Goal: Communication & Community: Answer question/provide support

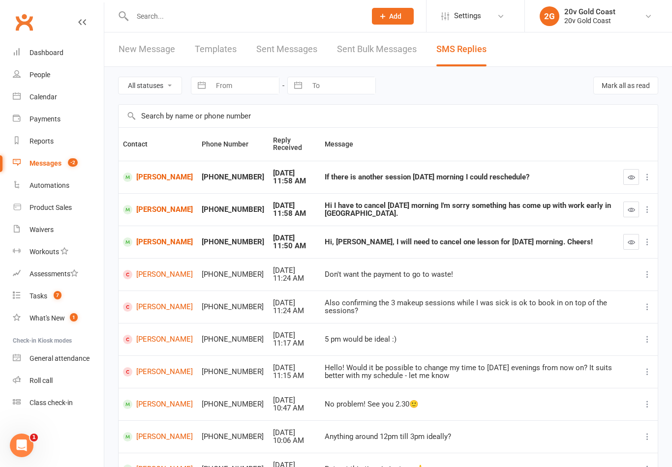
click at [57, 294] on span "7" at bounding box center [58, 295] width 8 height 8
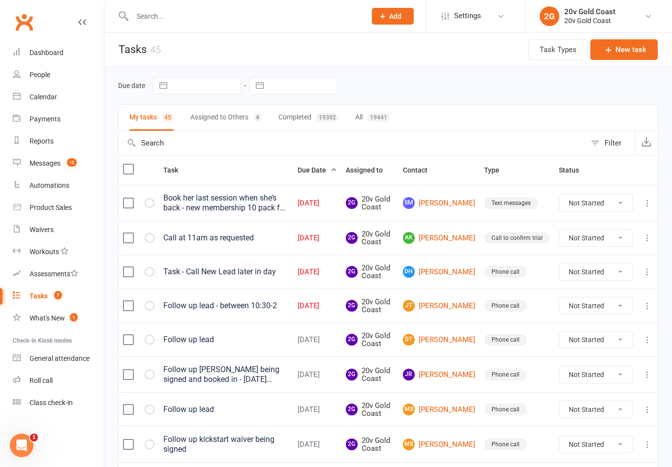
click at [452, 249] on td "AK Angie Kirby" at bounding box center [438, 238] width 81 height 34
click at [452, 234] on link "AK Angie Kirby" at bounding box center [439, 238] width 72 height 12
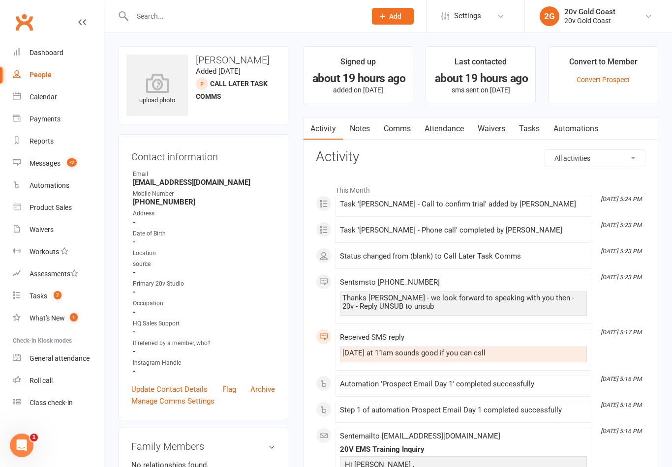
click at [133, 212] on div "Address" at bounding box center [204, 213] width 142 height 9
click at [404, 131] on link "Comms" at bounding box center [397, 129] width 41 height 23
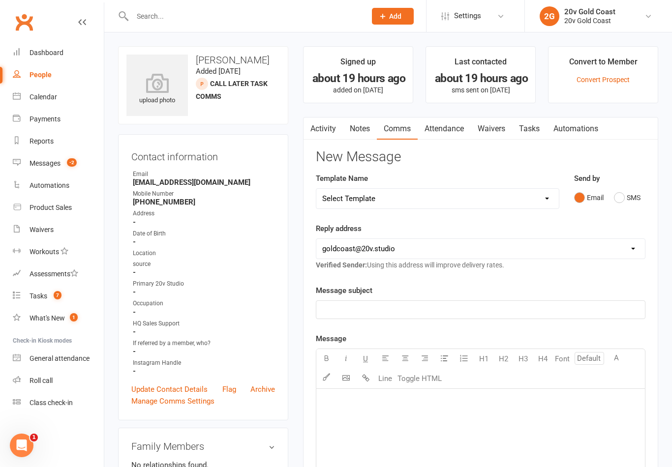
click at [620, 206] on button "SMS" at bounding box center [627, 197] width 27 height 19
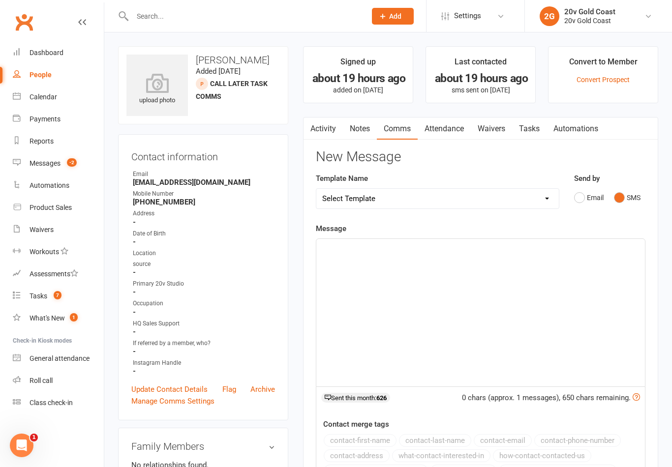
click at [530, 319] on div "﻿" at bounding box center [480, 312] width 328 height 147
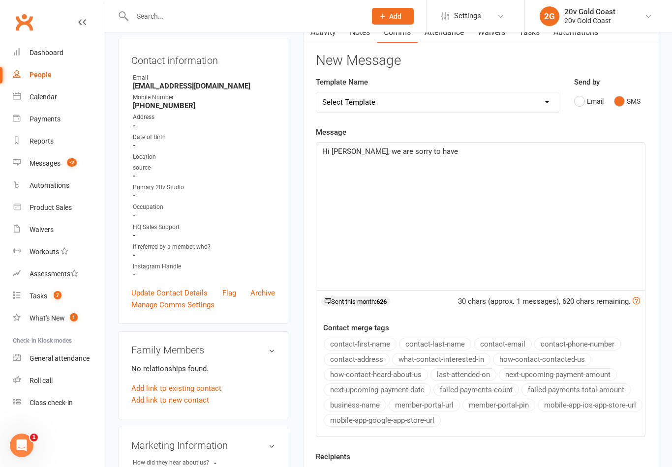
scroll to position [96, 0]
click at [473, 163] on div "Hi Angie, we are sorry to have missed" at bounding box center [480, 216] width 328 height 147
click at [476, 164] on div "Hi Angie, we are sorry to have missed" at bounding box center [480, 216] width 328 height 147
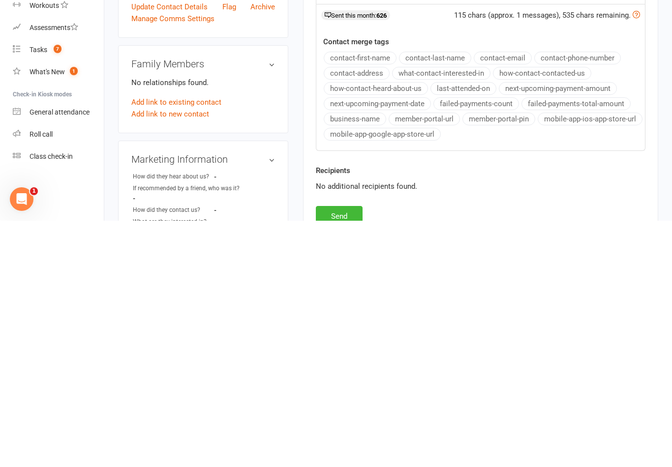
click at [337, 452] on button "Send" at bounding box center [339, 462] width 47 height 21
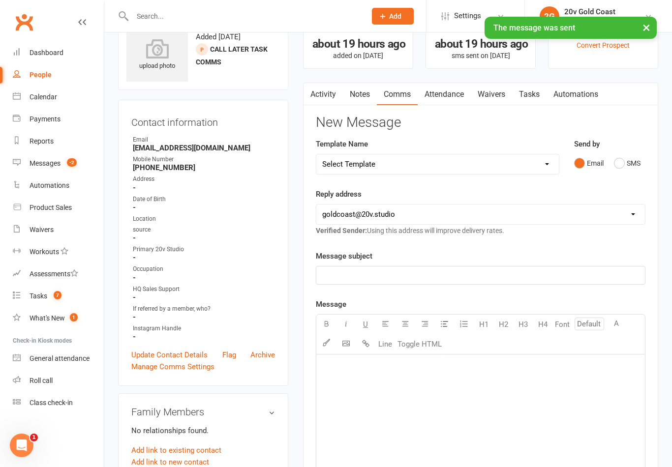
scroll to position [0, 0]
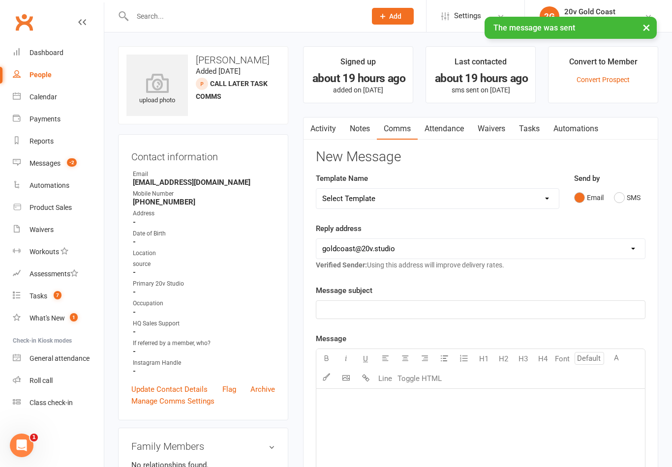
click at [546, 125] on link "Tasks" at bounding box center [529, 129] width 34 height 23
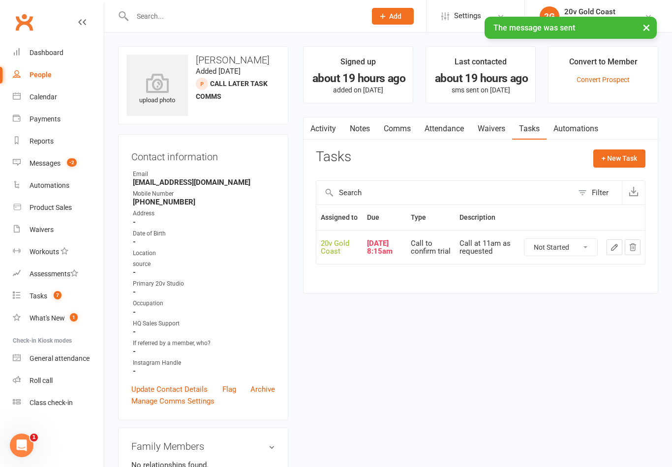
click at [614, 255] on button "button" at bounding box center [614, 247] width 16 height 16
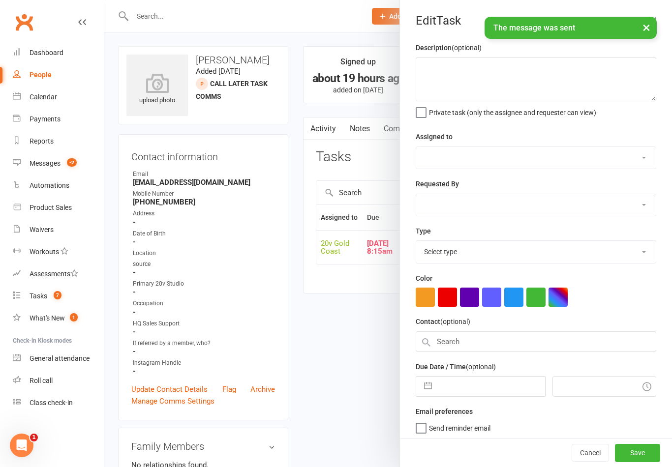
type textarea "Call at 11am as requested"
select select "45734"
select select "46005"
type input "16 Sep 2025"
type input "8:15am"
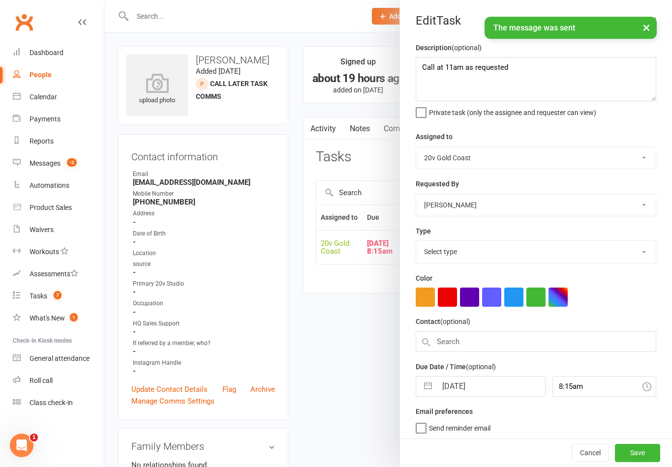
select select "24395"
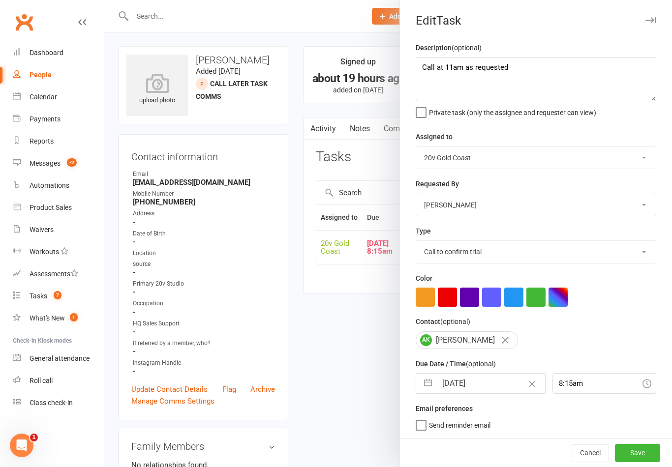
scroll to position [2, 0]
click at [466, 384] on input "16 Sep 2025" at bounding box center [491, 384] width 108 height 20
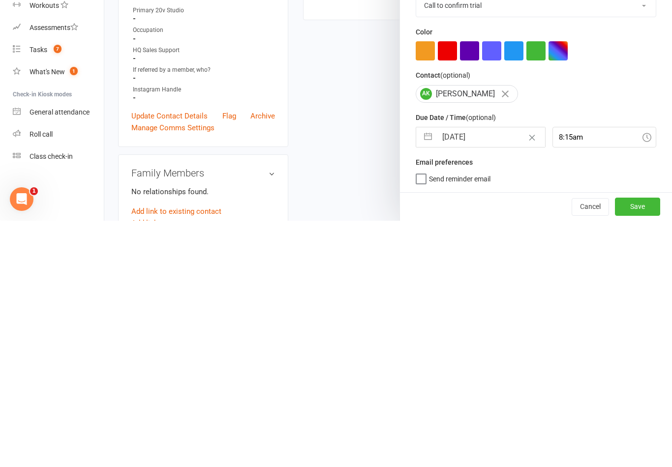
select select "7"
select select "2025"
select select "8"
select select "2025"
select select "9"
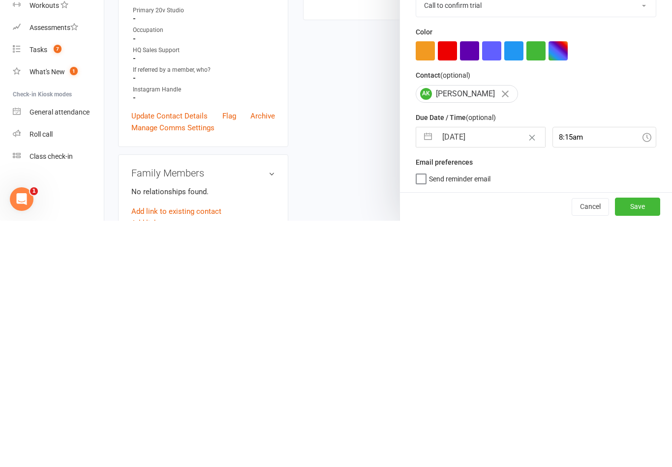
select select "2025"
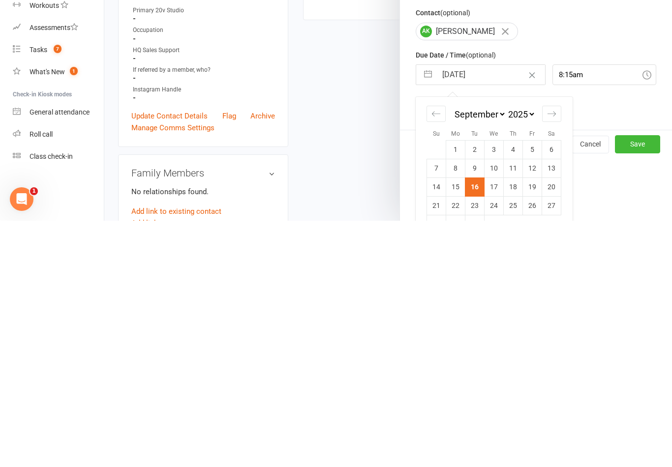
scroll to position [82, 0]
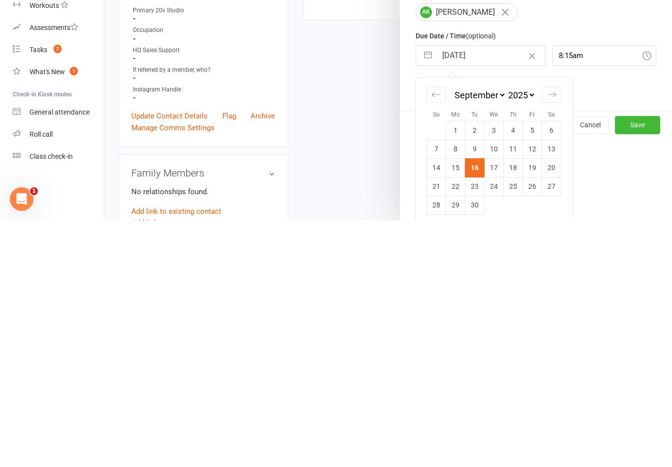
click at [490, 405] on td "17" at bounding box center [493, 414] width 19 height 19
type input "17 Sep 2025"
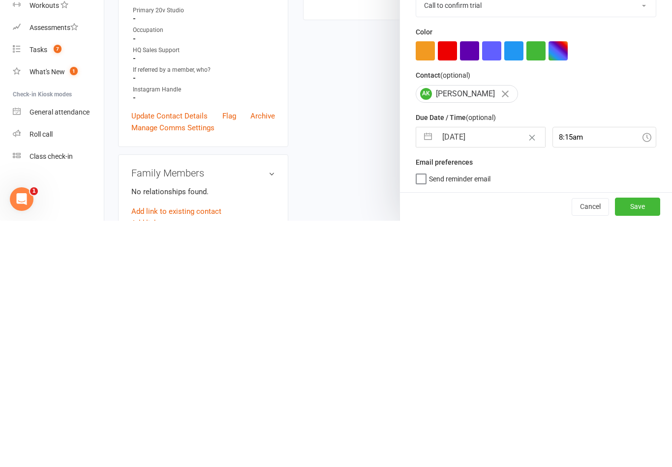
scroll to position [2, 0]
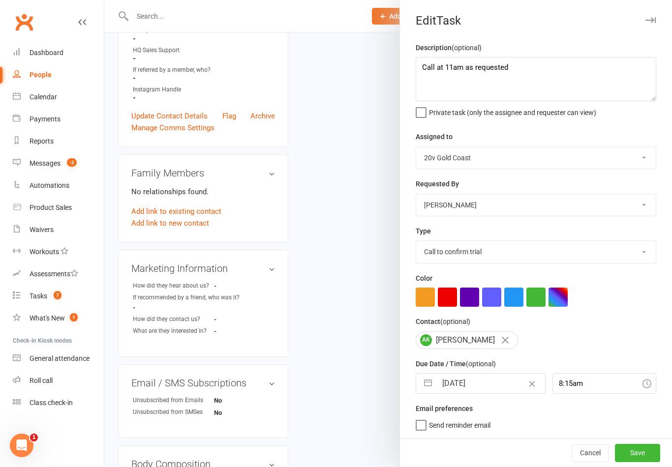
click at [639, 461] on button "Save" at bounding box center [637, 453] width 45 height 18
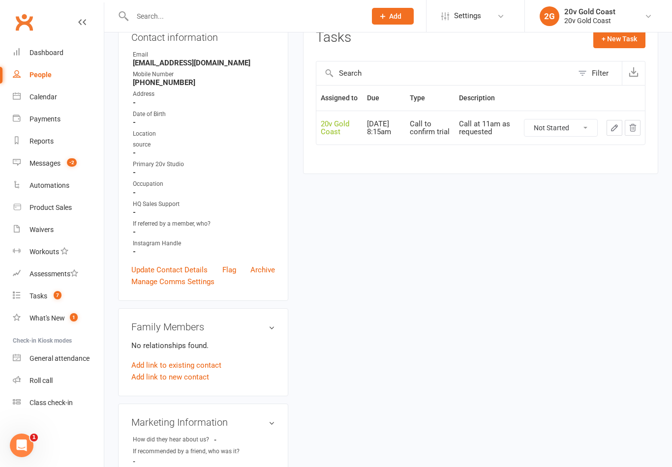
scroll to position [0, 0]
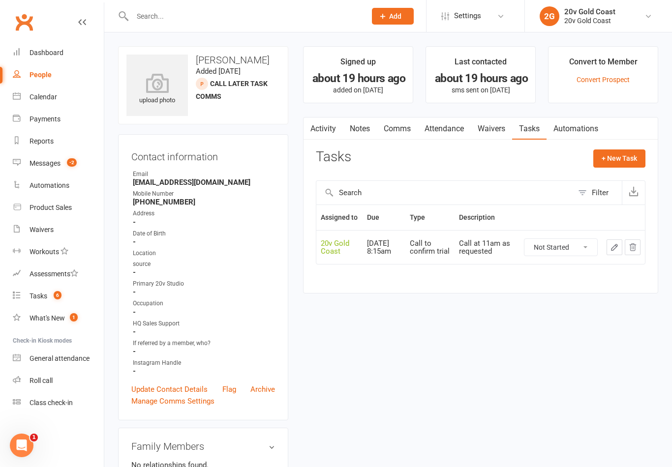
click at [379, 125] on link "Comms" at bounding box center [397, 129] width 41 height 23
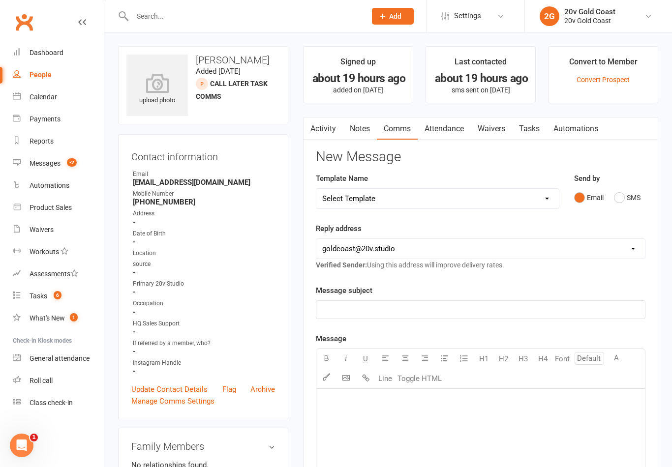
click at [369, 126] on link "Notes" at bounding box center [360, 129] width 34 height 23
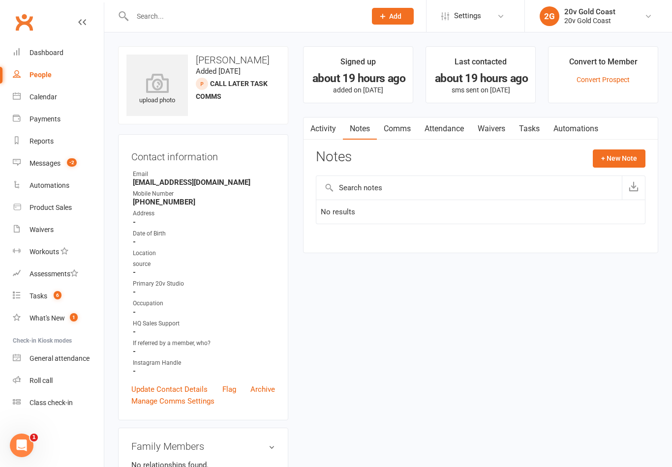
click at [632, 159] on button "+ New Note" at bounding box center [618, 158] width 53 height 18
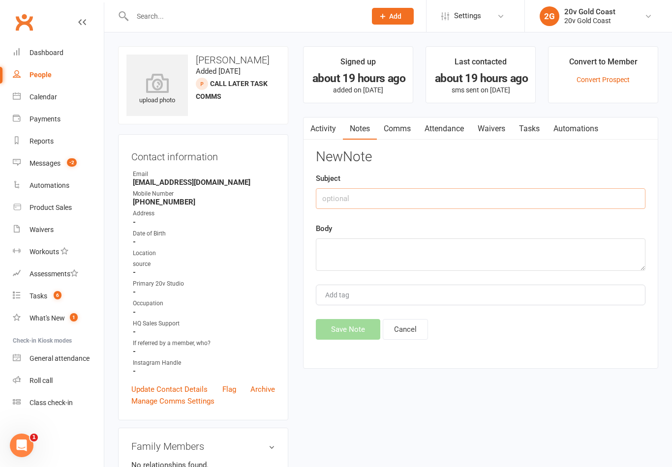
click at [566, 189] on input "text" at bounding box center [480, 198] width 329 height 21
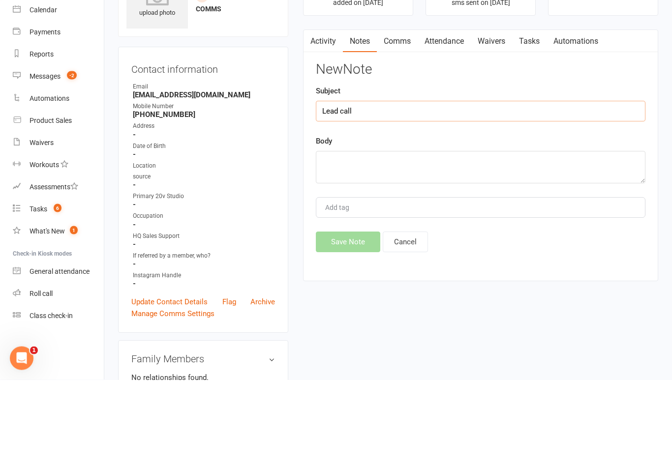
type input "Lead call"
click at [445, 238] on textarea at bounding box center [480, 254] width 329 height 32
type textarea "Tried calling but too late - try again tomorrow at 11am"
click at [606, 149] on div "New Note Subject Lead call Body Tried calling but too late - try again tomorrow…" at bounding box center [480, 244] width 329 height 190
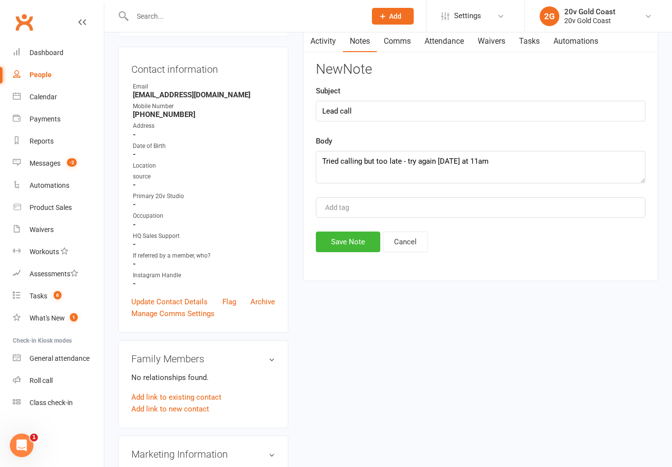
click at [355, 247] on button "Save Note" at bounding box center [348, 242] width 64 height 21
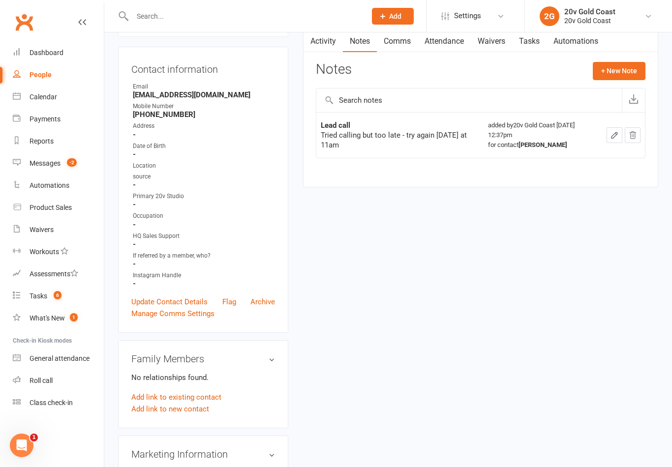
click at [49, 297] on link "Tasks 6" at bounding box center [58, 296] width 91 height 22
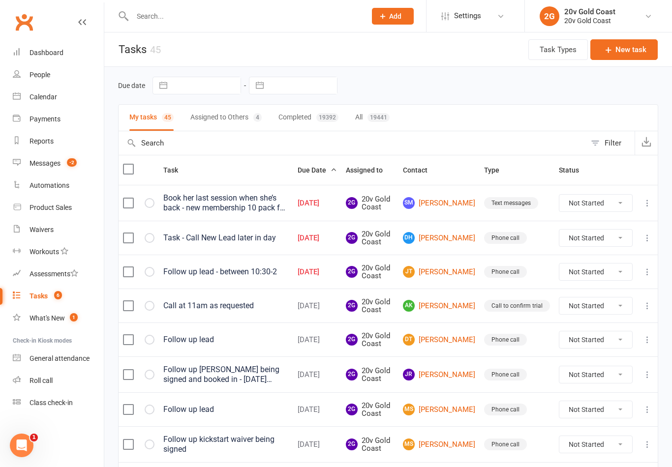
click at [442, 276] on link "JT Jade Twigger" at bounding box center [439, 272] width 72 height 12
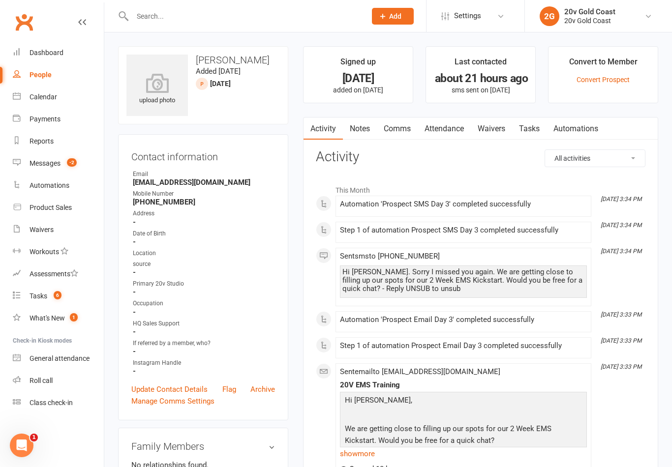
click at [377, 134] on link "Comms" at bounding box center [397, 129] width 41 height 23
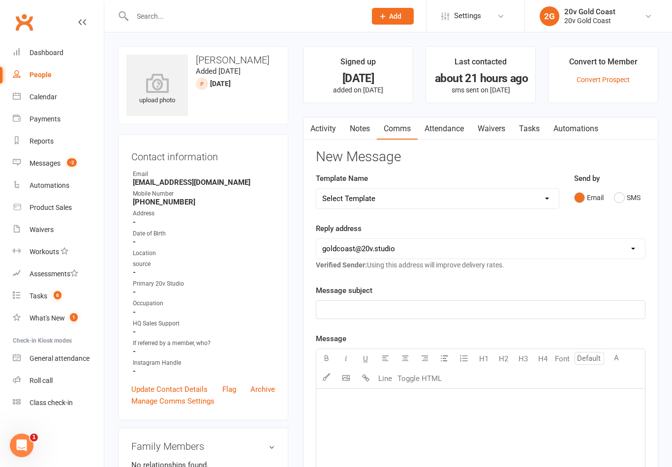
click at [356, 129] on link "Notes" at bounding box center [360, 129] width 34 height 23
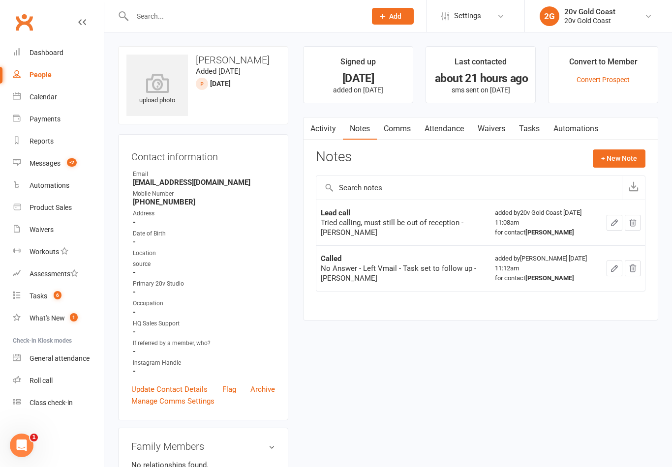
click at [488, 130] on link "Waivers" at bounding box center [491, 129] width 41 height 23
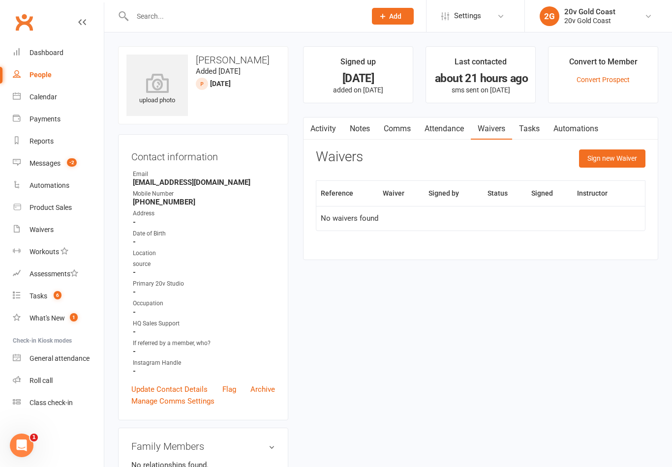
click at [617, 157] on button "Sign new Waiver" at bounding box center [612, 158] width 66 height 18
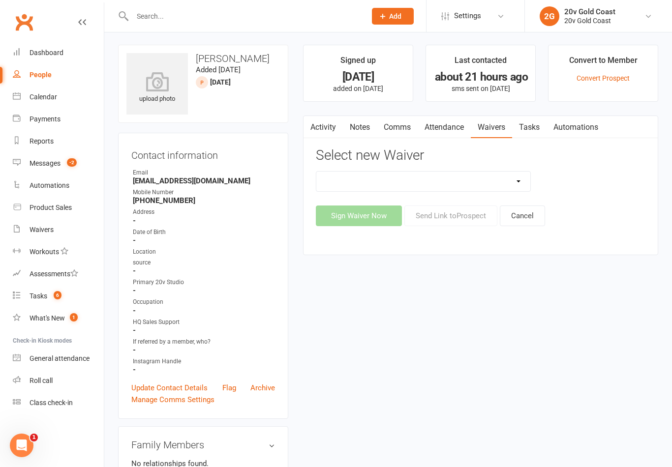
scroll to position [2, 0]
click at [522, 179] on select "20v Ambassador Program 20v Father's Day Promo 20v Pre Exercise Questionnaire Ca…" at bounding box center [423, 181] width 214 height 20
click at [58, 104] on link "Calendar" at bounding box center [58, 97] width 91 height 22
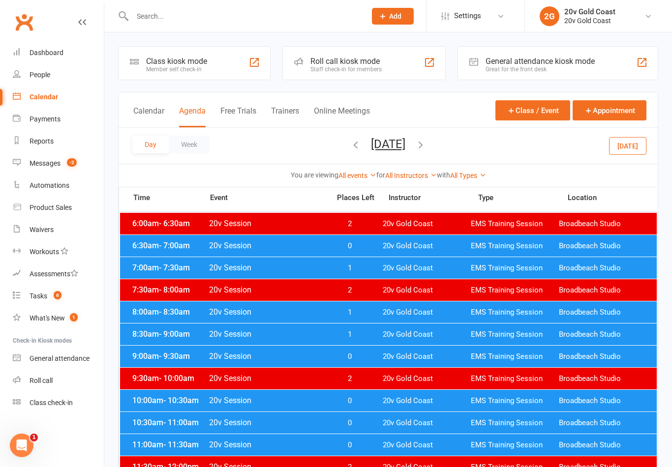
click at [636, 148] on button "[DATE]" at bounding box center [627, 146] width 37 height 18
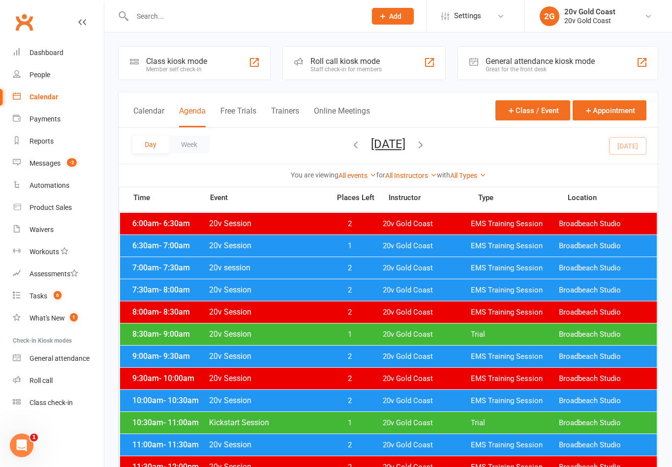
click at [405, 147] on button "[DATE]" at bounding box center [388, 144] width 34 height 14
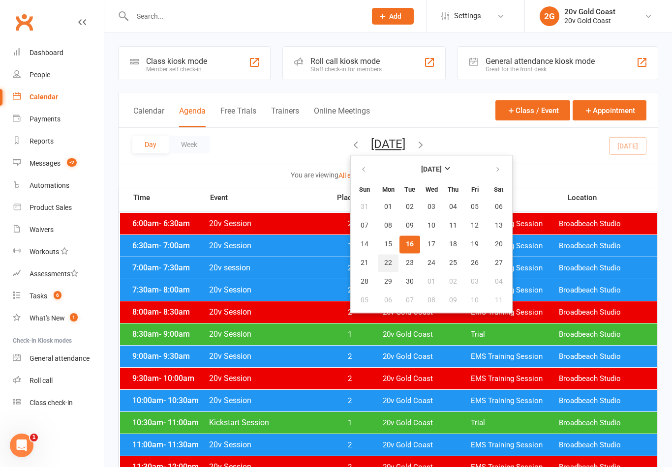
click at [384, 265] on span "22" at bounding box center [388, 263] width 8 height 8
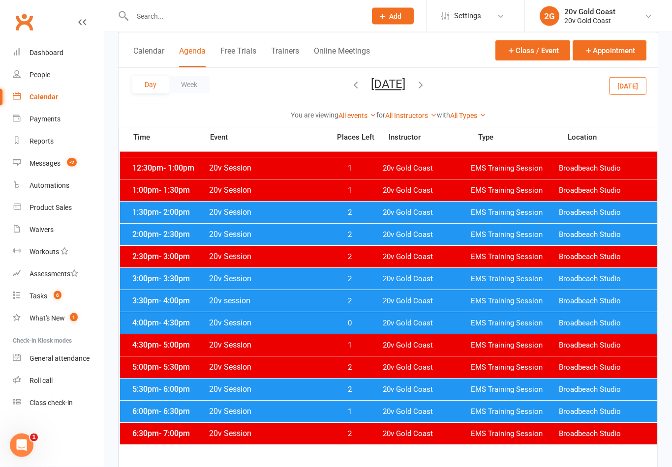
scroll to position [353, 0]
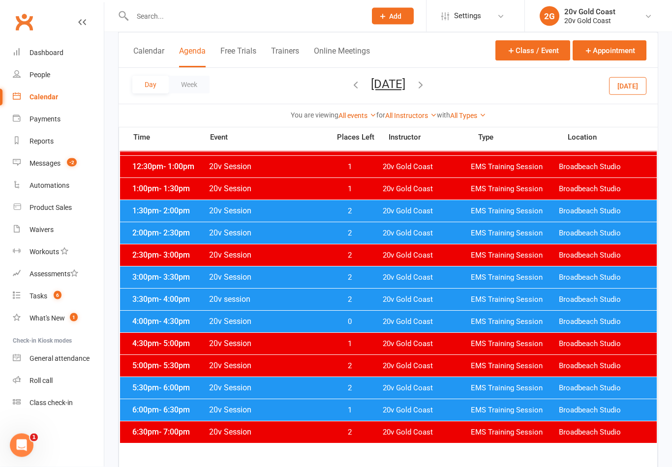
click at [65, 299] on link "Tasks 6" at bounding box center [58, 296] width 91 height 22
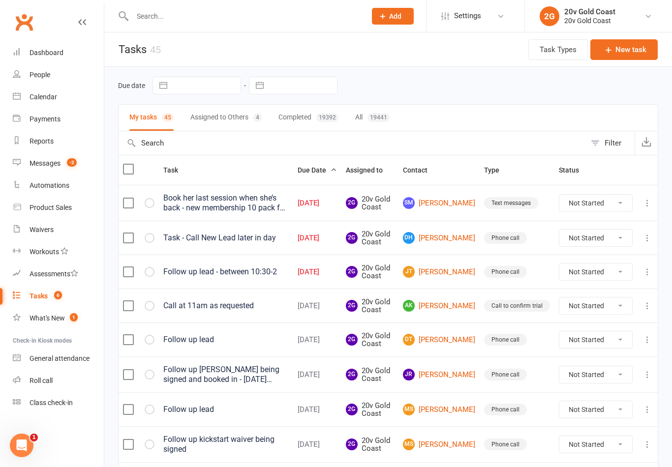
click at [58, 103] on link "Calendar" at bounding box center [58, 97] width 91 height 22
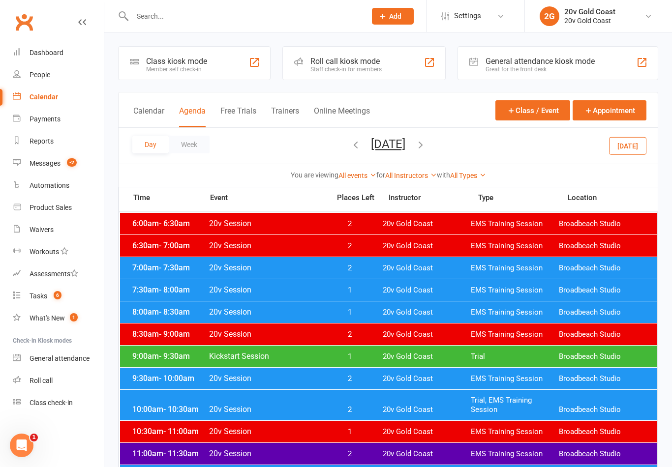
click at [62, 297] on link "Tasks 6" at bounding box center [58, 296] width 91 height 22
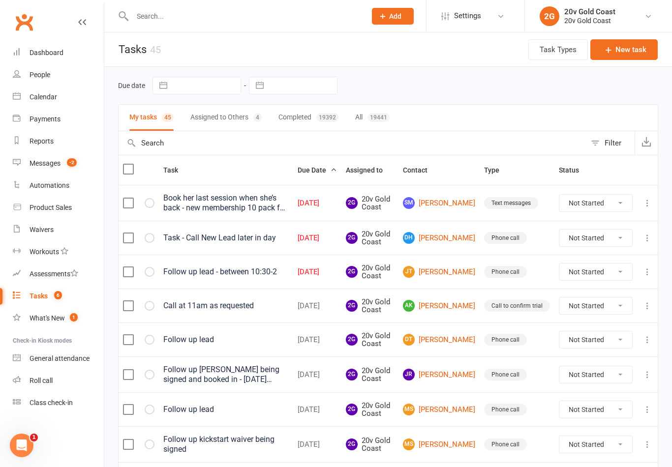
click at [458, 271] on link "JT Jade Twigger" at bounding box center [439, 272] width 72 height 12
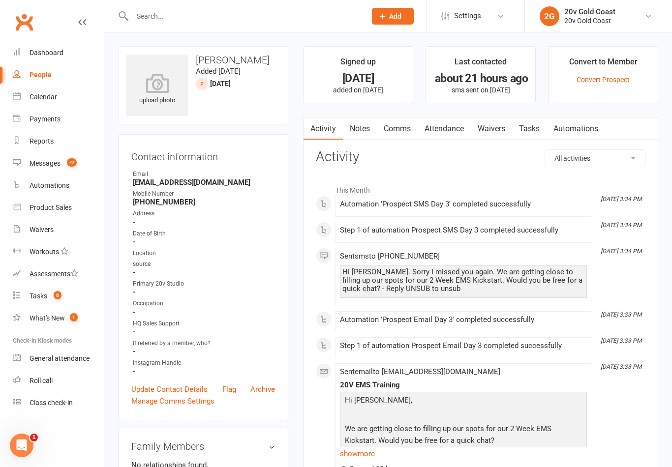
click at [497, 133] on link "Waivers" at bounding box center [491, 129] width 41 height 23
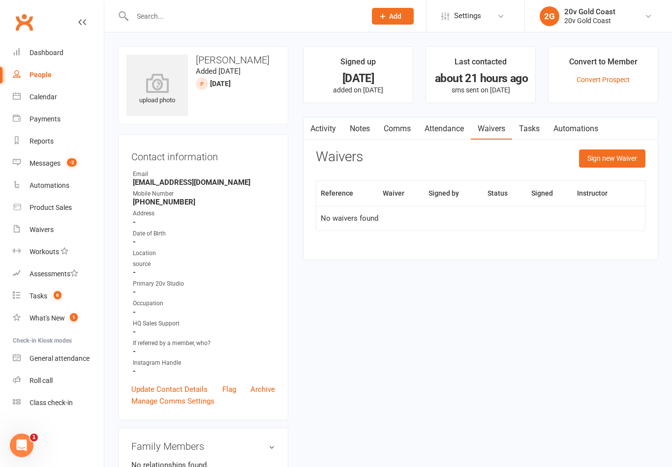
click at [621, 157] on button "Sign new Waiver" at bounding box center [612, 158] width 66 height 18
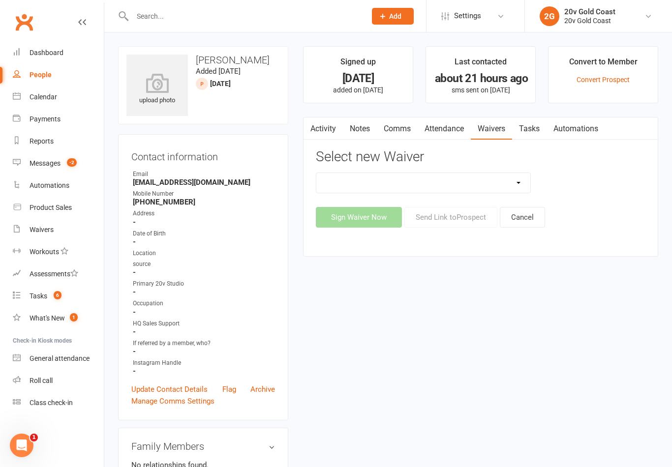
click at [515, 185] on select "20v Ambassador Program 20v Father's Day Promo 20v Pre Exercise Questionnaire Ca…" at bounding box center [423, 183] width 214 height 20
select select "14907"
click at [472, 214] on button "Send Link to Prospect" at bounding box center [450, 217] width 93 height 21
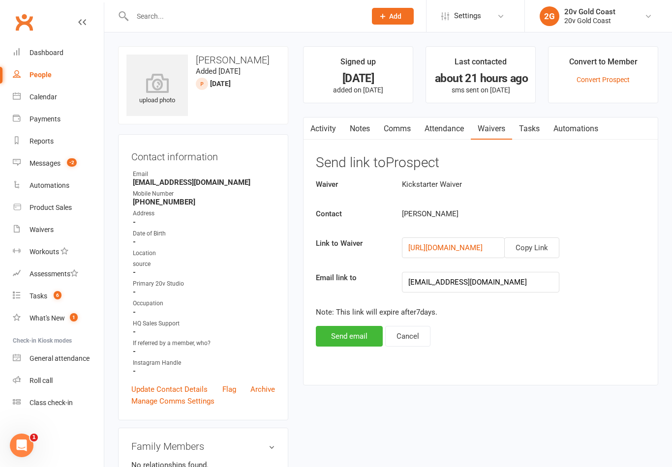
click at [543, 248] on button "Copy Link" at bounding box center [531, 247] width 55 height 21
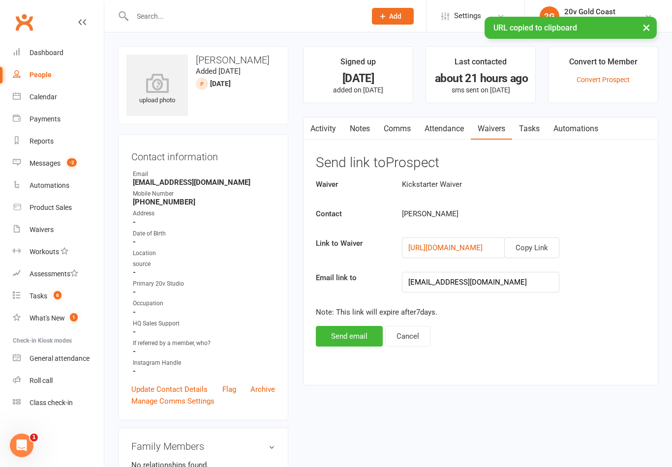
click at [406, 134] on link "Comms" at bounding box center [397, 129] width 41 height 23
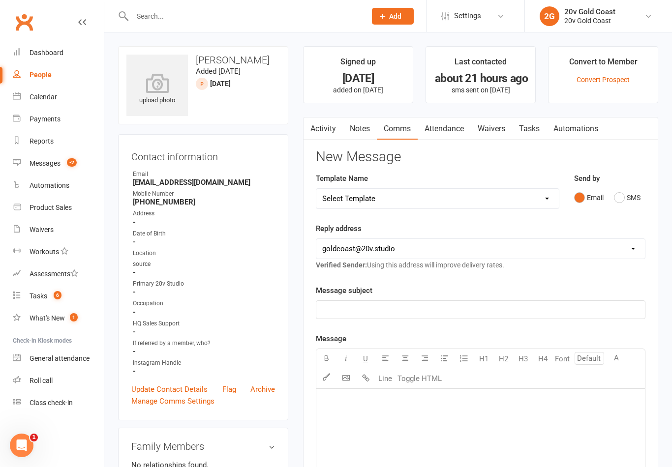
click at [630, 190] on button "SMS" at bounding box center [627, 197] width 27 height 19
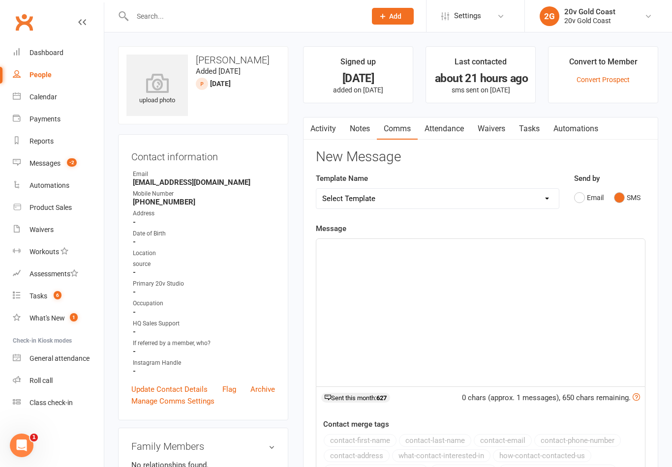
click at [504, 286] on div "﻿" at bounding box center [480, 312] width 328 height 147
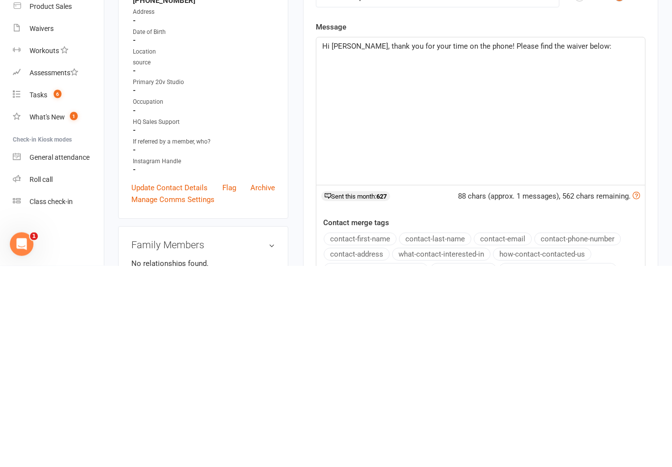
click at [352, 265] on p "﻿" at bounding box center [480, 271] width 317 height 12
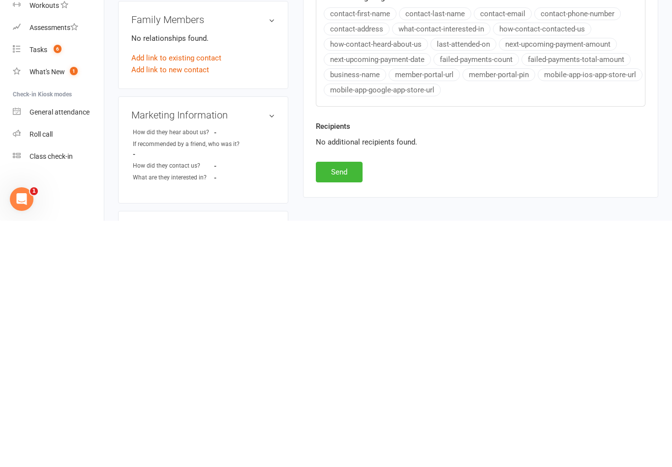
click at [357, 408] on button "Send" at bounding box center [339, 418] width 47 height 21
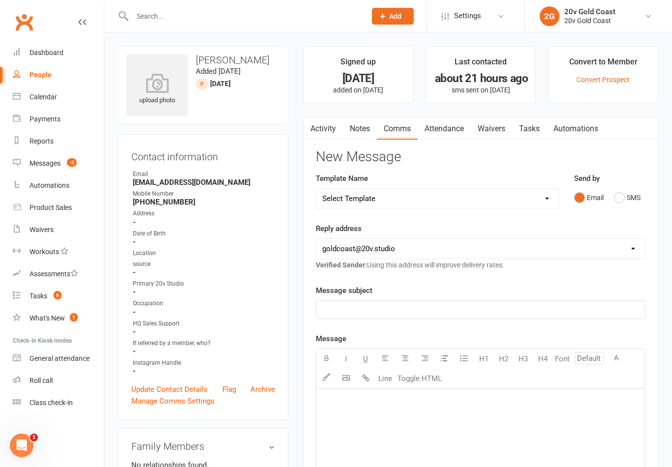
click at [69, 88] on link "Calendar" at bounding box center [58, 97] width 91 height 22
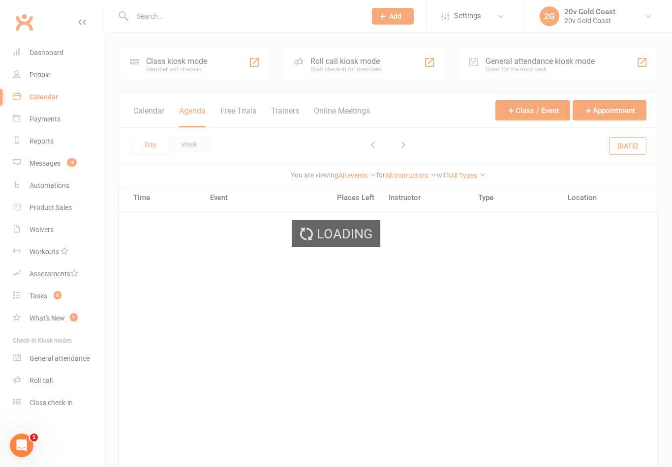
click at [60, 75] on div "Loading" at bounding box center [336, 233] width 672 height 467
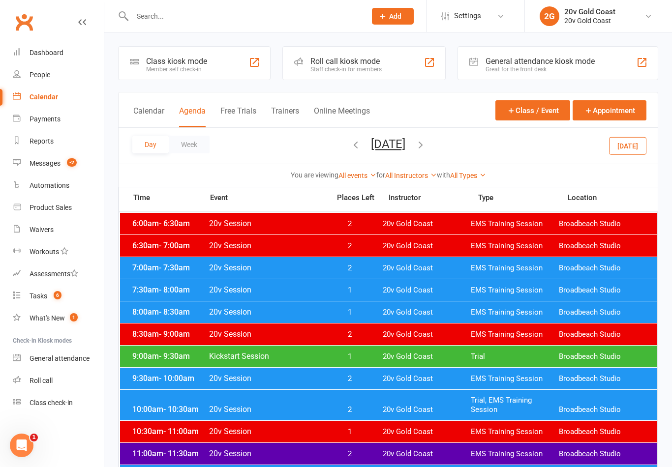
click at [59, 78] on link "People" at bounding box center [58, 75] width 91 height 22
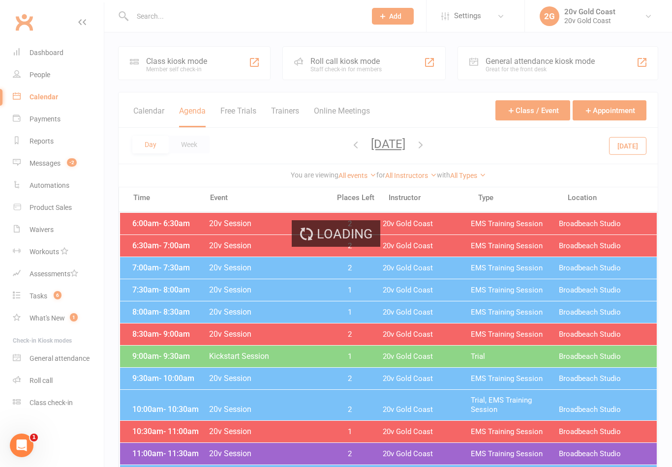
select select "100"
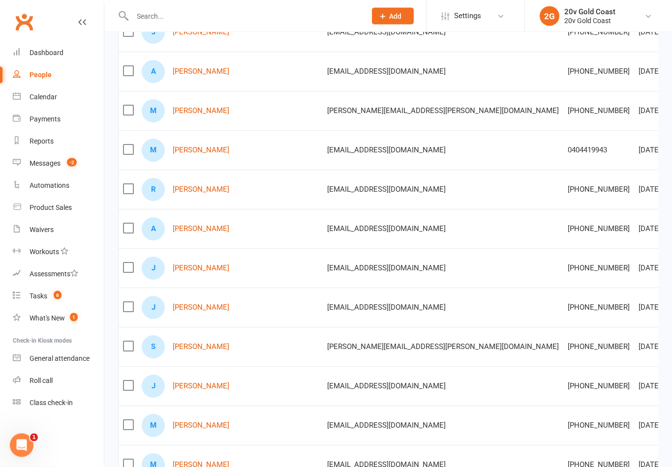
scroll to position [278, 0]
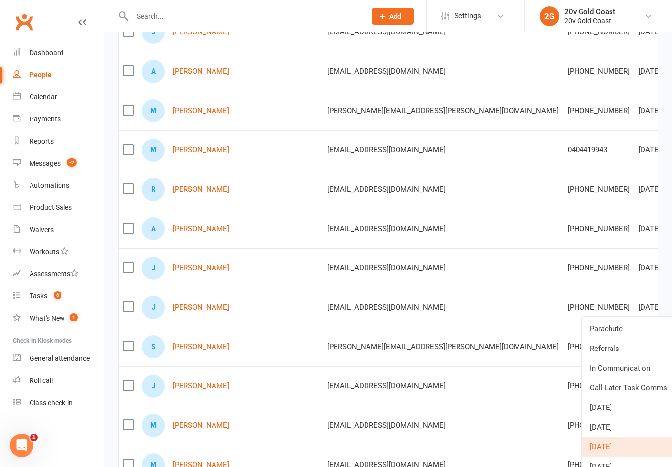
click at [632, 368] on link "In Communication" at bounding box center [630, 368] width 97 height 20
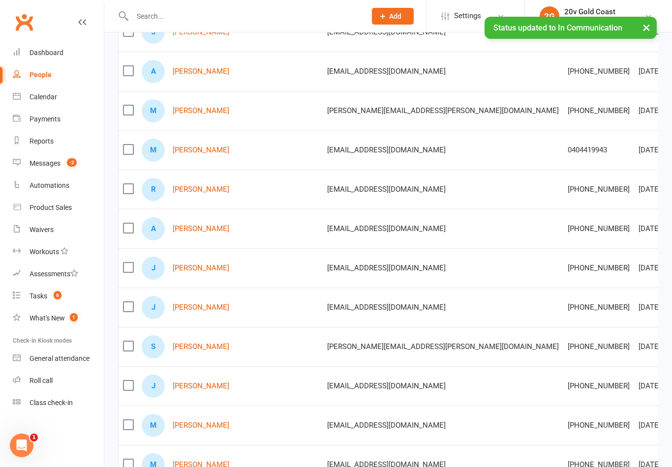
click at [70, 295] on link "Tasks 6" at bounding box center [58, 296] width 91 height 22
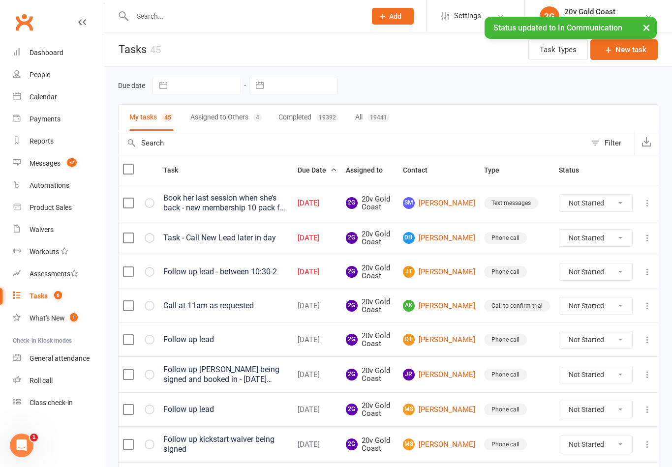
click at [452, 271] on link "JT Jade Twigger" at bounding box center [439, 272] width 72 height 12
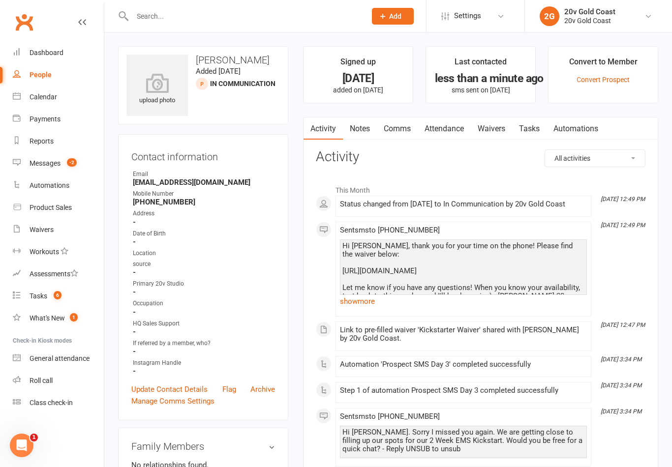
click at [543, 133] on link "Tasks" at bounding box center [529, 129] width 34 height 23
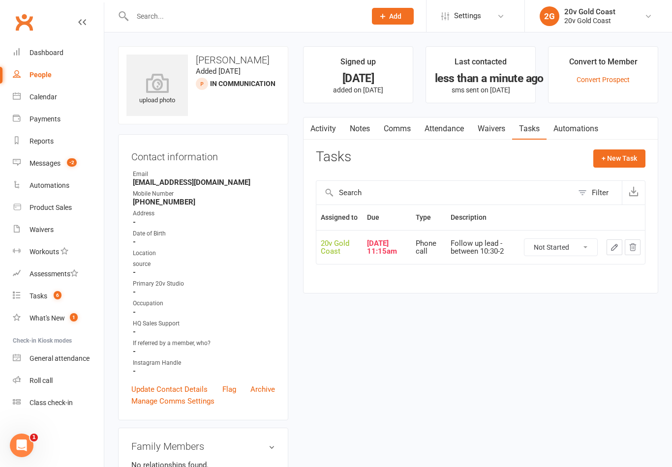
click at [572, 256] on select "Not Started In Progress Waiting Complete" at bounding box center [560, 247] width 73 height 17
select select "unstarted"
click at [629, 157] on button "+ New Task" at bounding box center [619, 158] width 52 height 18
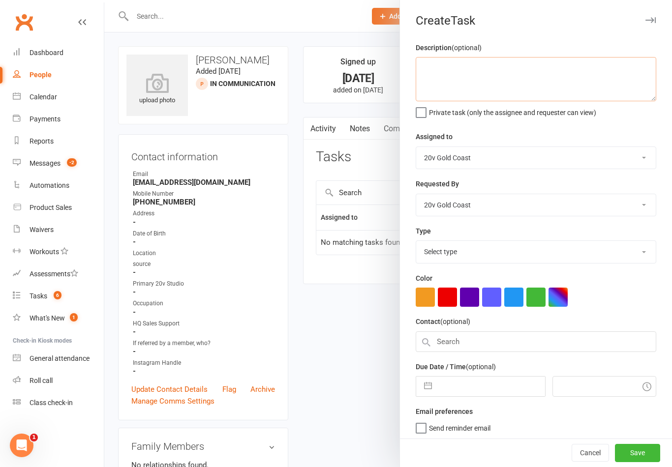
click at [603, 81] on textarea at bounding box center [535, 79] width 240 height 44
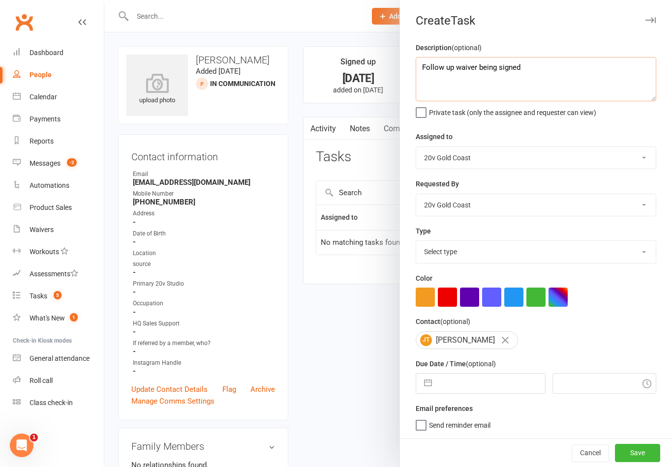
scroll to position [2, 0]
type textarea "Follow up waiver being signed"
click at [640, 121] on div "Description (optional) Follow up waiver being signed Private task (only the ass…" at bounding box center [536, 240] width 272 height 397
click at [529, 261] on select "Select type Call to confirm trial Cancel down Cancel down natasha and brent jam…" at bounding box center [535, 252] width 239 height 22
select select "22375"
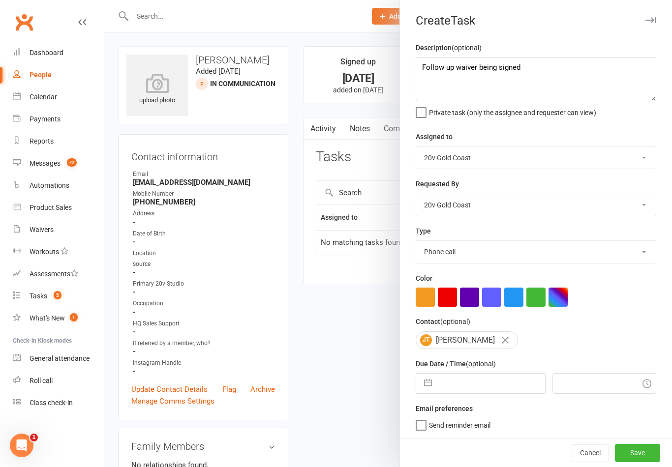
click at [472, 382] on input "text" at bounding box center [491, 384] width 108 height 20
select select "7"
select select "2025"
select select "8"
select select "2025"
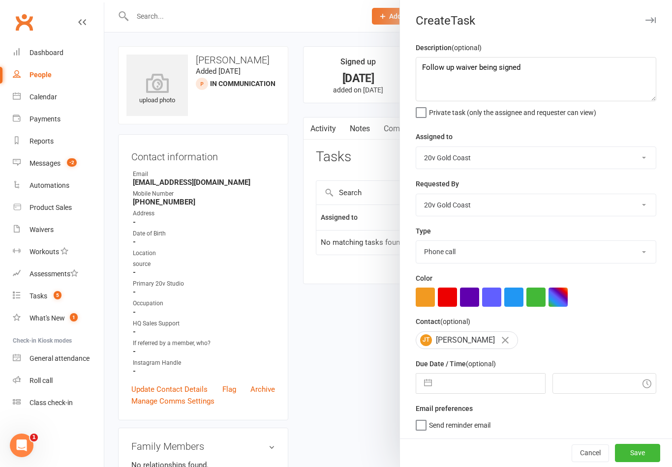
select select "9"
select select "2025"
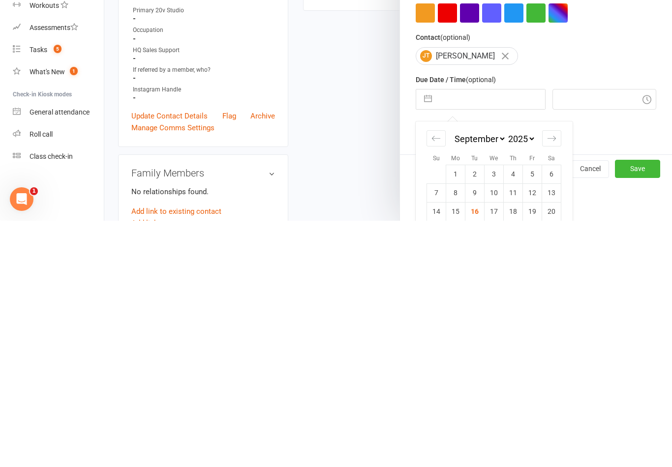
scroll to position [78, 0]
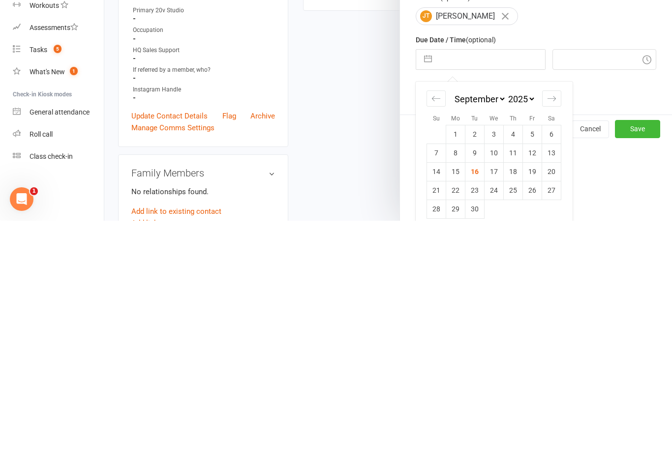
click at [491, 409] on td "17" at bounding box center [493, 418] width 19 height 19
type input "17 Sep 2025"
type input "1:00pm"
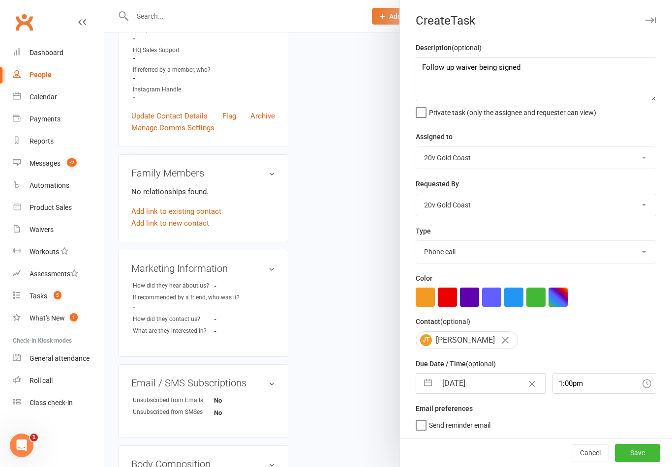
scroll to position [2, 0]
click at [638, 452] on button "Save" at bounding box center [637, 453] width 45 height 18
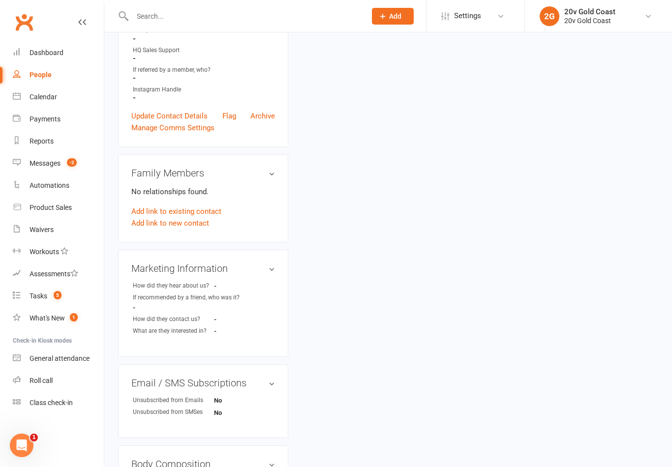
click at [67, 291] on link "Tasks 5" at bounding box center [58, 296] width 91 height 22
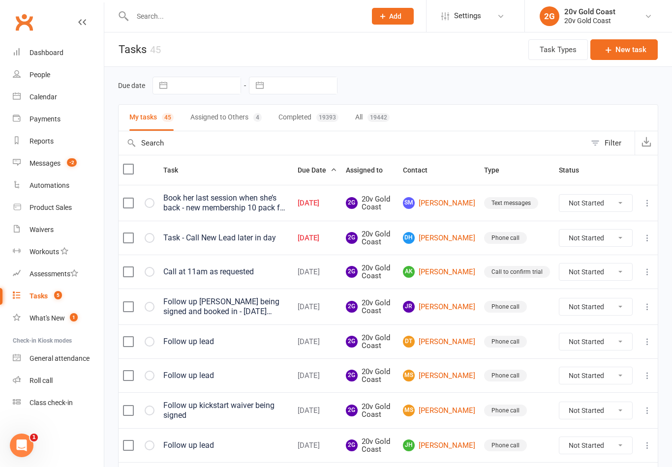
click at [453, 236] on link "DH David Hugo" at bounding box center [439, 238] width 72 height 12
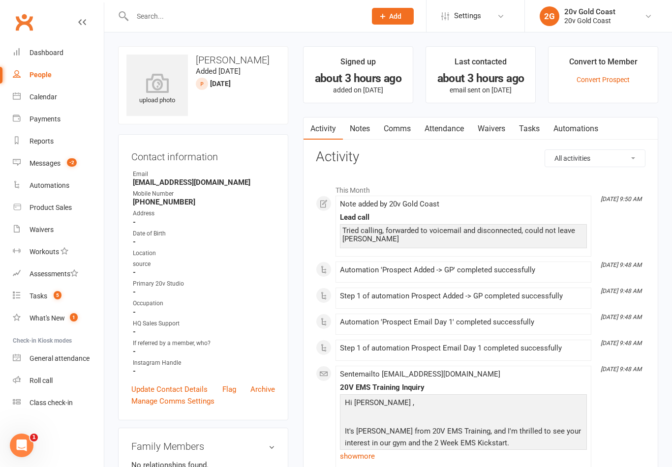
click at [403, 137] on link "Comms" at bounding box center [397, 129] width 41 height 23
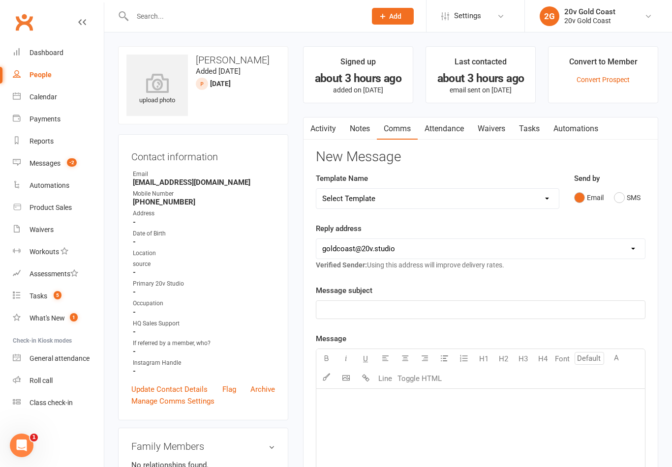
click at [362, 131] on link "Notes" at bounding box center [360, 129] width 34 height 23
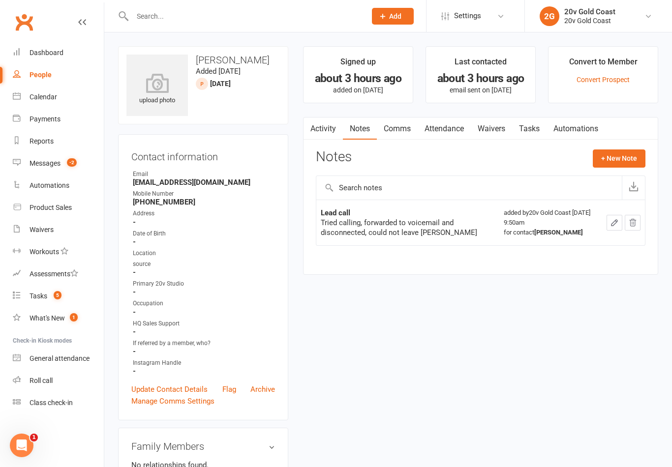
click at [621, 158] on button "+ New Note" at bounding box center [618, 158] width 53 height 18
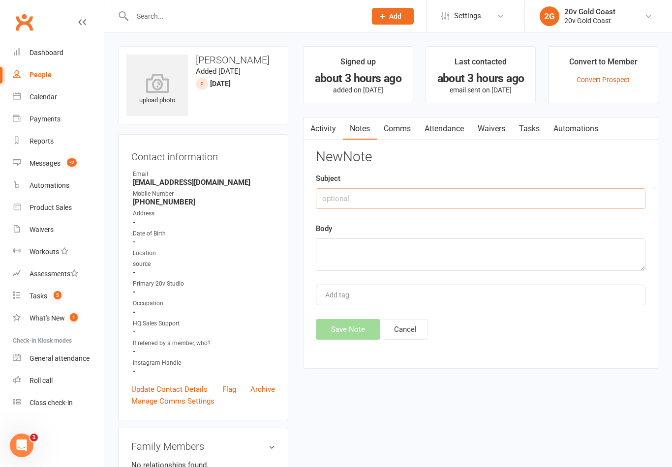
click at [569, 206] on input "text" at bounding box center [480, 198] width 329 height 21
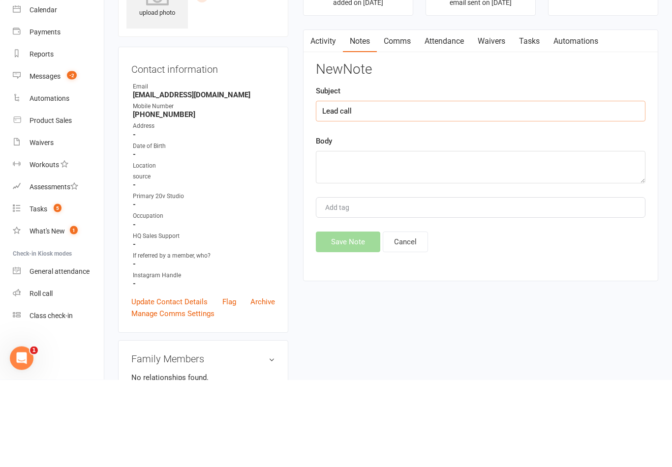
type input "Lead call"
click at [441, 238] on textarea at bounding box center [480, 254] width 329 height 32
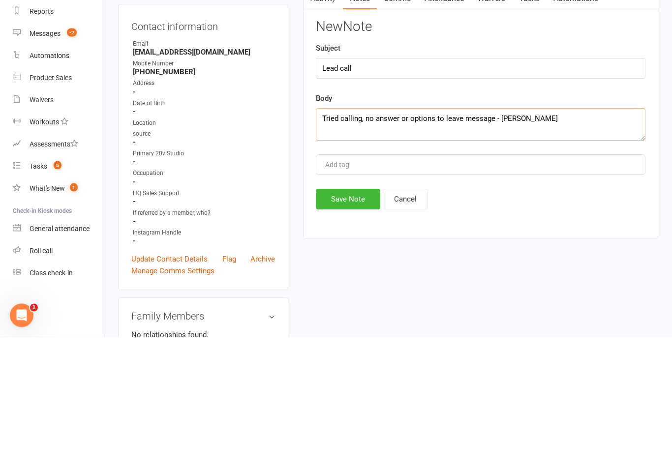
type textarea "Tried calling, no answer or options to leave message - Nadine"
click at [352, 319] on button "Save Note" at bounding box center [348, 329] width 64 height 21
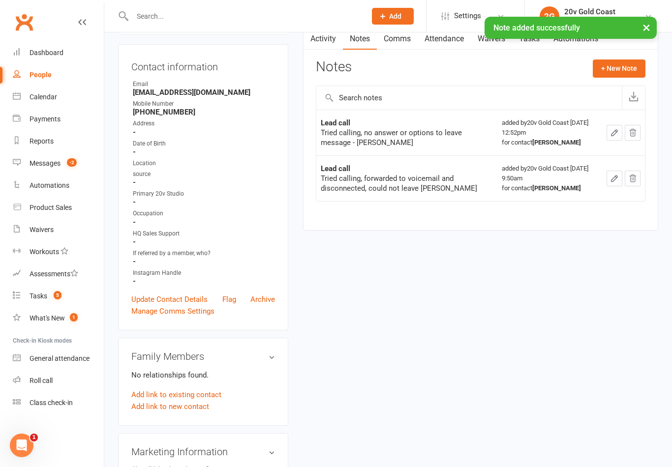
scroll to position [49, 0]
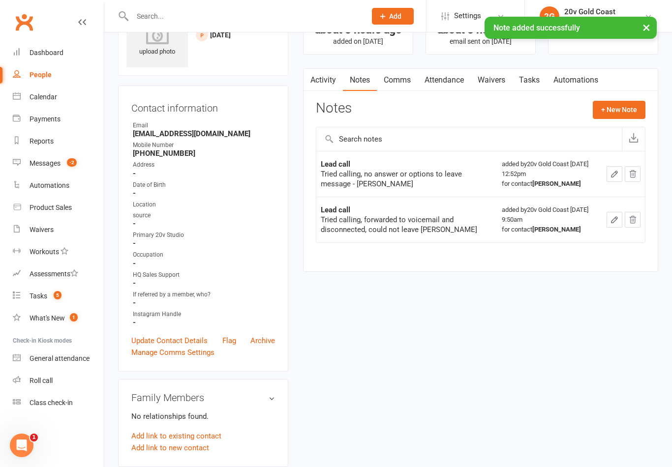
click at [615, 112] on button "+ New Note" at bounding box center [618, 110] width 53 height 18
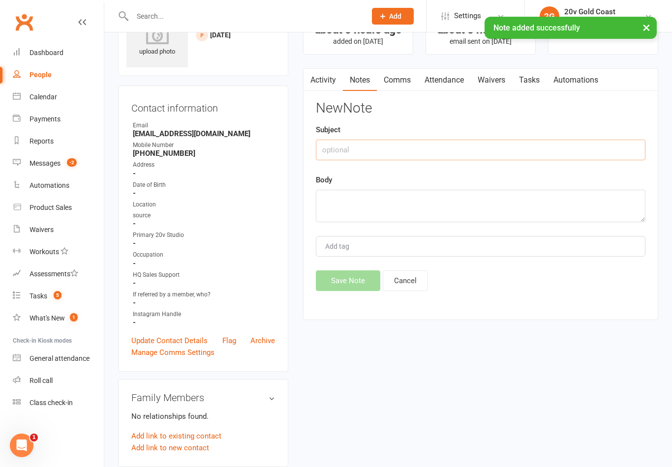
click at [559, 149] on input "text" at bounding box center [480, 150] width 329 height 21
type input "Lead call"
click at [450, 204] on textarea at bounding box center [480, 206] width 329 height 32
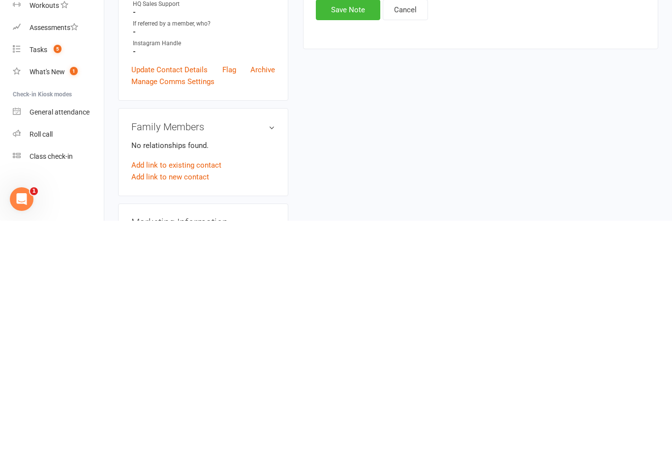
type textarea "He called back and said he dialled the wrong number and hung up"
click at [342, 246] on button "Save Note" at bounding box center [348, 256] width 64 height 21
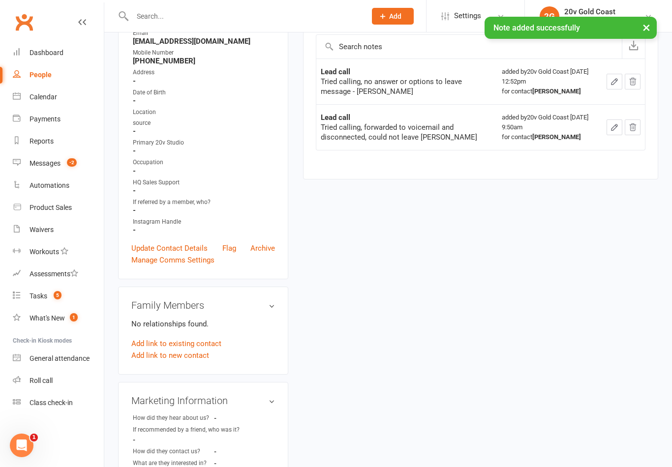
scroll to position [0, 0]
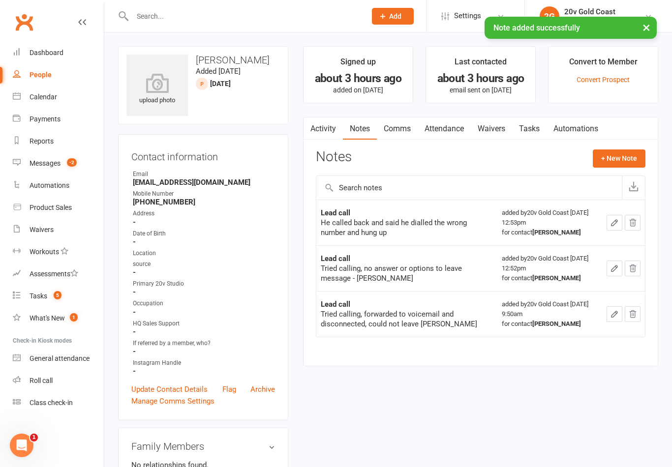
click at [533, 128] on link "Tasks" at bounding box center [529, 129] width 34 height 23
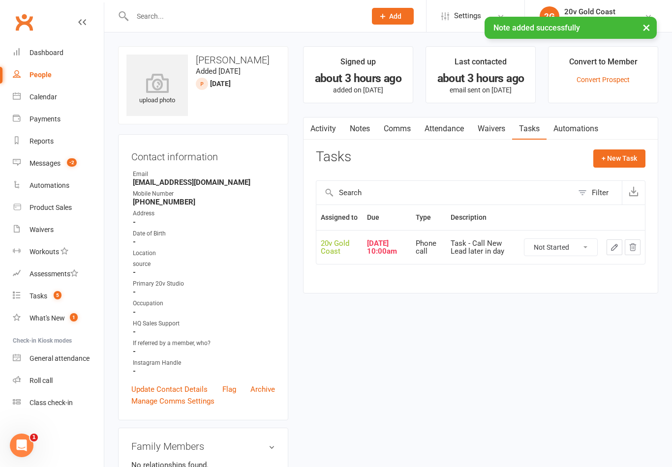
click at [573, 256] on select "Not Started In Progress Waiting Complete" at bounding box center [560, 247] width 73 height 17
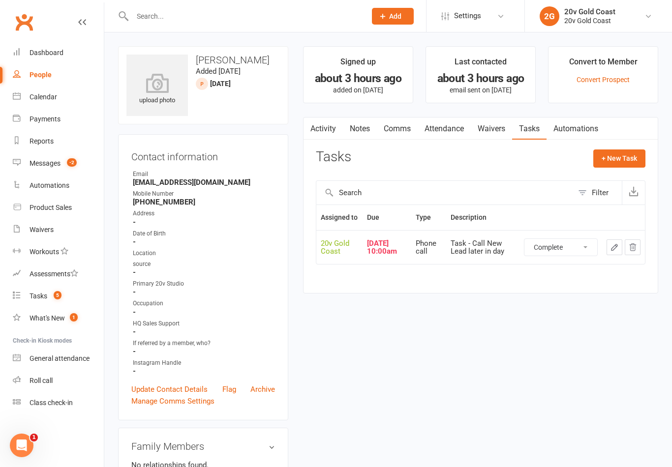
select select "unstarted"
click at [620, 149] on button "+ New Task" at bounding box center [619, 158] width 52 height 18
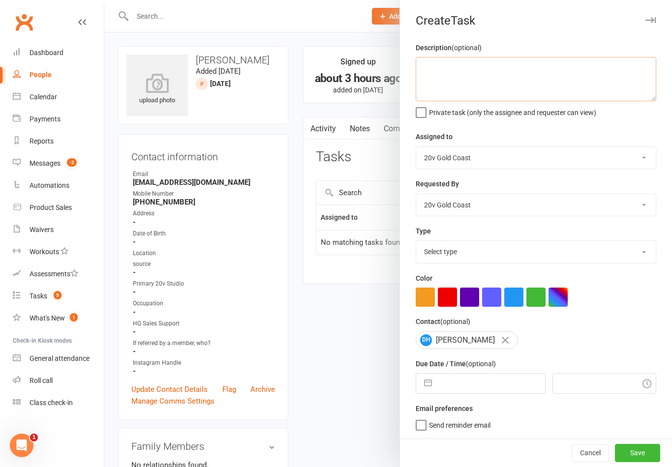
click at [592, 78] on textarea at bounding box center [535, 79] width 240 height 44
type textarea "Follow up lead"
click at [593, 134] on div "Assigned to 20v Gold Coast 20v HQ Yu Wang Byron Kruger Graham Pearson Alisha Ki…" at bounding box center [535, 150] width 240 height 38
click at [480, 388] on input "text" at bounding box center [491, 384] width 108 height 20
select select "7"
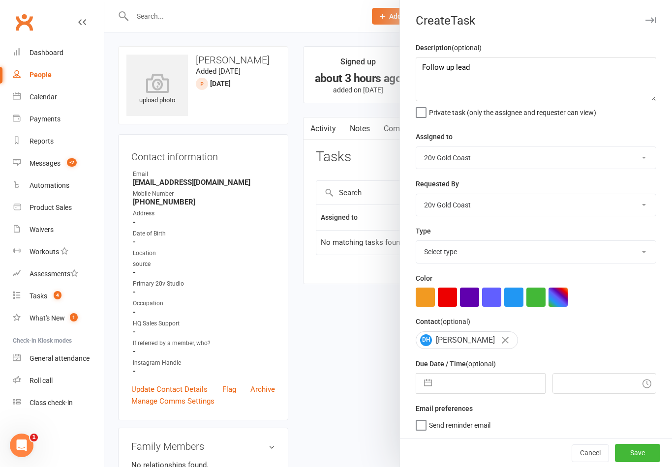
select select "2025"
select select "8"
select select "2025"
select select "9"
select select "2025"
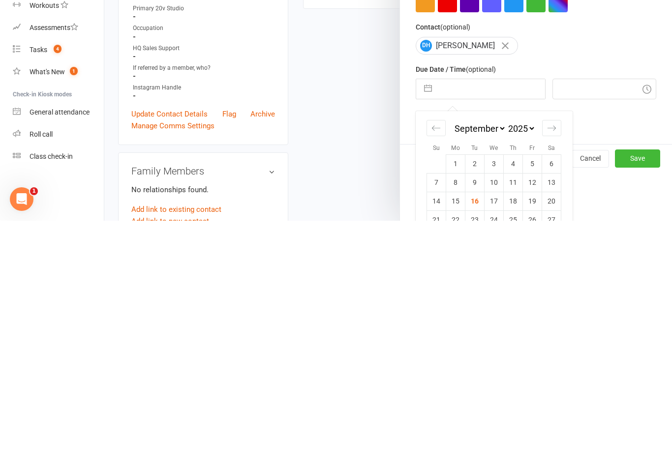
scroll to position [51, 0]
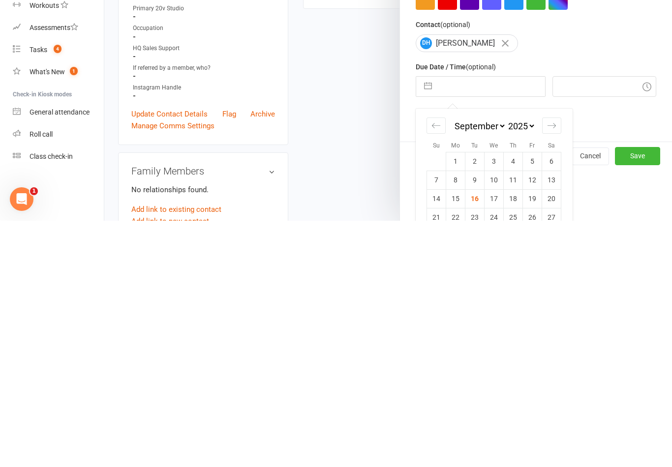
click at [499, 436] on td "17" at bounding box center [493, 445] width 19 height 19
type input "17 Sep 2025"
type input "1:00pm"
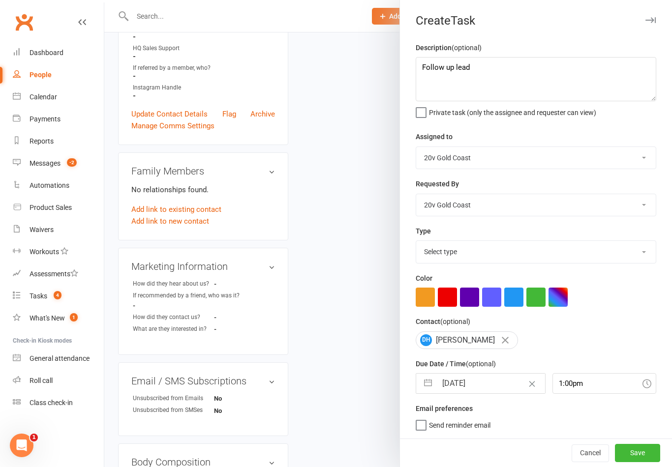
click at [595, 259] on select "Select type Call to confirm trial Cancel down Cancel down natasha and brent jam…" at bounding box center [535, 252] width 239 height 22
select select "22375"
click at [636, 446] on button "Save" at bounding box center [637, 453] width 45 height 18
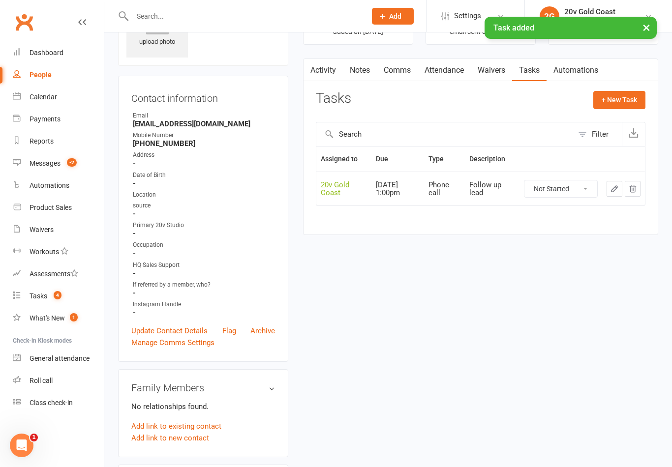
scroll to position [0, 0]
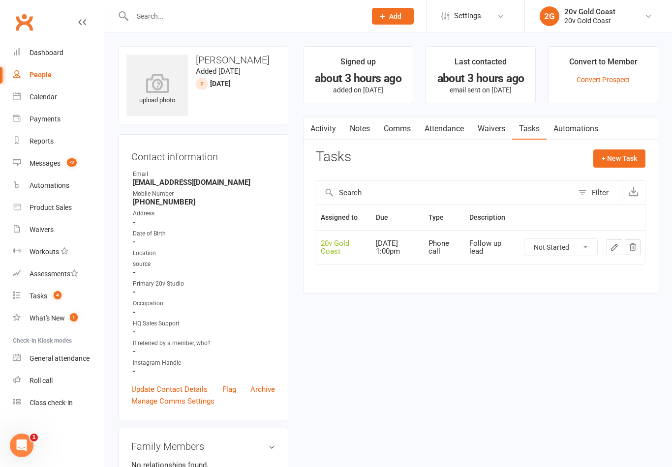
click at [56, 302] on link "Tasks 4" at bounding box center [58, 296] width 91 height 22
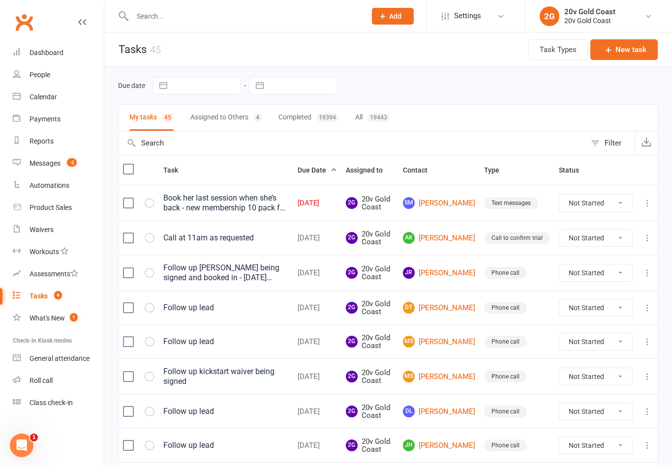
click at [231, 114] on button "Assigned to Others 4" at bounding box center [225, 118] width 71 height 26
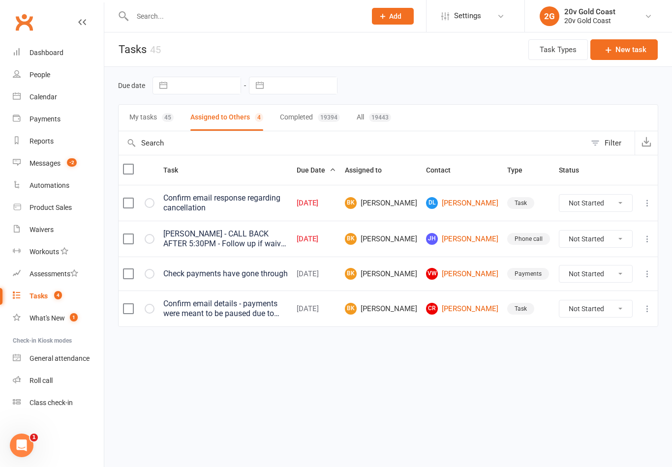
click at [76, 166] on span "-2" at bounding box center [72, 162] width 10 height 8
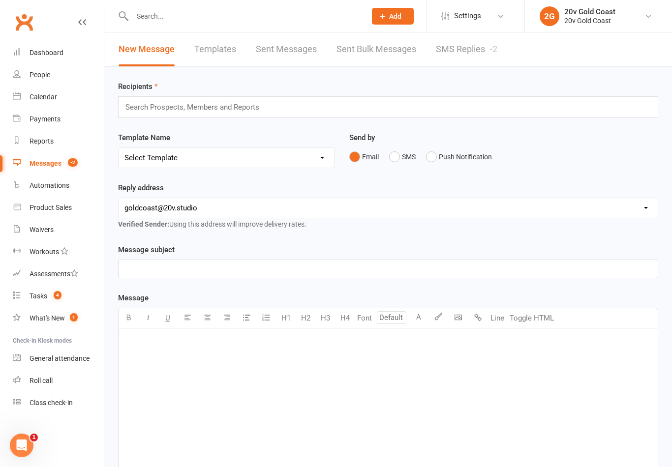
click at [452, 51] on link "SMS Replies -2" at bounding box center [466, 49] width 61 height 34
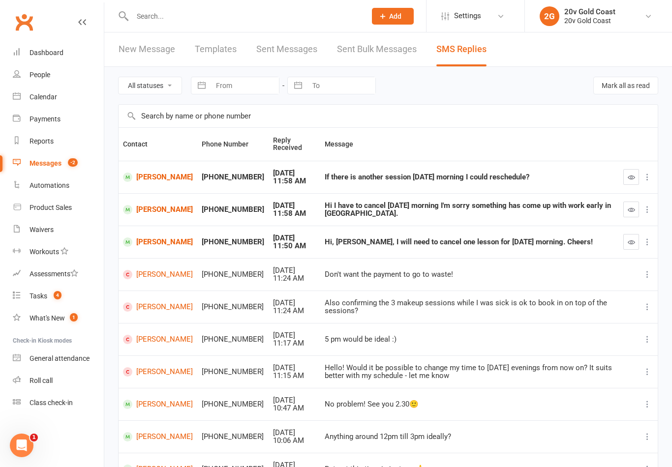
click at [631, 208] on icon "button" at bounding box center [630, 209] width 7 height 7
click at [632, 177] on icon "button" at bounding box center [630, 177] width 7 height 7
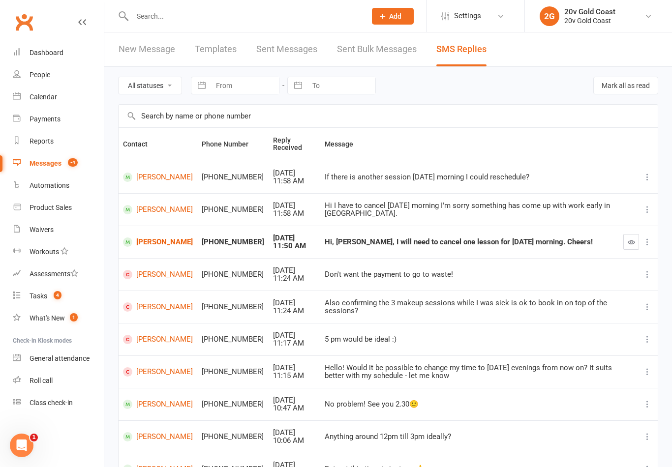
click at [179, 205] on link "[PERSON_NAME]" at bounding box center [158, 209] width 70 height 9
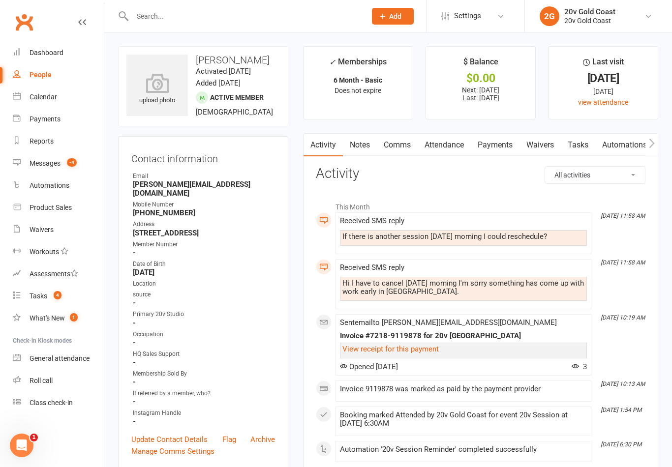
click at [406, 147] on link "Comms" at bounding box center [397, 145] width 41 height 23
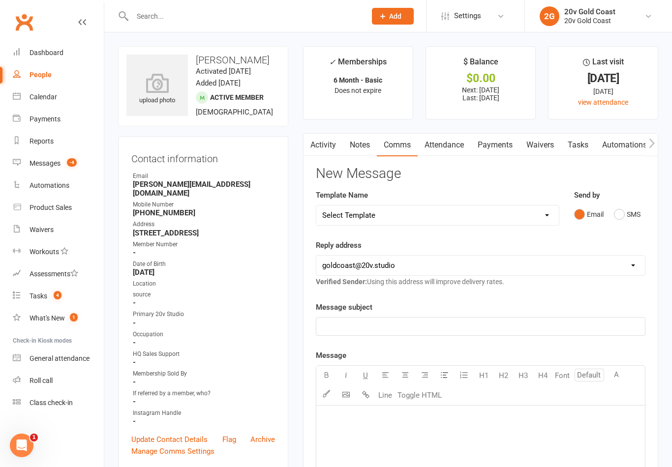
click at [632, 213] on button "SMS" at bounding box center [627, 214] width 27 height 19
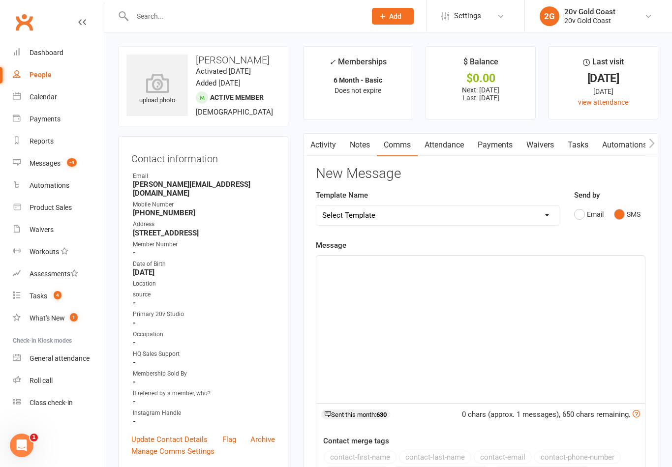
click at [577, 290] on div "﻿" at bounding box center [480, 329] width 328 height 147
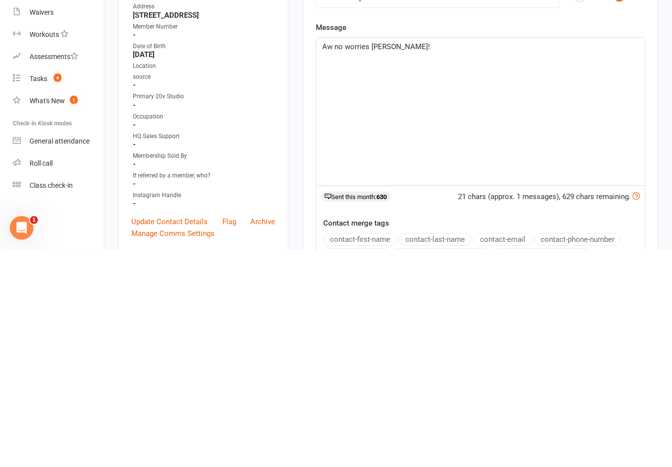
click at [428, 259] on p "Aw no worries [PERSON_NAME]!" at bounding box center [480, 265] width 317 height 12
click at [426, 259] on p "Aw no worries [PERSON_NAME]!" at bounding box center [480, 265] width 317 height 12
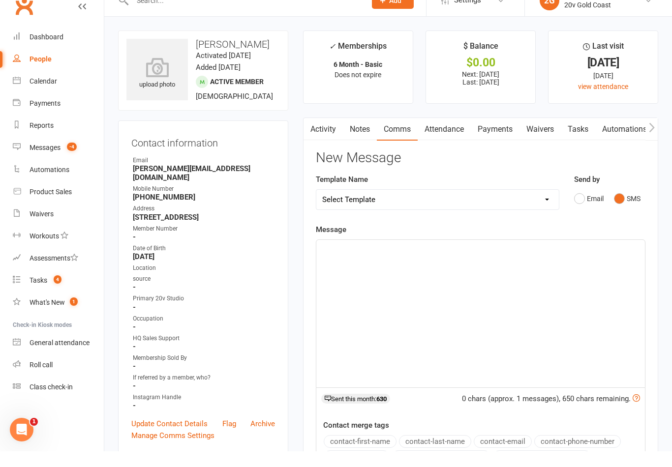
click at [74, 86] on link "Calendar" at bounding box center [58, 97] width 91 height 22
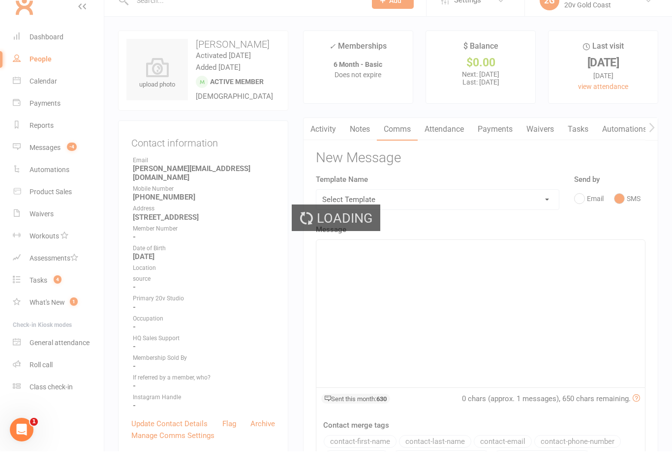
scroll to position [16, 0]
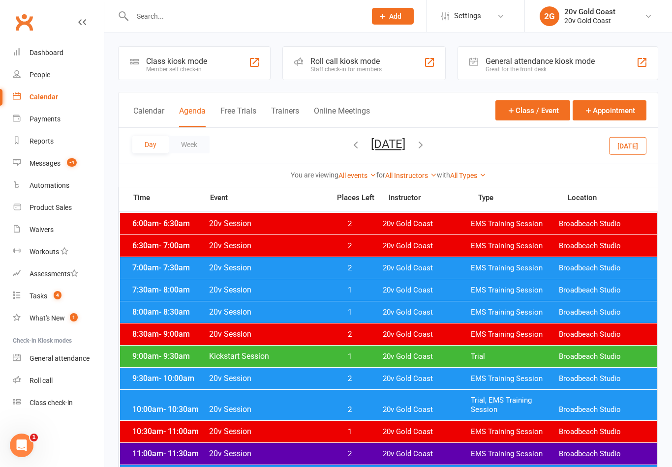
click at [426, 150] on button "button" at bounding box center [420, 145] width 11 height 17
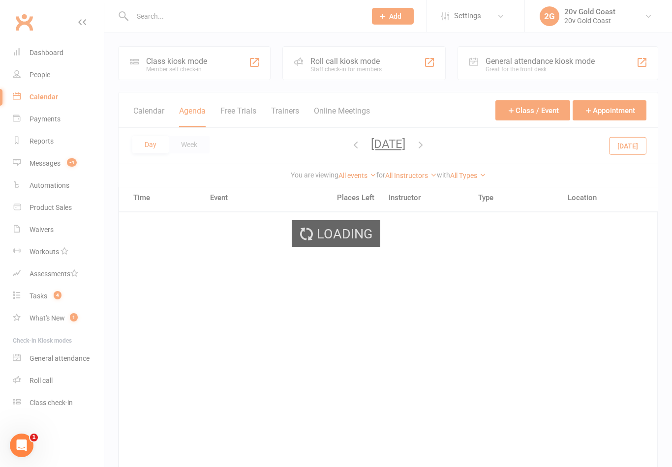
click at [629, 148] on div "Loading" at bounding box center [336, 233] width 672 height 467
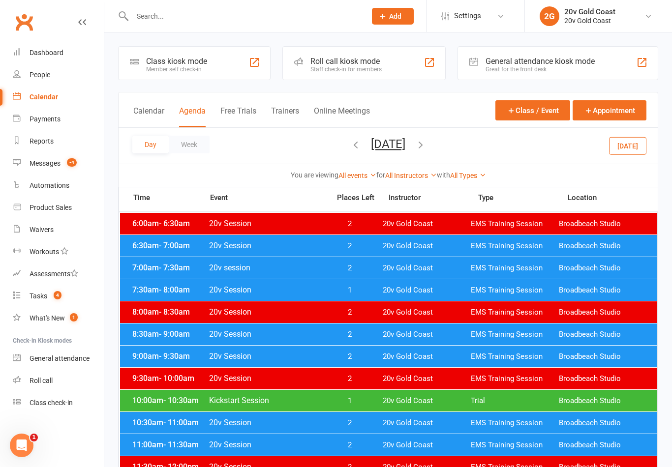
click at [628, 146] on button "[DATE]" at bounding box center [627, 146] width 37 height 18
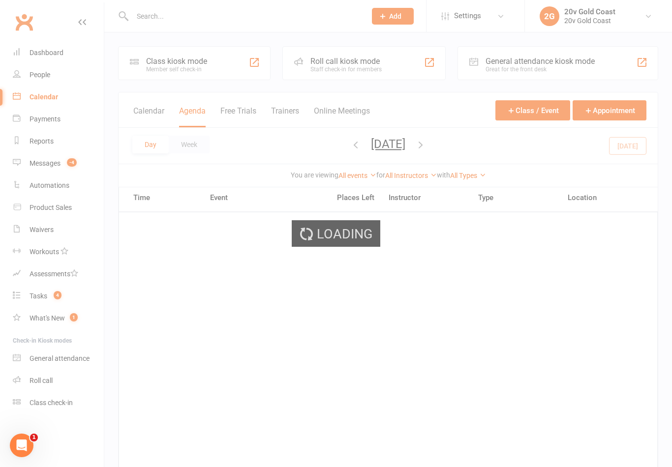
click at [409, 154] on div "Loading" at bounding box center [336, 233] width 672 height 467
click at [428, 146] on div "Loading" at bounding box center [336, 233] width 672 height 467
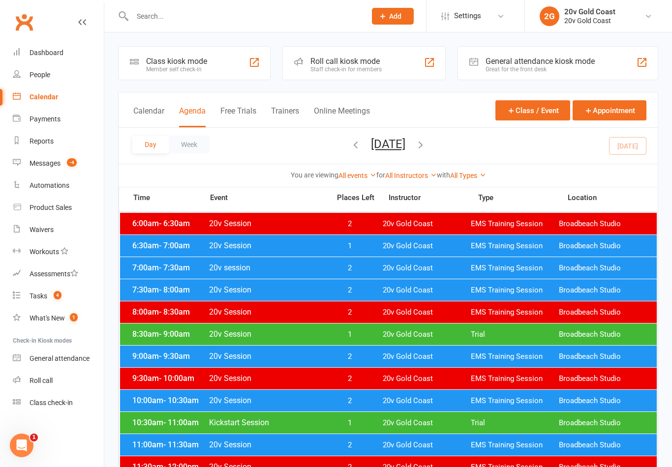
click at [426, 146] on icon "button" at bounding box center [420, 144] width 11 height 11
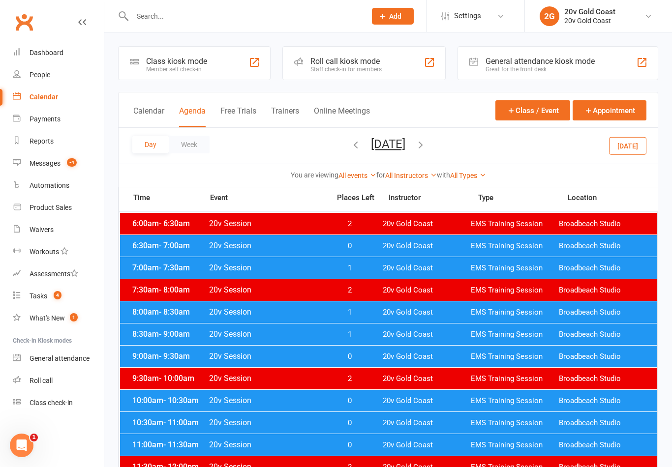
click at [399, 250] on span "20v Gold Coast" at bounding box center [427, 245] width 88 height 9
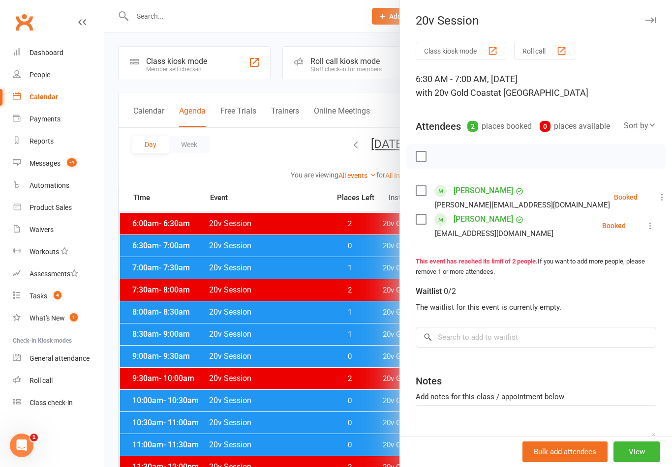
click at [644, 216] on li "Maria Pepi Billinihairandbeauty@gmail.com Booked More info Remove Check in Mark…" at bounding box center [535, 225] width 240 height 29
click at [650, 216] on li "Maria Pepi Billinihairandbeauty@gmail.com Booked More info Remove Check in Mark…" at bounding box center [535, 225] width 240 height 29
click at [652, 208] on li "Rachel Murphy Rachel_murphy@outlook.com.au Booked More info Remove Check in Mar…" at bounding box center [535, 197] width 240 height 29
click at [649, 216] on li "Maria Pepi Billinihairandbeauty@gmail.com Booked More info Remove Check in Mark…" at bounding box center [535, 225] width 240 height 29
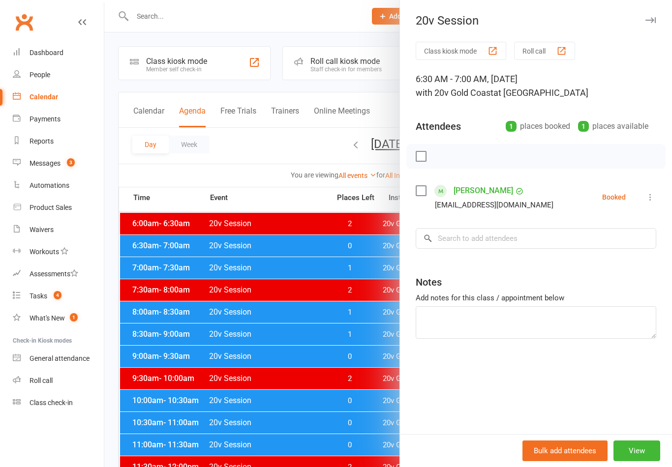
click at [259, 154] on div at bounding box center [387, 233] width 567 height 467
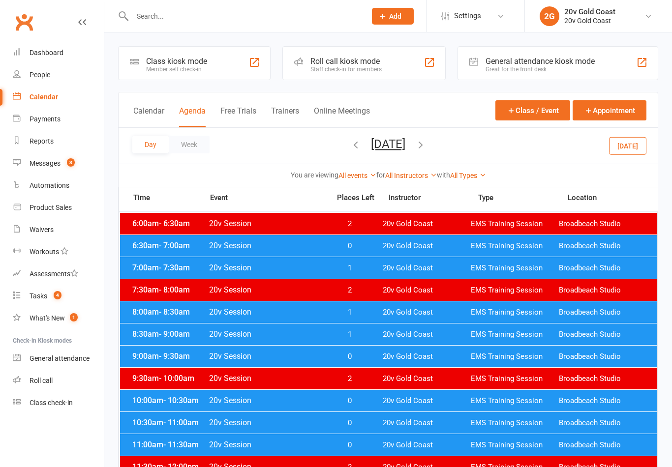
click at [426, 142] on icon "button" at bounding box center [420, 144] width 11 height 11
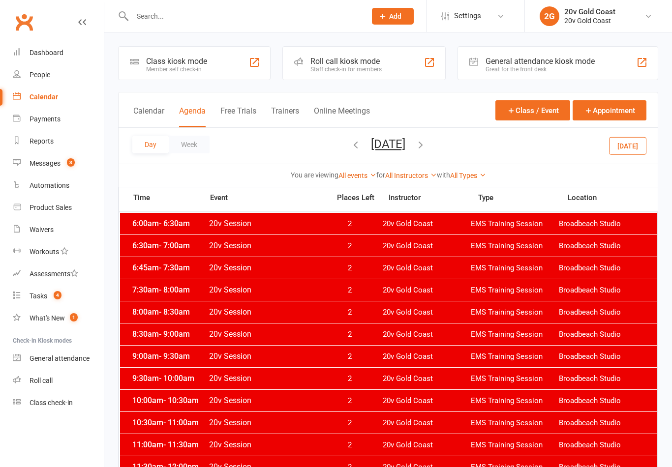
click at [426, 141] on icon "button" at bounding box center [420, 144] width 11 height 11
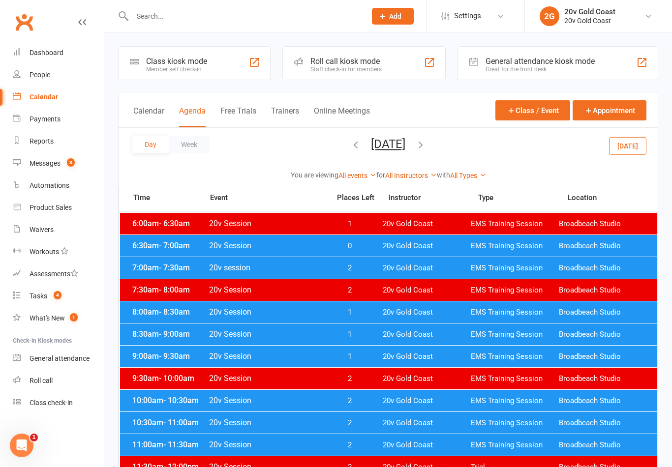
click at [434, 247] on span "20v Gold Coast" at bounding box center [427, 245] width 88 height 9
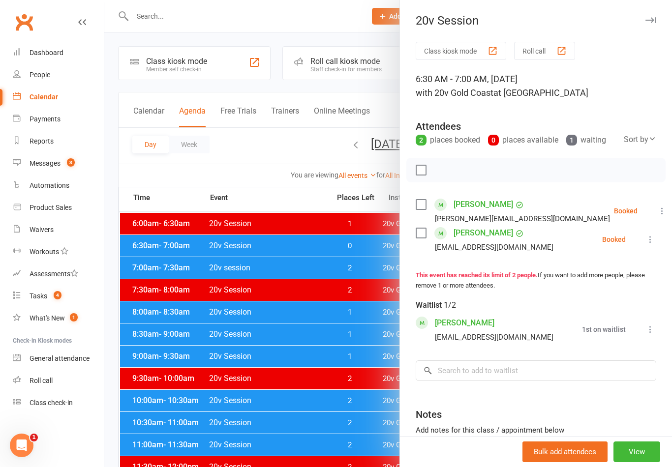
click at [365, 292] on div at bounding box center [387, 233] width 567 height 467
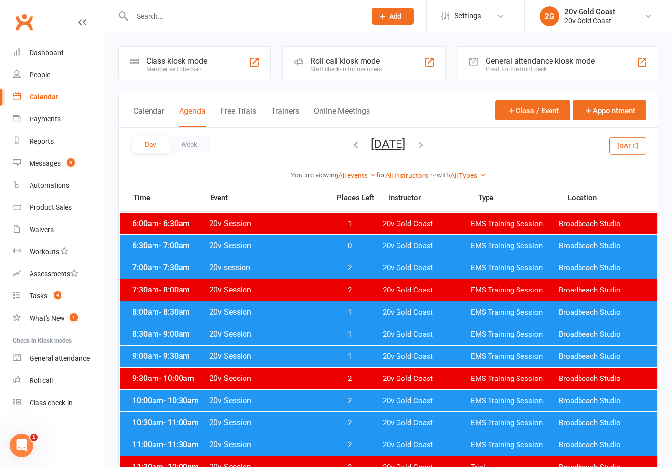
click at [375, 265] on span "2" at bounding box center [350, 268] width 52 height 9
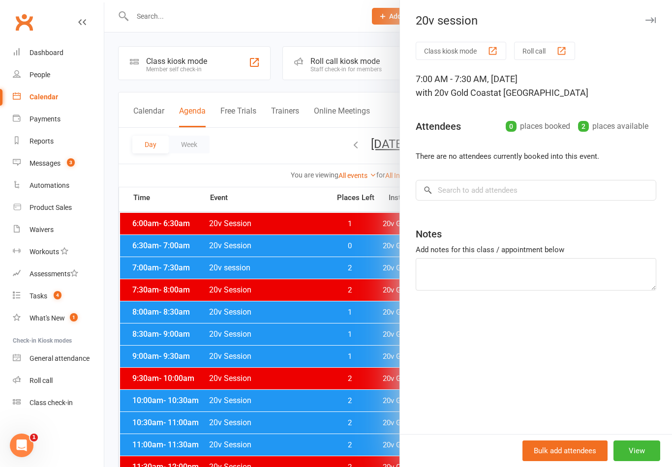
click at [330, 350] on div at bounding box center [387, 233] width 567 height 467
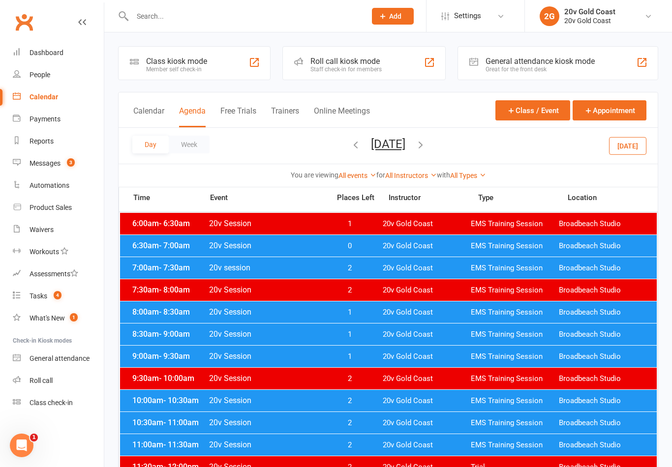
click at [83, 164] on link "Messages 3" at bounding box center [58, 163] width 91 height 22
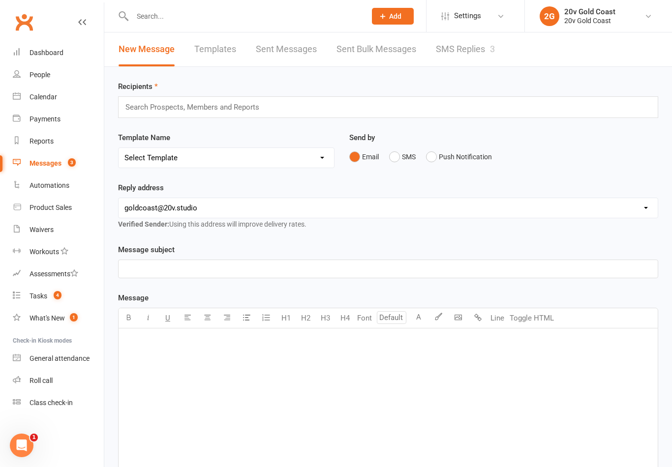
click at [453, 50] on link "SMS Replies 3" at bounding box center [465, 49] width 59 height 34
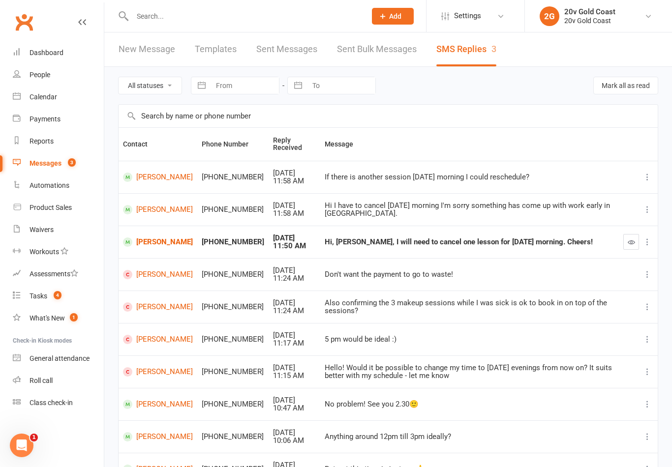
click at [169, 212] on link "[PERSON_NAME]" at bounding box center [158, 209] width 70 height 9
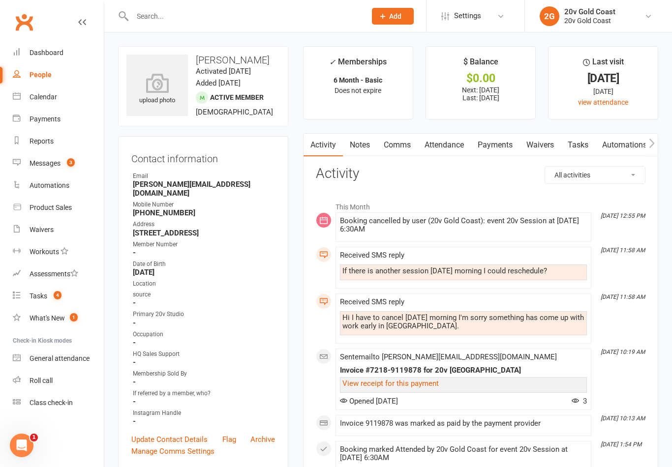
click at [390, 153] on link "Comms" at bounding box center [397, 145] width 41 height 23
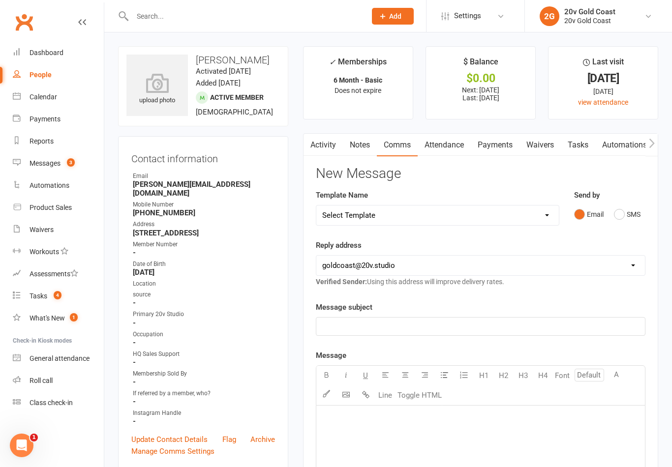
click at [624, 214] on button "SMS" at bounding box center [627, 214] width 27 height 19
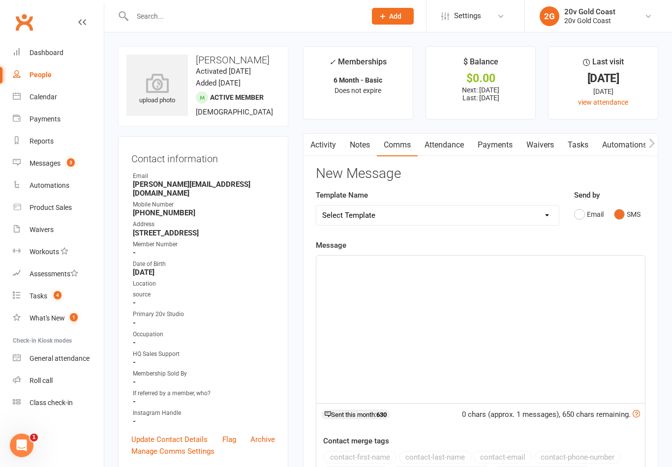
click at [581, 303] on div "﻿" at bounding box center [480, 329] width 328 height 147
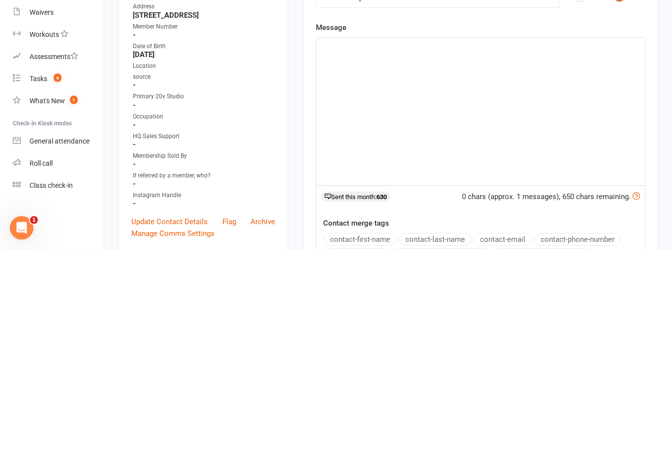
click at [525, 256] on div "﻿" at bounding box center [480, 329] width 328 height 147
paste div
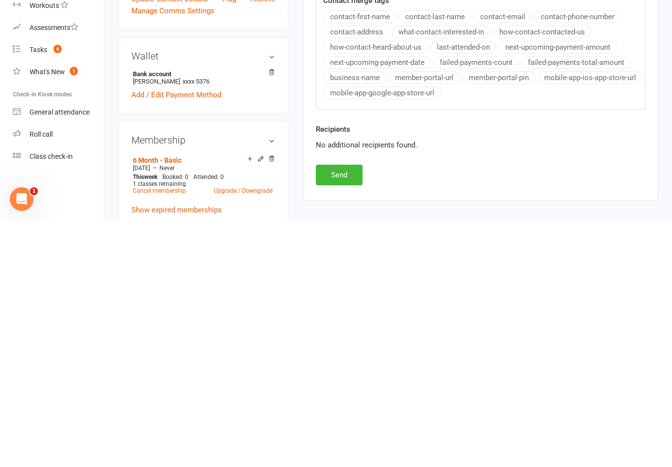
click at [333, 411] on button "Send" at bounding box center [339, 421] width 47 height 21
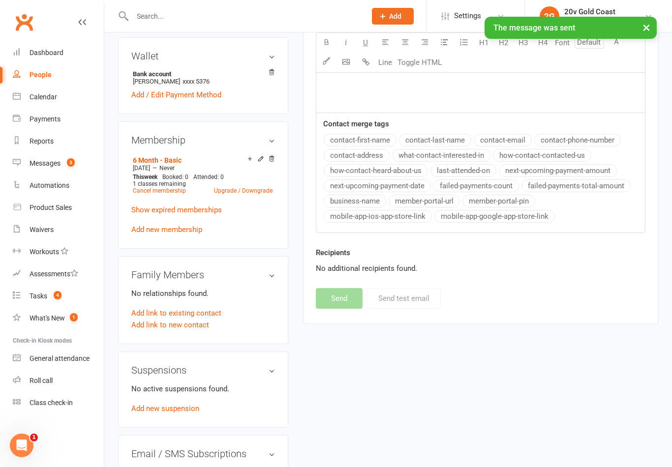
click at [73, 172] on link "Messages 3" at bounding box center [58, 163] width 91 height 22
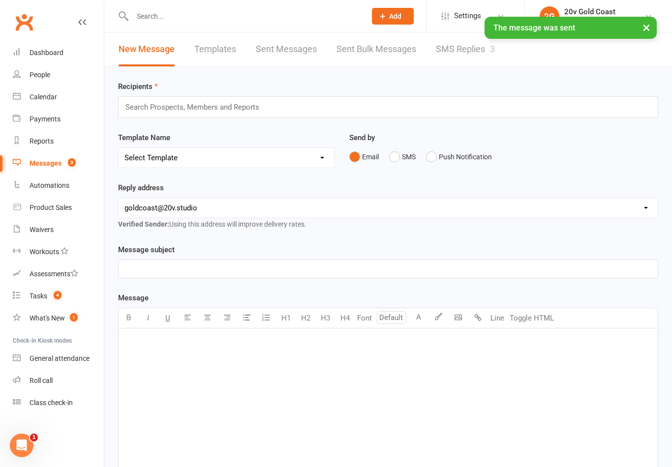
click at [472, 52] on link "SMS Replies 3" at bounding box center [465, 49] width 59 height 34
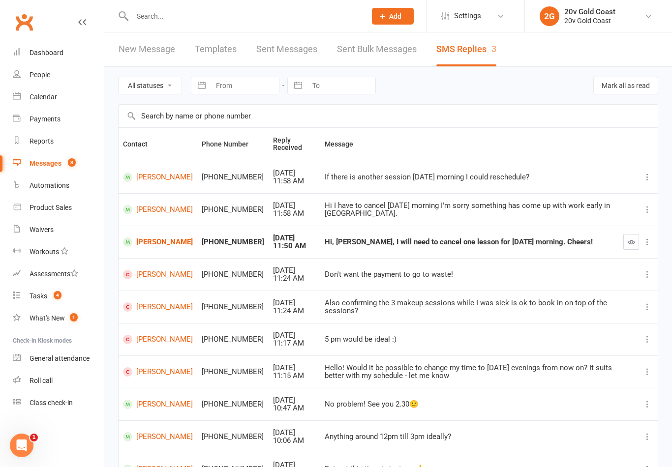
click at [61, 96] on link "Calendar" at bounding box center [58, 97] width 91 height 22
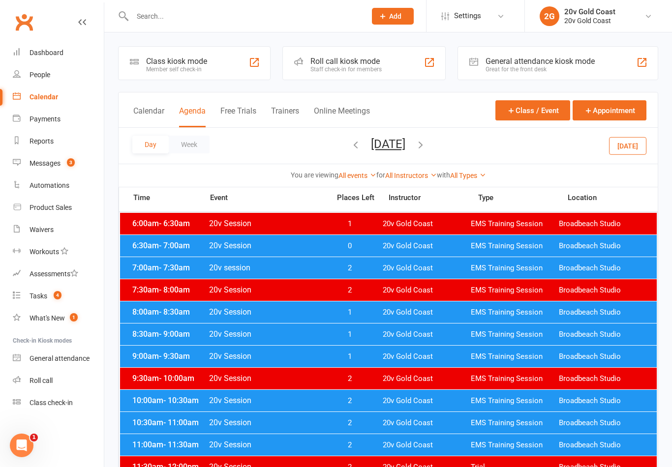
click at [405, 144] on button "[DATE]" at bounding box center [388, 144] width 34 height 14
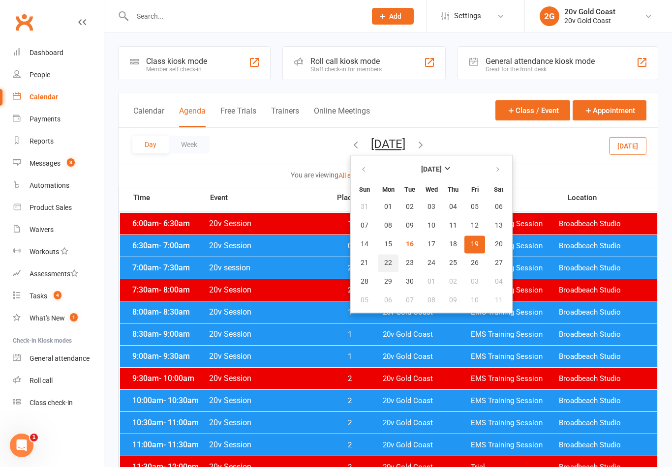
click at [378, 259] on button "22" at bounding box center [388, 263] width 21 height 18
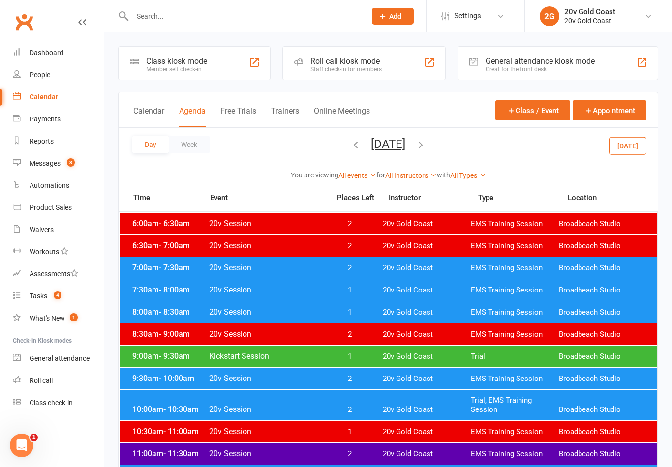
click at [449, 290] on span "20v Gold Coast" at bounding box center [427, 290] width 88 height 9
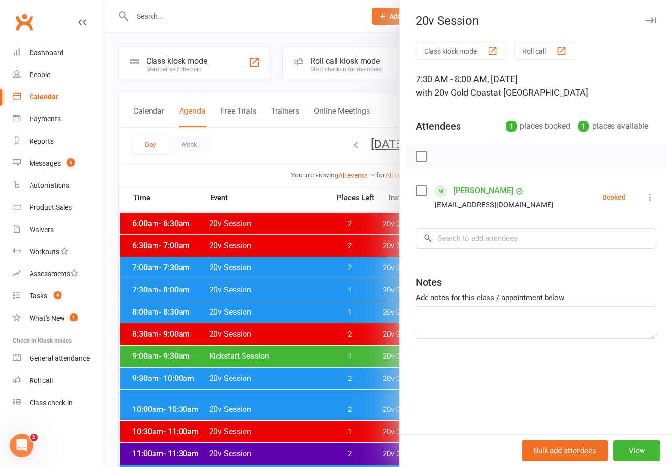
click at [344, 337] on div at bounding box center [387, 233] width 567 height 467
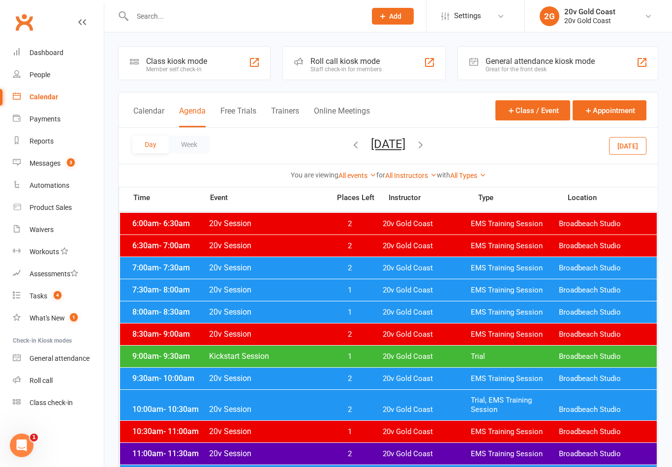
click at [368, 315] on span "1" at bounding box center [350, 312] width 52 height 9
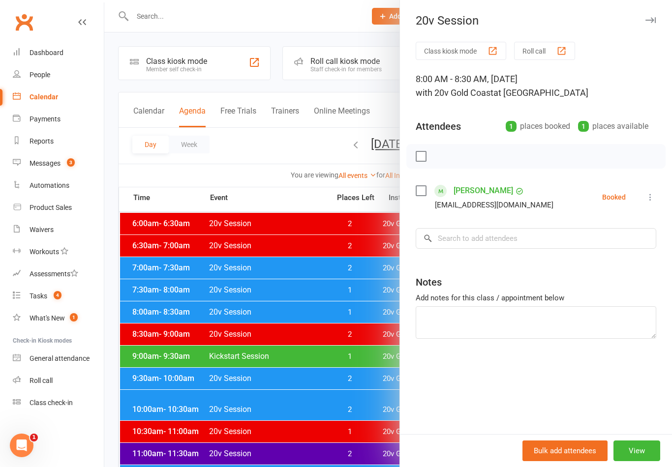
click at [335, 376] on div at bounding box center [387, 233] width 567 height 467
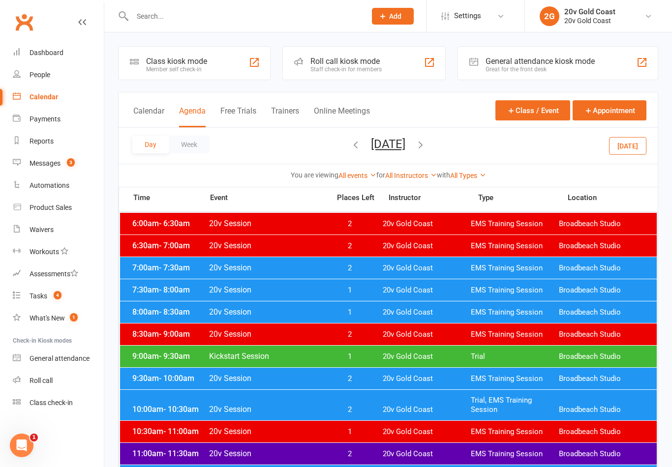
click at [358, 314] on span "1" at bounding box center [350, 312] width 52 height 9
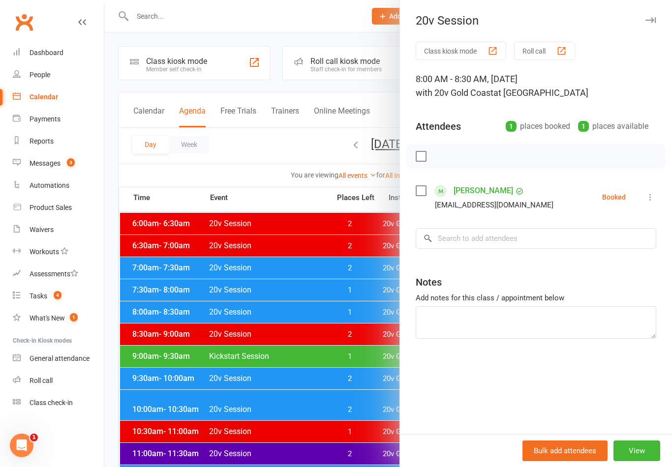
click at [651, 202] on icon at bounding box center [650, 197] width 10 height 10
click at [606, 235] on link "Remove" at bounding box center [603, 236] width 106 height 20
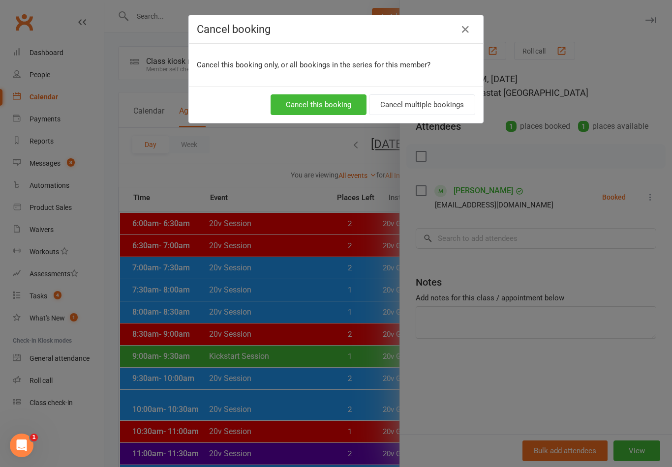
click at [332, 105] on button "Cancel this booking" at bounding box center [318, 104] width 96 height 21
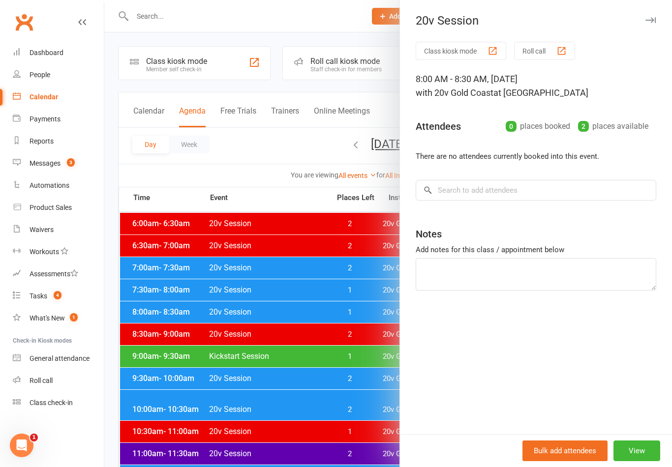
click at [74, 163] on span "3" at bounding box center [71, 162] width 8 height 8
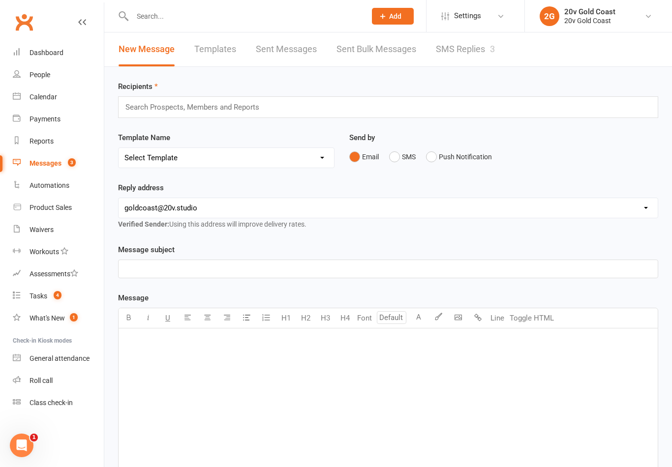
click at [464, 48] on link "SMS Replies 3" at bounding box center [465, 49] width 59 height 34
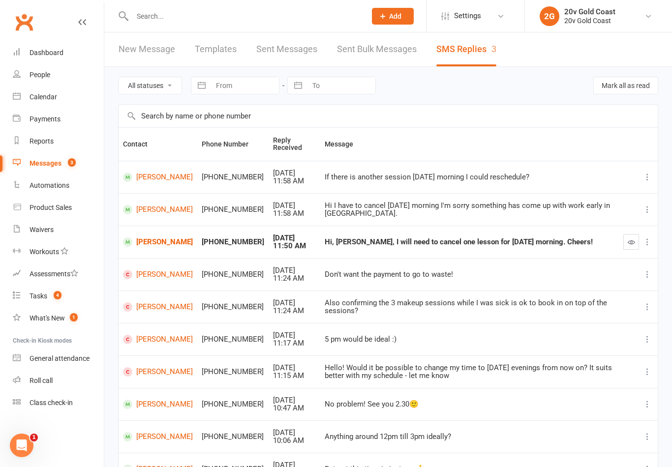
click at [148, 238] on link "[PERSON_NAME]" at bounding box center [158, 241] width 70 height 9
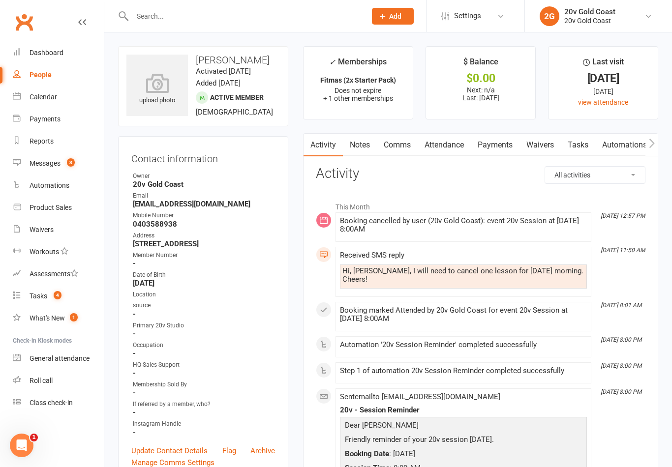
click at [397, 139] on link "Comms" at bounding box center [397, 145] width 41 height 23
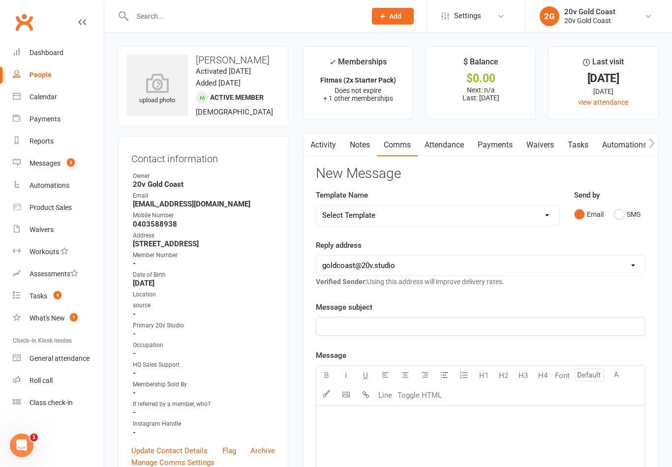
click at [629, 213] on button "SMS" at bounding box center [627, 214] width 27 height 19
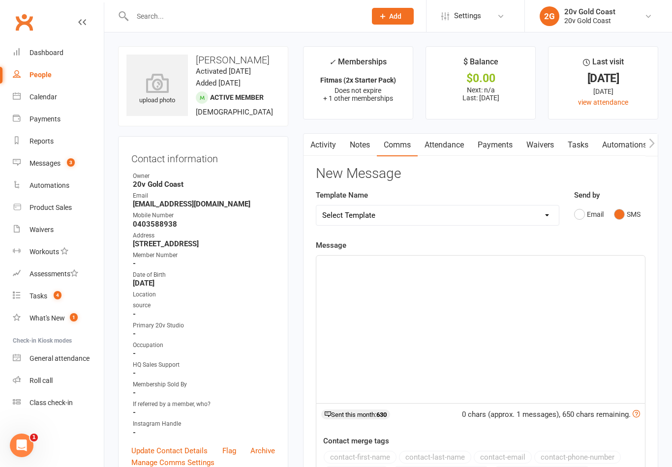
click at [528, 304] on div "﻿" at bounding box center [480, 329] width 328 height 147
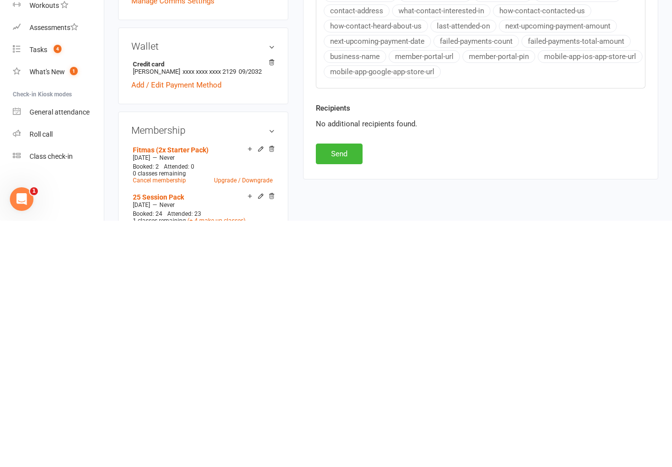
click at [352, 390] on button "Send" at bounding box center [339, 400] width 47 height 21
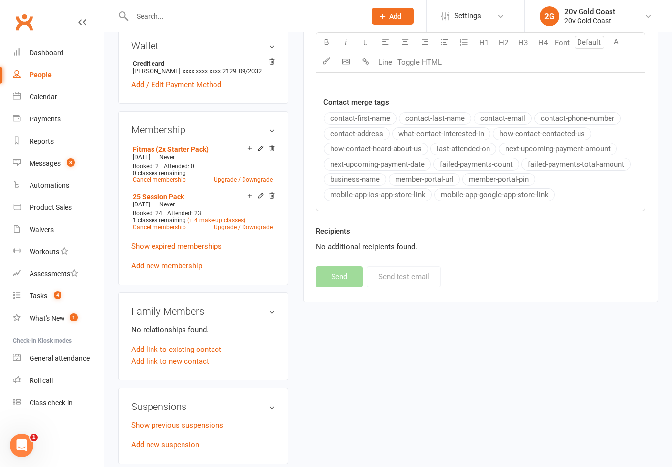
click at [72, 167] on span "3" at bounding box center [71, 162] width 8 height 8
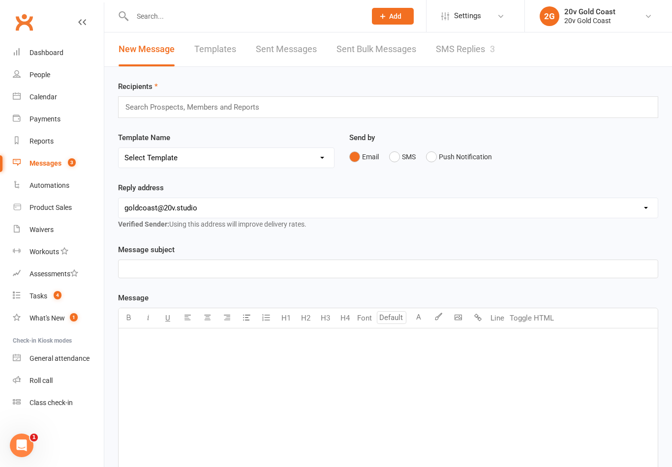
click at [467, 46] on link "SMS Replies 3" at bounding box center [465, 49] width 59 height 34
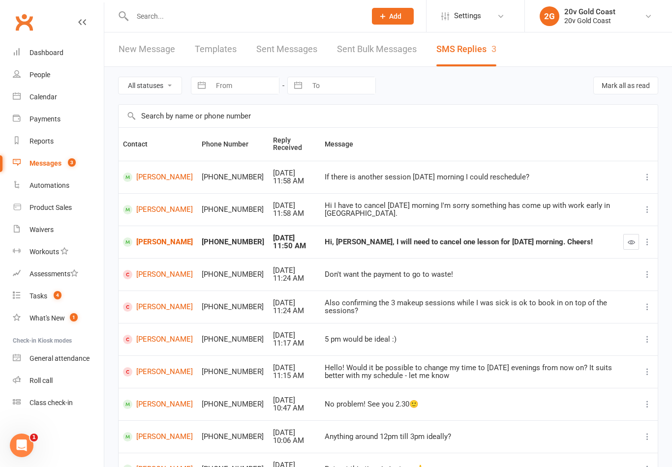
click at [632, 238] on icon "button" at bounding box center [630, 241] width 7 height 7
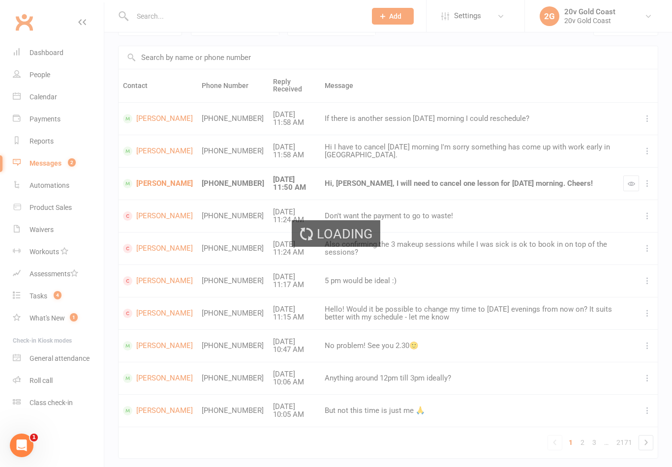
scroll to position [80, 0]
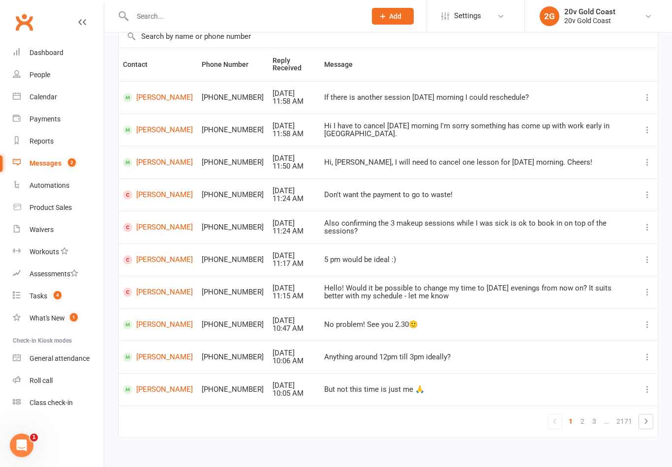
click at [586, 414] on link "2" at bounding box center [582, 421] width 12 height 14
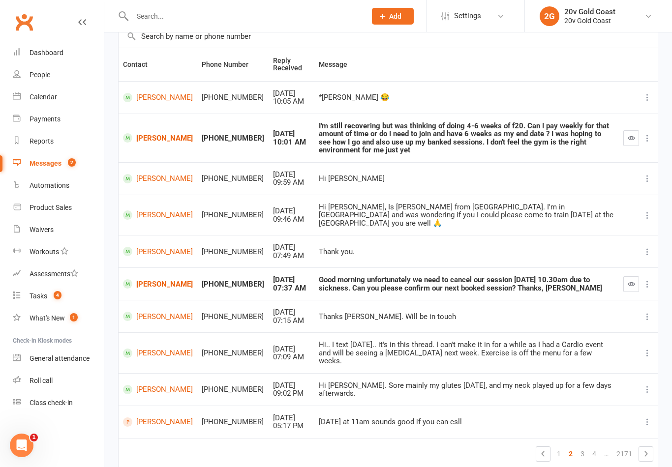
click at [170, 135] on link "[PERSON_NAME]" at bounding box center [158, 137] width 70 height 9
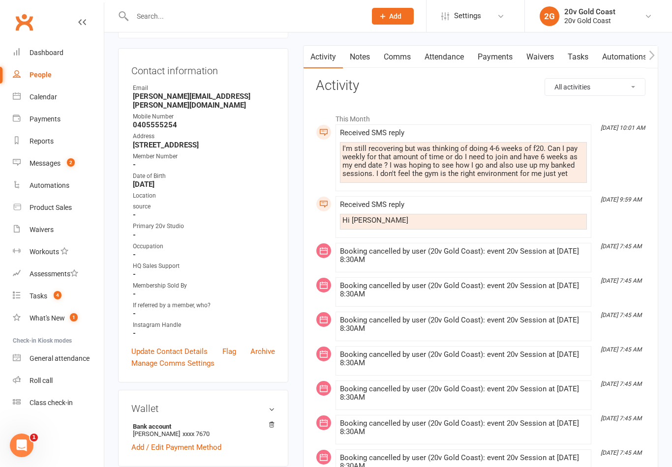
scroll to position [88, 0]
click at [415, 59] on link "Comms" at bounding box center [397, 57] width 41 height 23
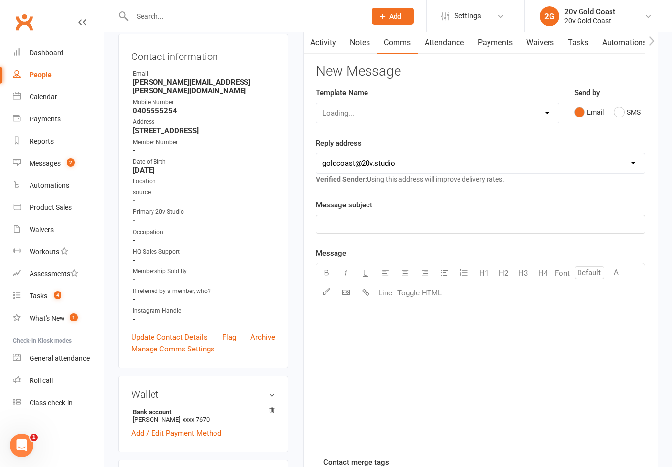
scroll to position [103, 0]
click at [623, 118] on button "SMS" at bounding box center [627, 111] width 27 height 19
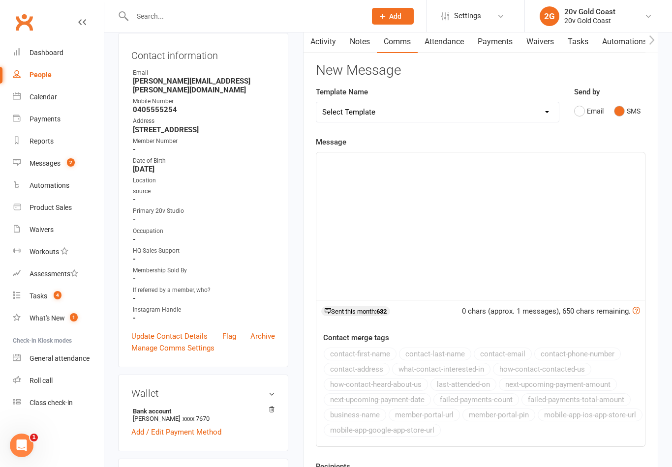
click at [551, 276] on div "﻿" at bounding box center [480, 225] width 328 height 147
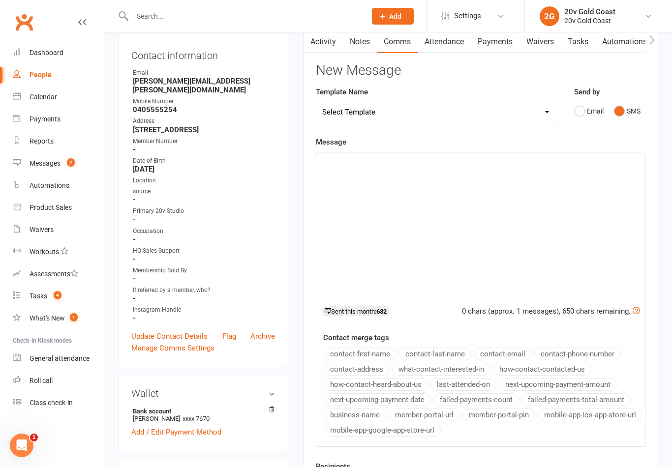
scroll to position [103, 0]
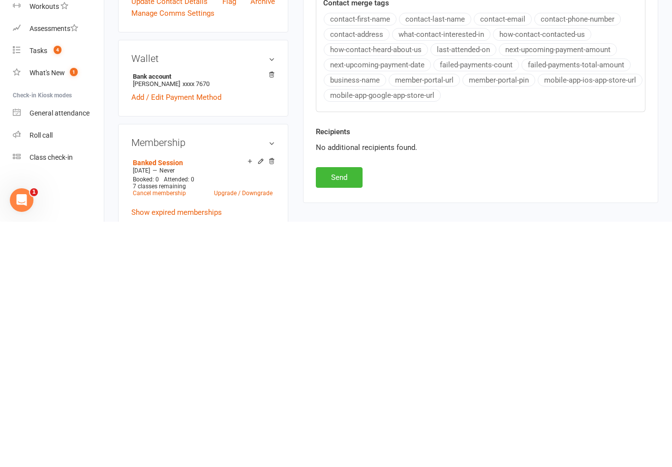
click at [347, 412] on button "Send" at bounding box center [339, 422] width 47 height 21
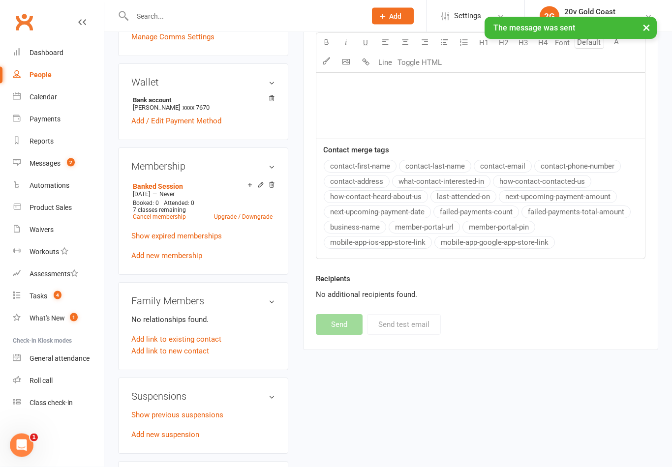
click at [47, 167] on div "Messages" at bounding box center [44, 163] width 31 height 8
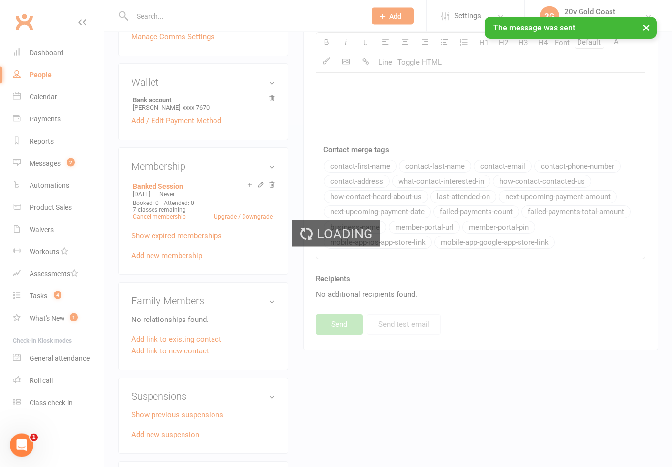
scroll to position [414, 0]
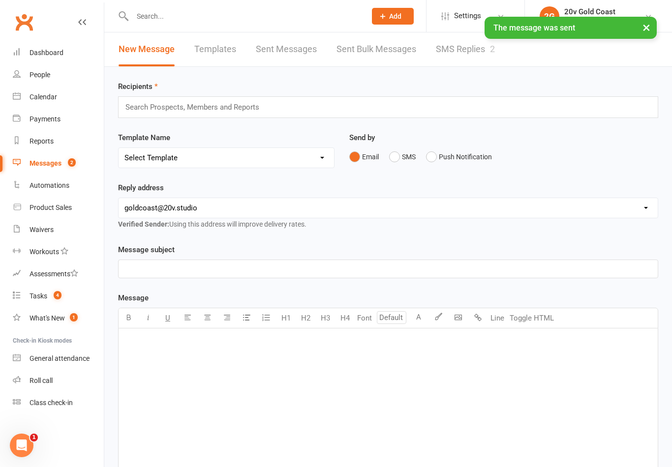
click at [463, 48] on link "SMS Replies 2" at bounding box center [465, 49] width 59 height 34
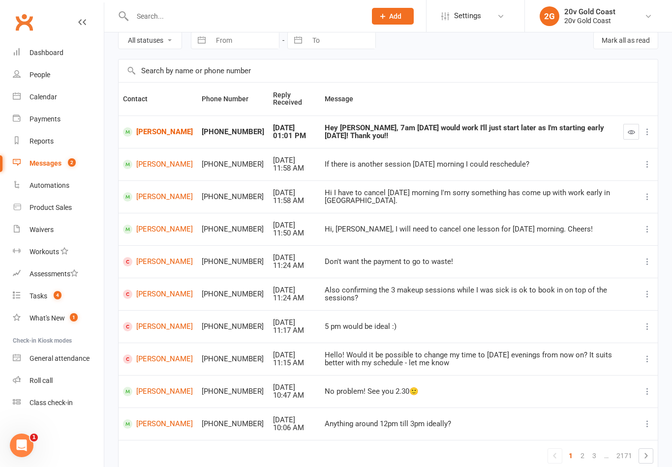
scroll to position [80, 0]
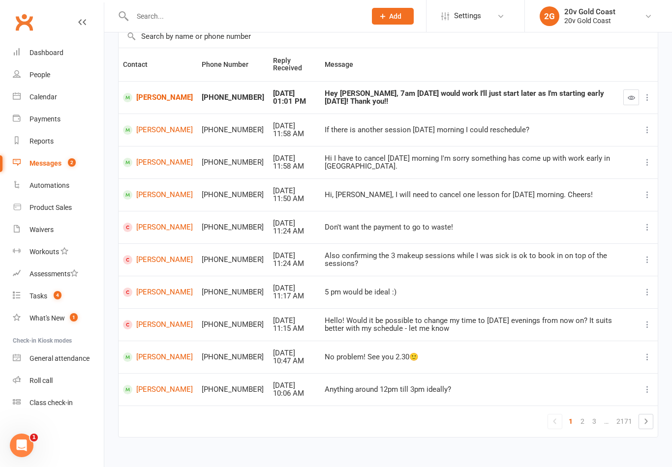
click at [582, 416] on link "2" at bounding box center [582, 421] width 12 height 14
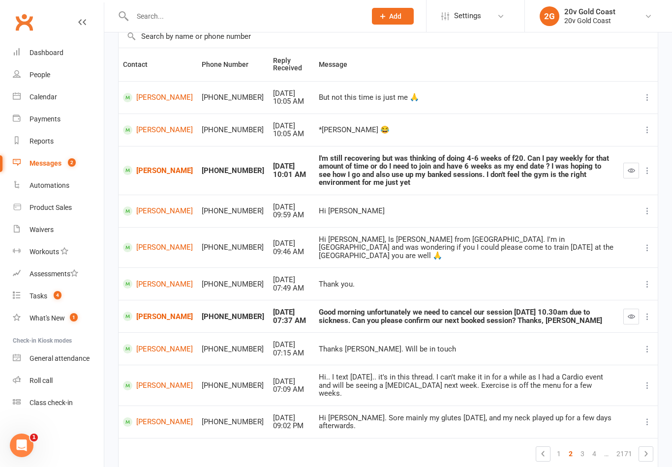
click at [625, 171] on button "button" at bounding box center [631, 171] width 16 height 16
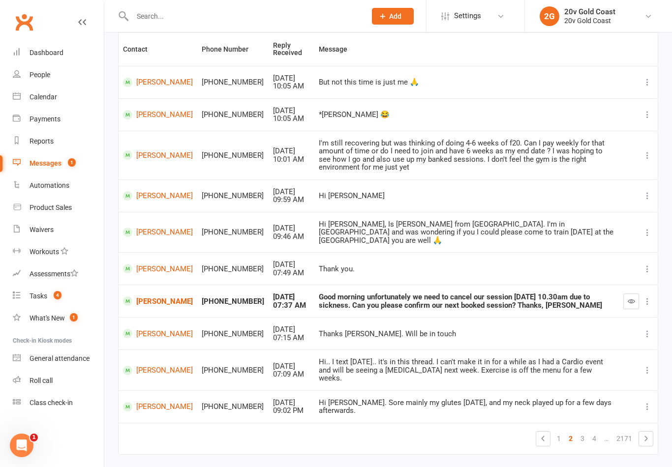
click at [628, 297] on icon "button" at bounding box center [630, 300] width 7 height 7
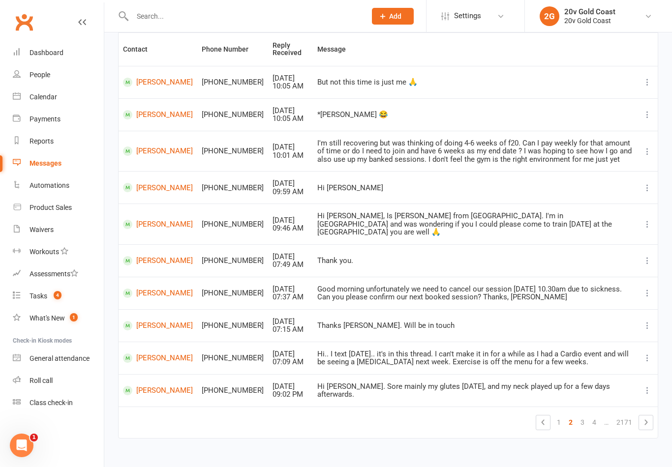
click at [152, 289] on link "[PERSON_NAME]" at bounding box center [158, 293] width 70 height 9
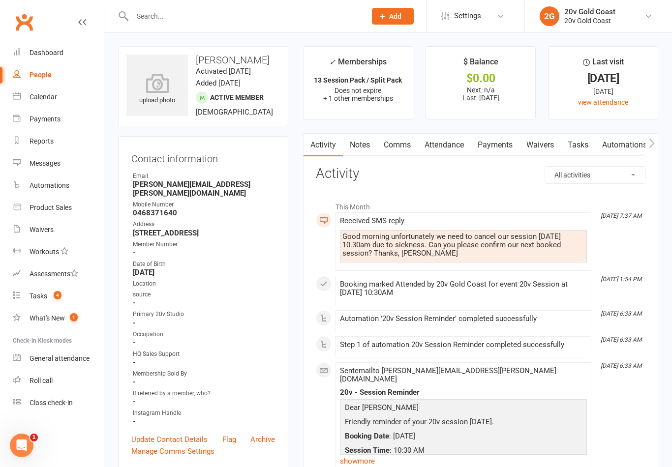
click at [453, 142] on link "Attendance" at bounding box center [443, 145] width 53 height 23
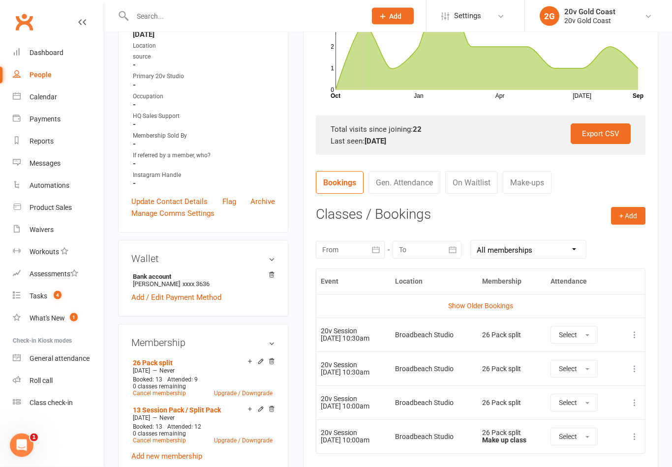
scroll to position [239, 0]
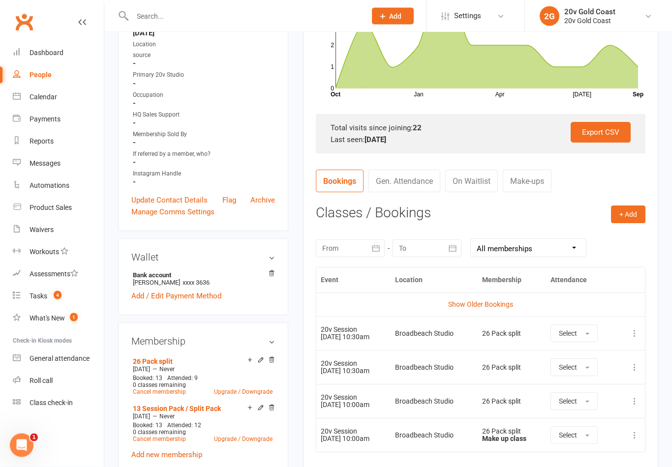
click at [633, 329] on icon at bounding box center [634, 334] width 10 height 10
click at [592, 388] on link "Remove booking" at bounding box center [590, 392] width 97 height 20
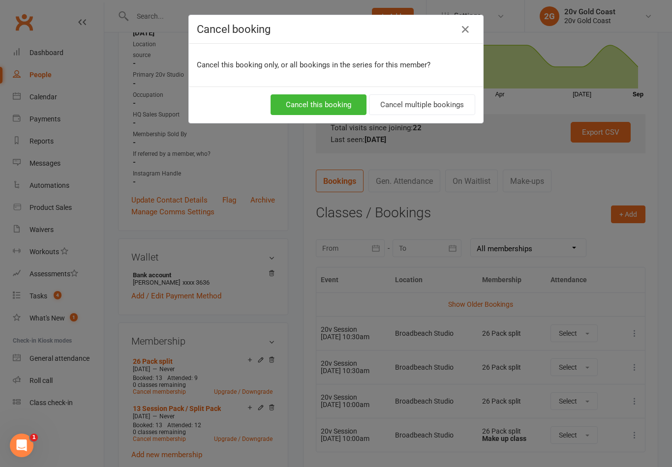
click at [337, 104] on button "Cancel this booking" at bounding box center [318, 104] width 96 height 21
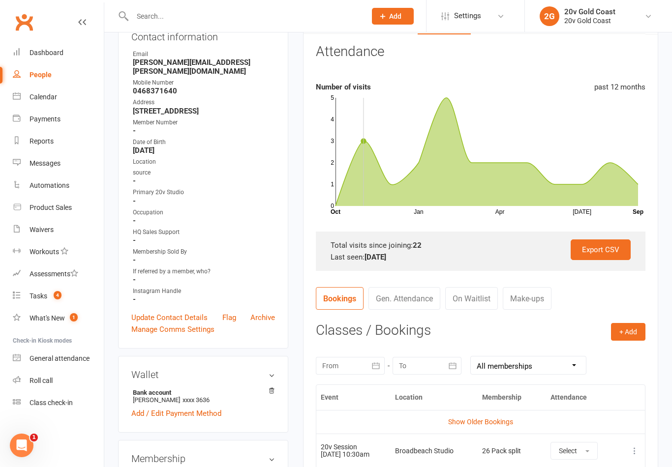
scroll to position [0, 0]
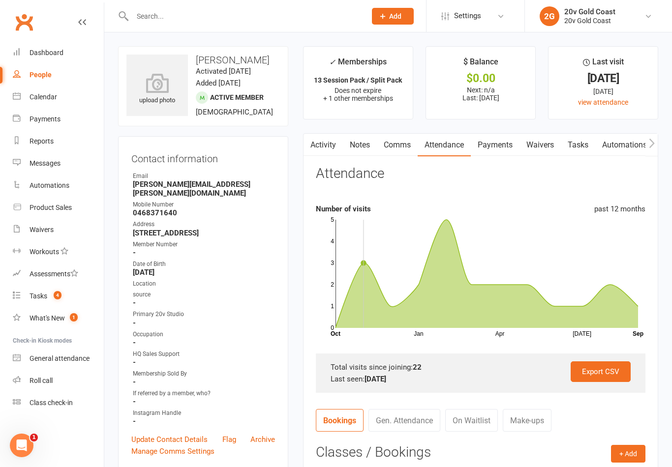
click at [406, 147] on link "Comms" at bounding box center [397, 145] width 41 height 23
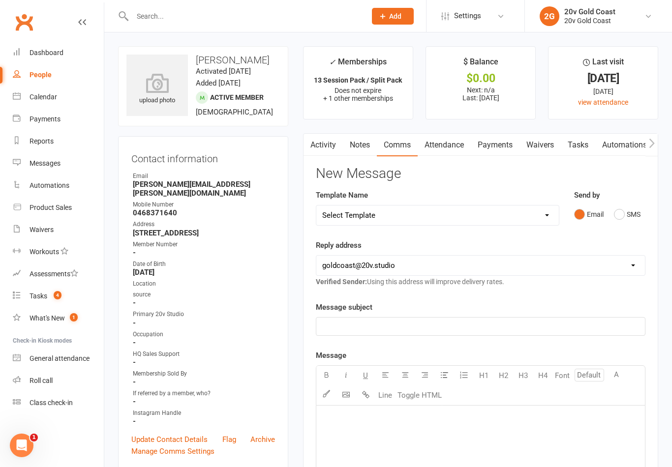
click at [631, 205] on button "SMS" at bounding box center [627, 214] width 27 height 19
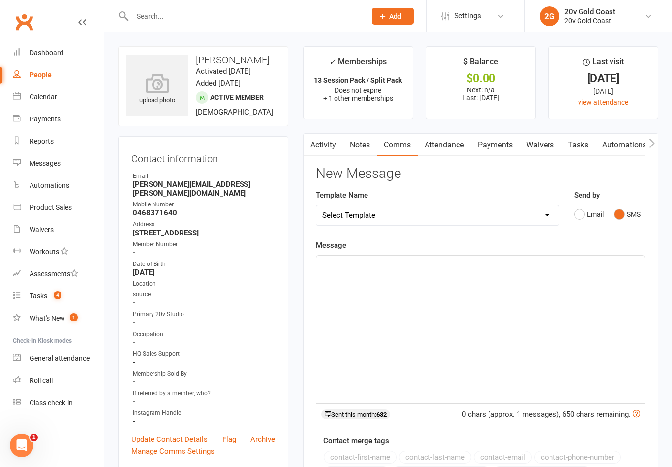
click at [527, 319] on div "﻿" at bounding box center [480, 329] width 328 height 147
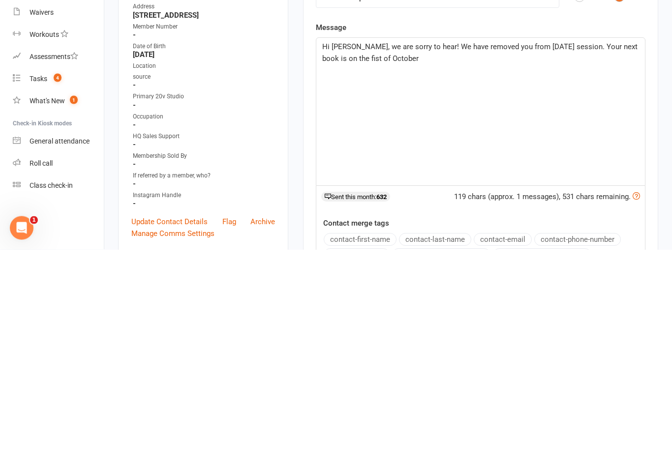
click at [351, 260] on span "Hi [PERSON_NAME], we are sorry to hear! We have removed you from [DATE] session…" at bounding box center [480, 270] width 317 height 21
click at [354, 260] on span "Hi [PERSON_NAME], we are sorry to hear! We have removed you from [DATE] session…" at bounding box center [480, 270] width 317 height 21
click at [359, 260] on span "Hi [PERSON_NAME], we are sorry to hear! We have removed you from [DATE] session…" at bounding box center [480, 270] width 317 height 21
click at [361, 260] on span "Hi [PERSON_NAME], we are sorry to hear! We have removed you from [DATE] session…" at bounding box center [480, 270] width 317 height 21
click at [436, 259] on p "Hi [PERSON_NAME], we are sorry to hear! We have removed you from [DATE] session…" at bounding box center [480, 271] width 317 height 24
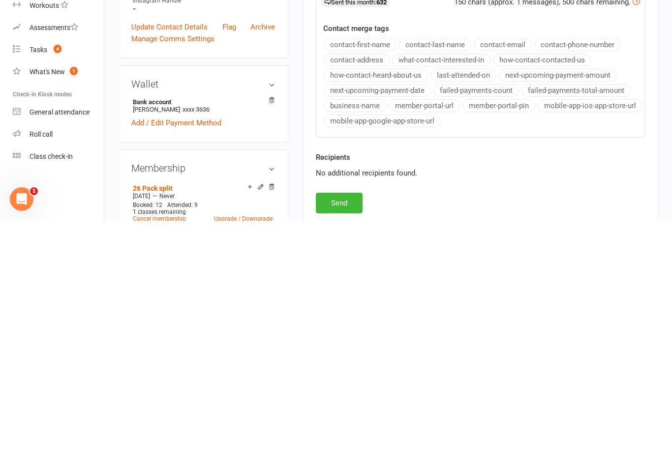
click at [351, 439] on button "Send" at bounding box center [339, 449] width 47 height 21
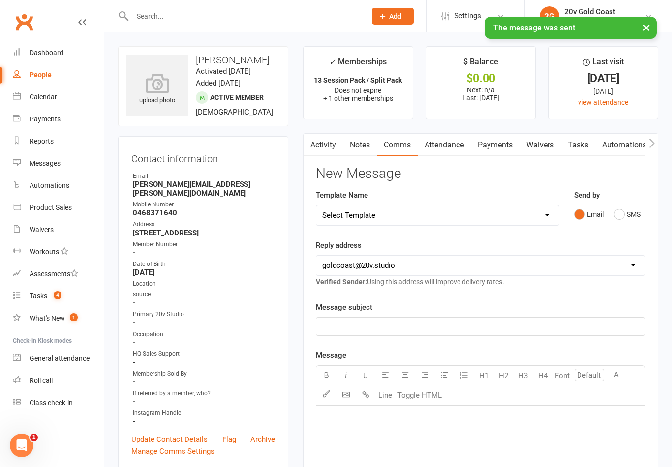
click at [50, 100] on div "Calendar" at bounding box center [43, 97] width 28 height 8
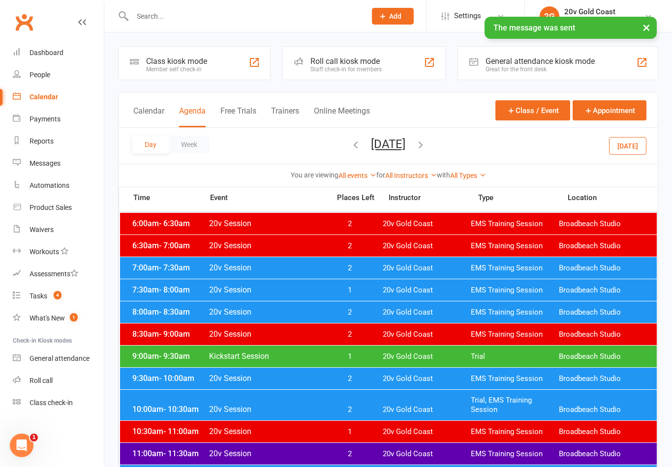
click at [405, 150] on button "[DATE]" at bounding box center [388, 144] width 34 height 14
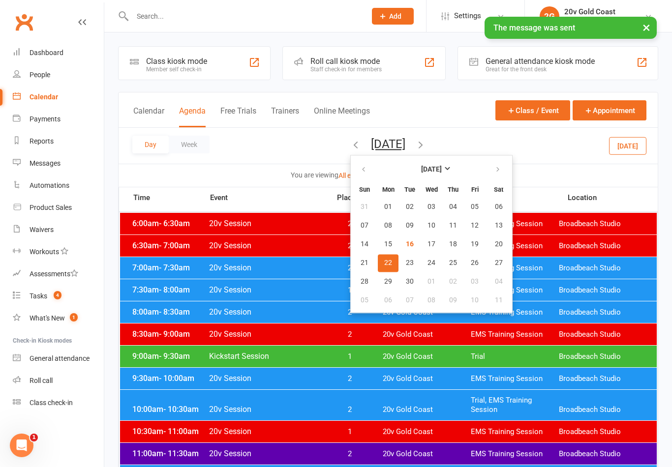
click at [427, 247] on span "17" at bounding box center [431, 244] width 8 height 8
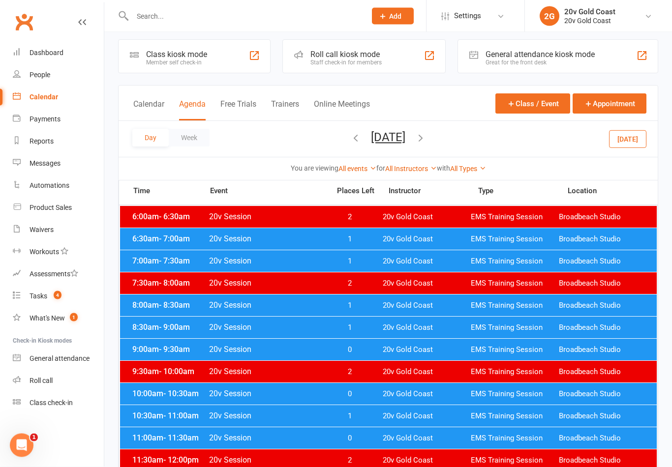
scroll to position [7, 0]
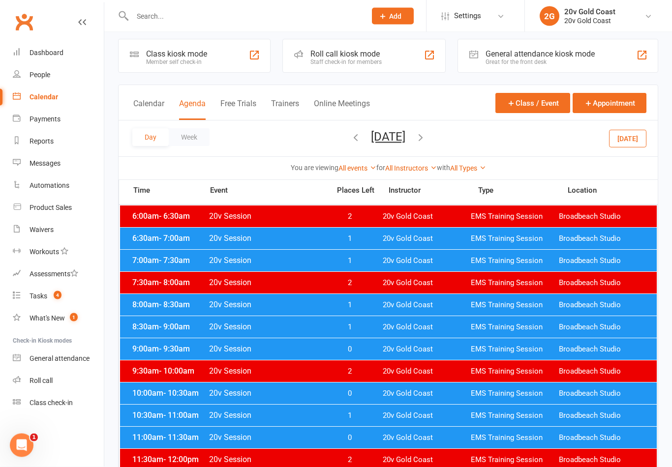
click at [464, 396] on span "20v Gold Coast" at bounding box center [427, 393] width 88 height 9
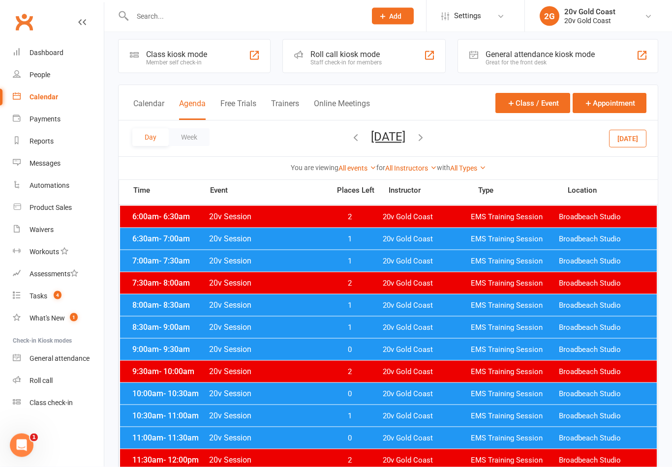
scroll to position [7, 0]
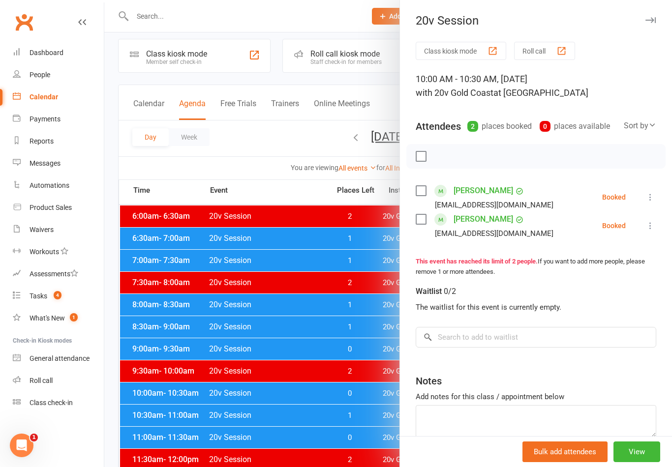
click at [358, 450] on div at bounding box center [387, 233] width 567 height 467
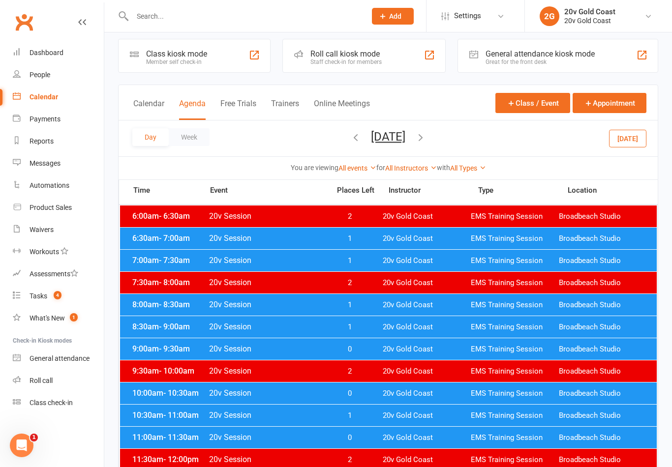
click at [395, 419] on span "20v Gold Coast" at bounding box center [427, 415] width 88 height 9
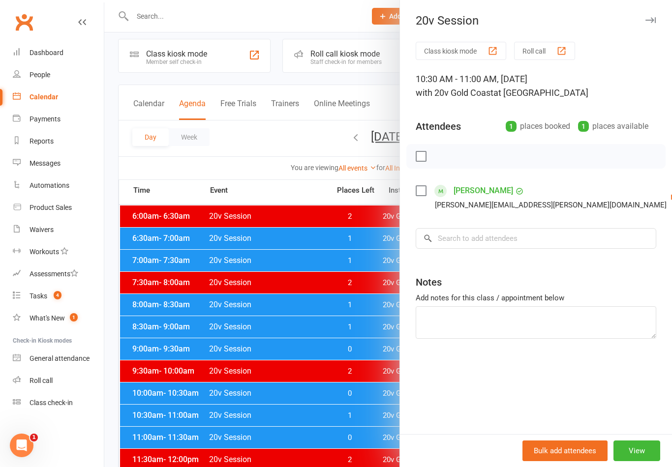
click at [618, 239] on link "Remove" at bounding box center [671, 236] width 106 height 20
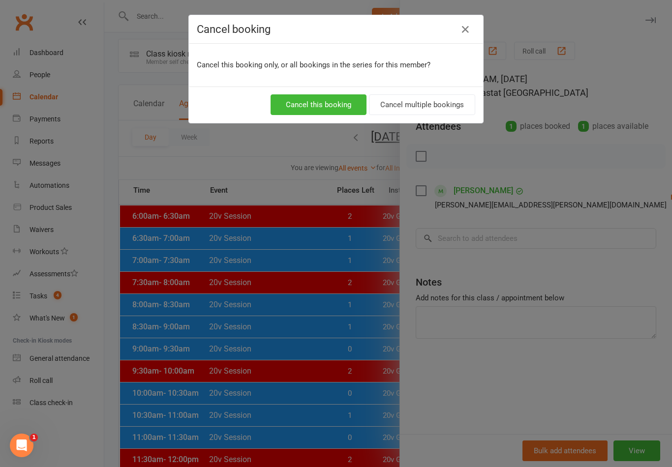
click at [330, 101] on button "Cancel this booking" at bounding box center [318, 104] width 96 height 21
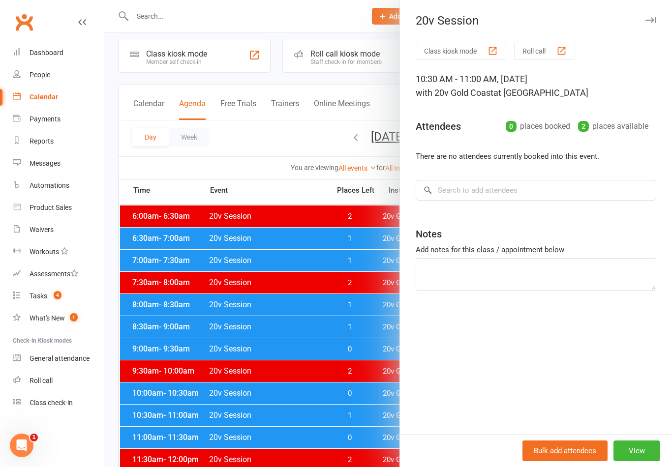
click at [198, 24] on div at bounding box center [387, 233] width 567 height 467
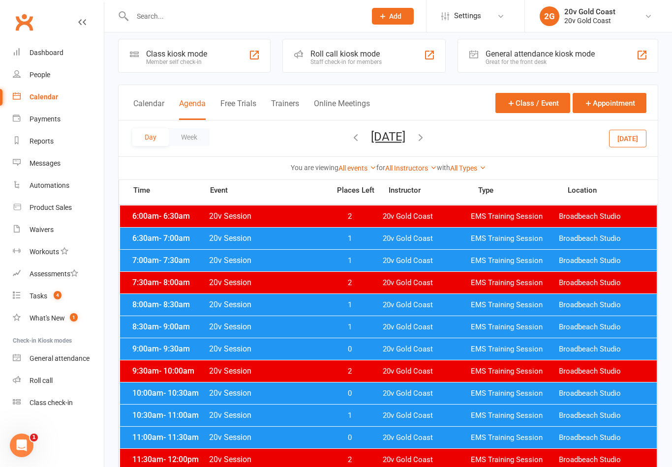
click at [164, 16] on input "text" at bounding box center [244, 16] width 230 height 14
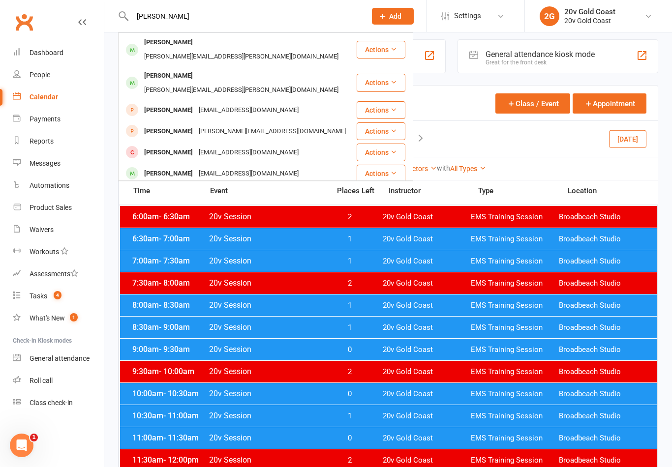
type input "[PERSON_NAME]"
click at [156, 42] on div "[PERSON_NAME]" at bounding box center [168, 42] width 55 height 14
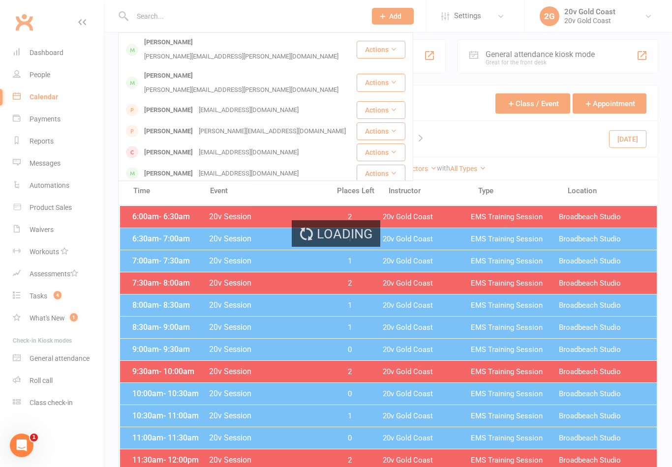
scroll to position [7, 0]
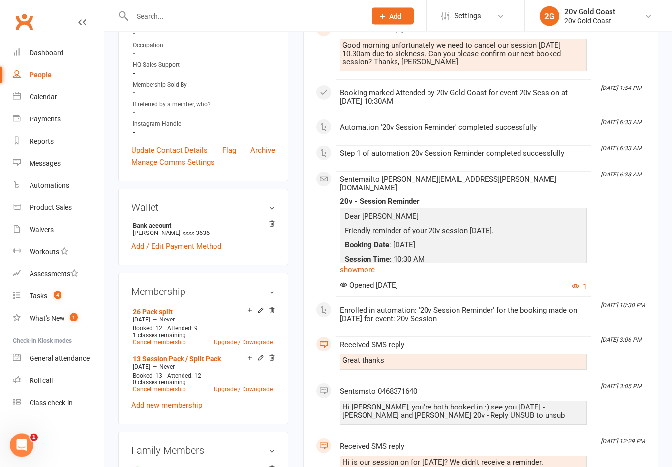
scroll to position [264, 0]
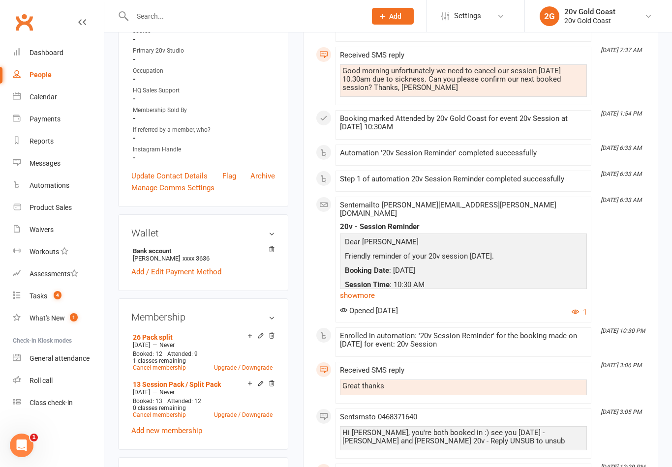
click at [61, 294] on span "4" at bounding box center [58, 295] width 8 height 8
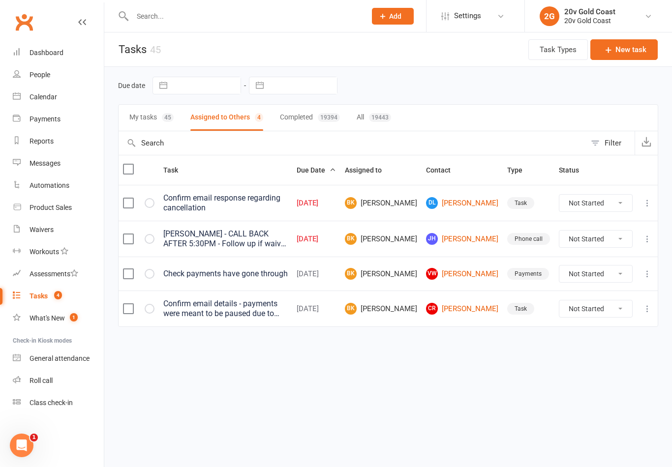
click at [135, 118] on button "My tasks 45" at bounding box center [151, 118] width 44 height 26
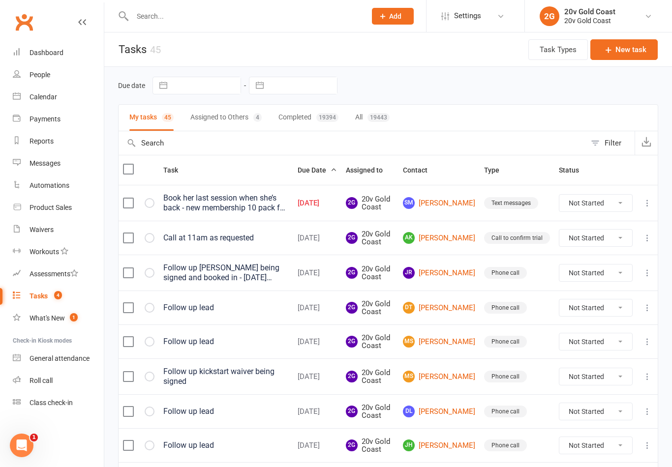
click at [48, 161] on div "Messages" at bounding box center [44, 163] width 31 height 8
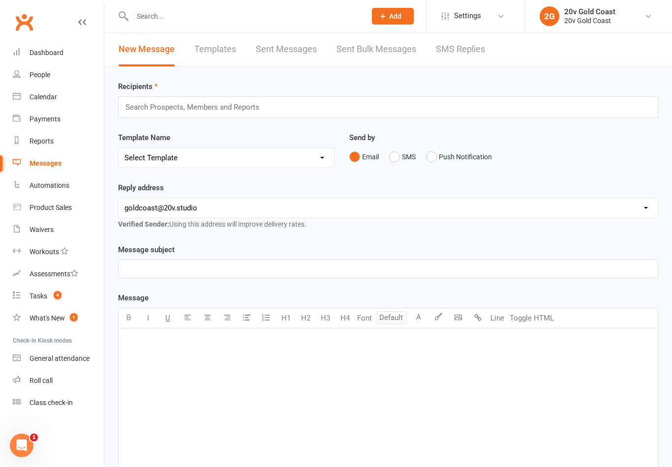
click at [469, 62] on link "SMS Replies" at bounding box center [460, 49] width 49 height 34
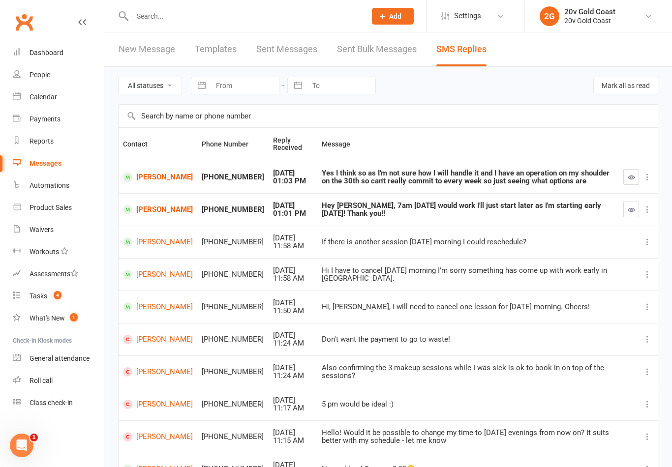
click at [628, 178] on icon "button" at bounding box center [630, 177] width 7 height 7
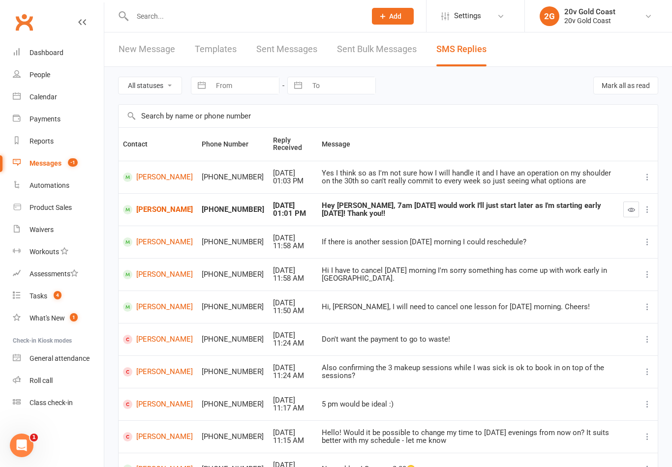
click at [145, 178] on link "[PERSON_NAME]" at bounding box center [158, 177] width 70 height 9
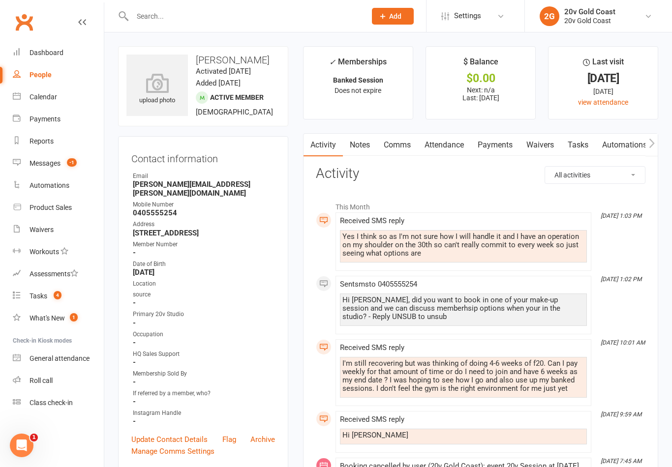
click at [409, 146] on link "Comms" at bounding box center [397, 145] width 41 height 23
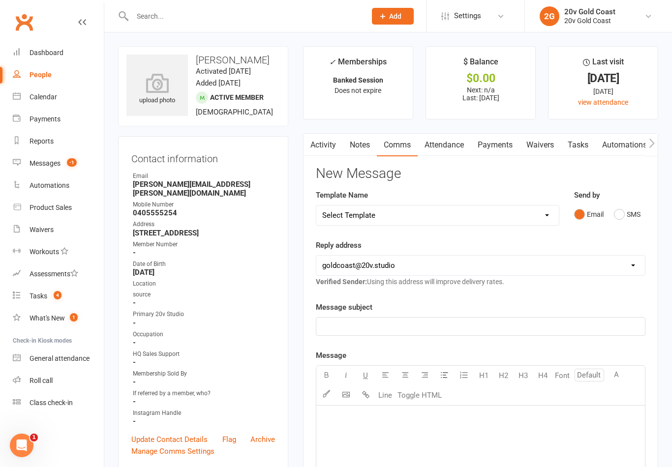
click at [621, 200] on div "Send by Email SMS" at bounding box center [609, 206] width 71 height 34
click at [620, 217] on button "SMS" at bounding box center [627, 214] width 27 height 19
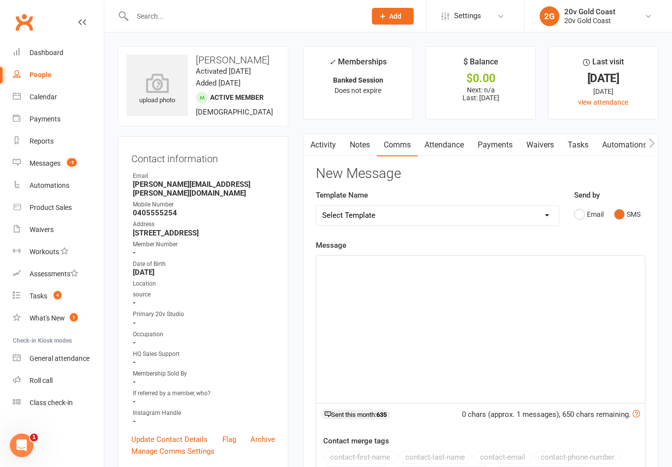
click at [482, 273] on div "﻿" at bounding box center [480, 329] width 328 height 147
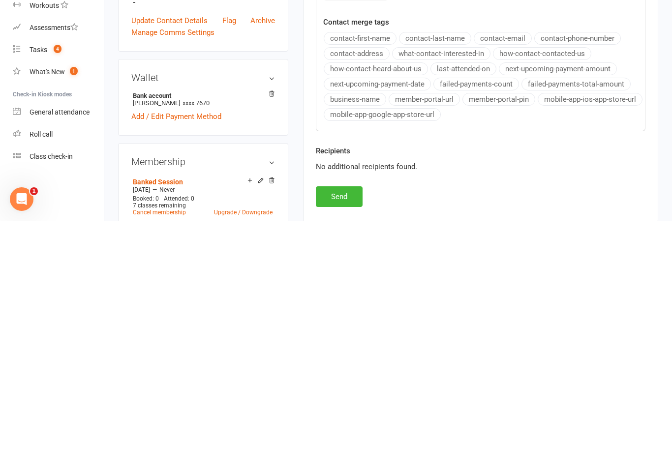
click at [343, 433] on button "Send" at bounding box center [339, 443] width 47 height 21
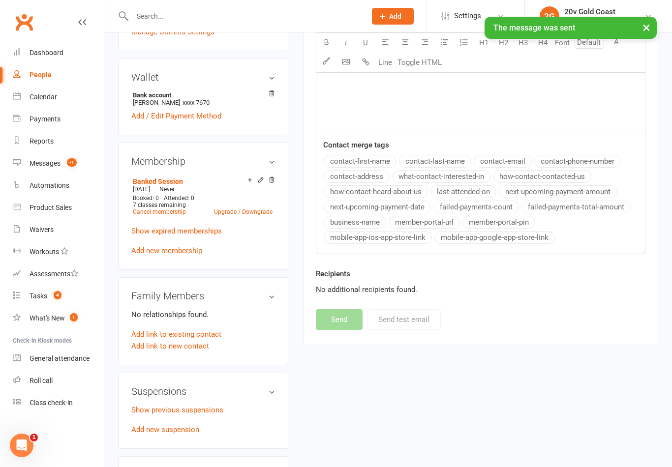
click at [43, 169] on link "Messages -1" at bounding box center [58, 163] width 91 height 22
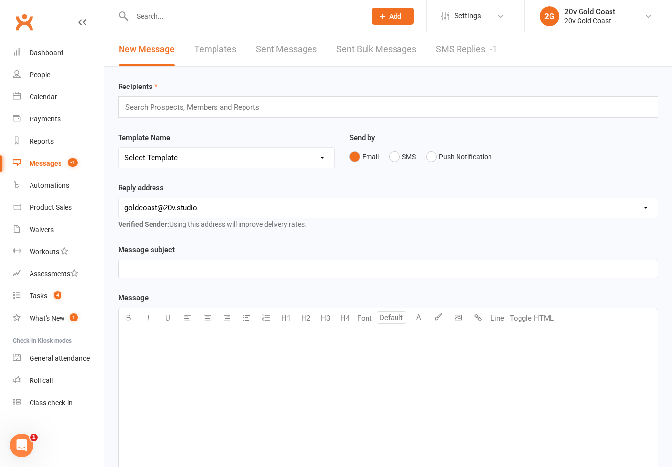
click at [474, 59] on link "SMS Replies -1" at bounding box center [466, 49] width 61 height 34
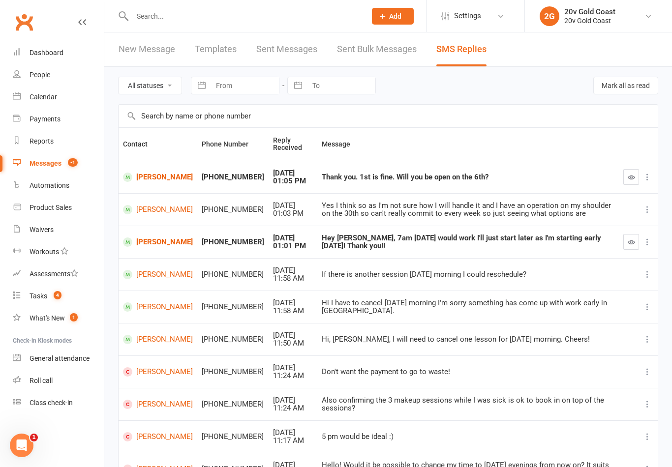
click at [630, 245] on button "button" at bounding box center [631, 242] width 16 height 16
click at [49, 99] on div "Calendar" at bounding box center [43, 97] width 28 height 8
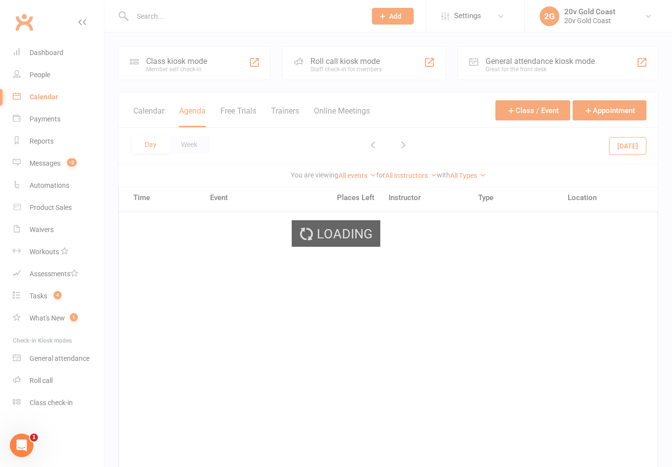
click at [395, 135] on div "Day Week [DATE] Sun Mon Tue Wed Thu Fri Sat 31 01 02 03 04 05 06 07 08 09 10 11…" at bounding box center [387, 146] width 539 height 36
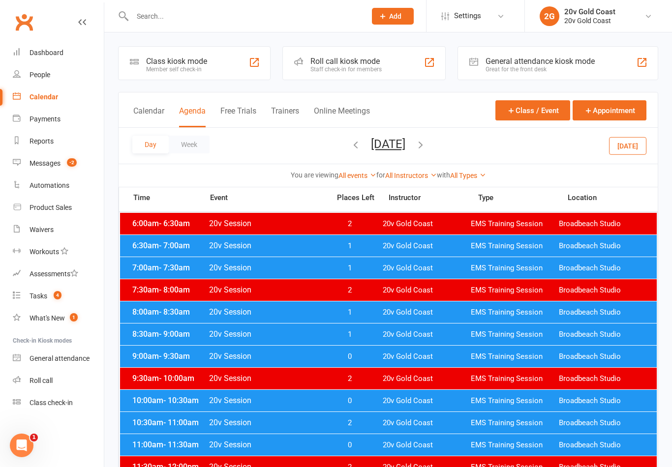
click at [405, 137] on button "[DATE]" at bounding box center [388, 144] width 34 height 14
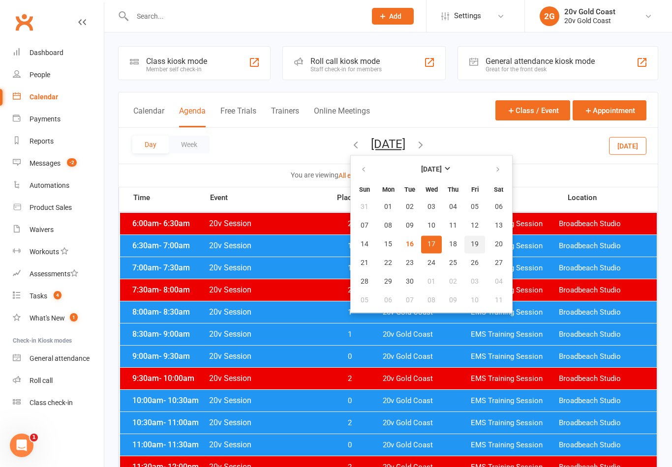
click at [471, 241] on span "19" at bounding box center [475, 244] width 8 height 8
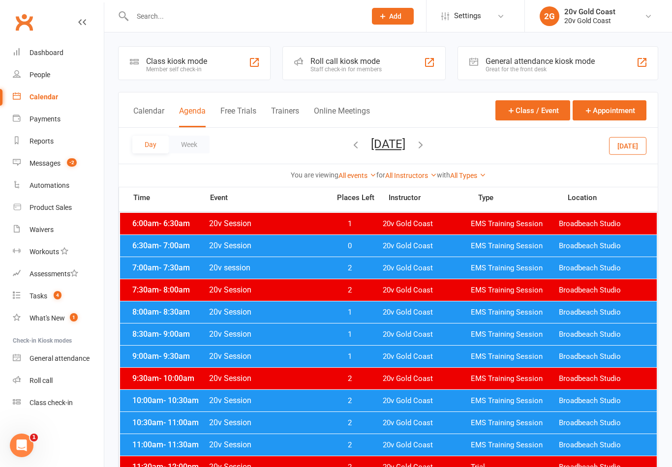
click at [495, 272] on span "EMS Training Session" at bounding box center [515, 268] width 88 height 9
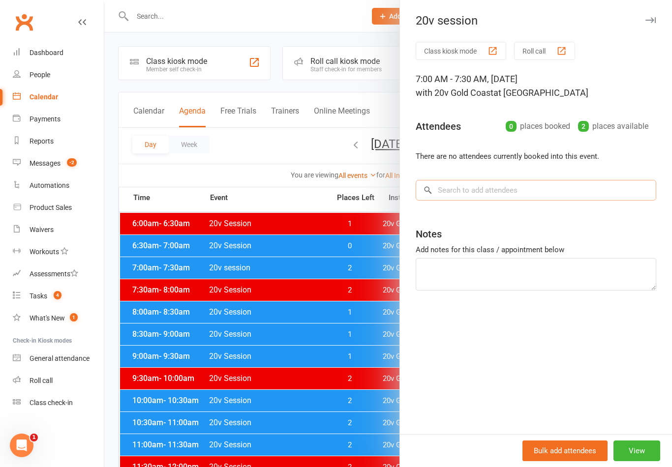
click at [548, 192] on input "search" at bounding box center [535, 190] width 240 height 21
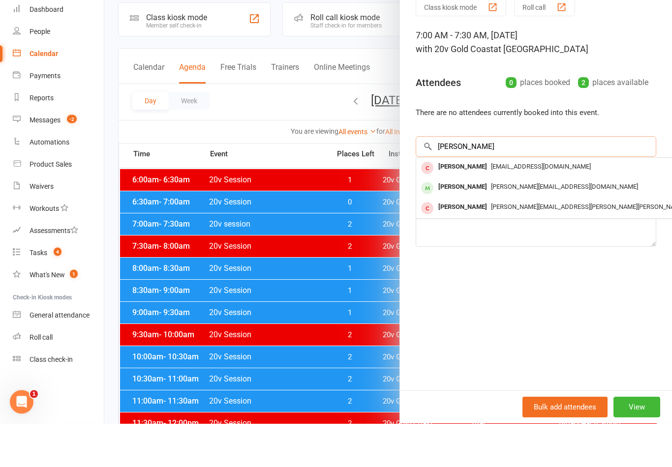
type input "[PERSON_NAME]"
click at [517, 227] on span "[PERSON_NAME][EMAIL_ADDRESS][DOMAIN_NAME]" at bounding box center [564, 230] width 147 height 7
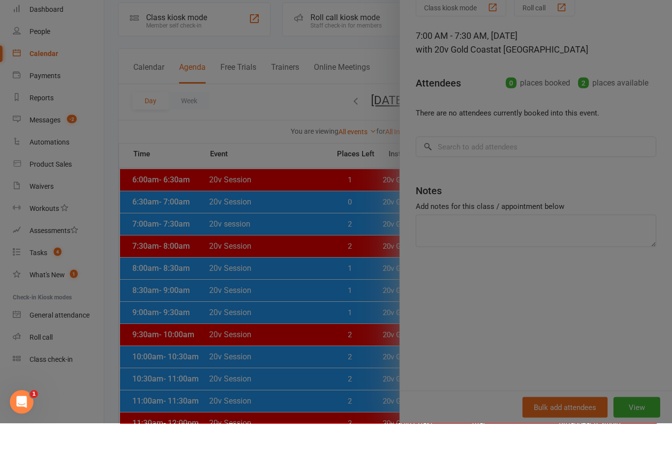
scroll to position [44, 0]
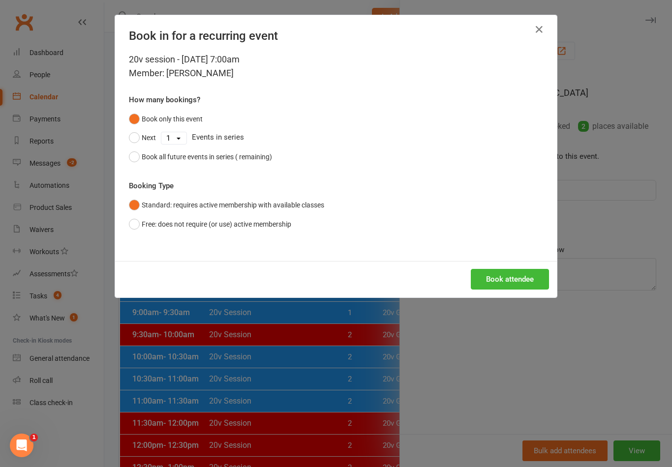
click at [513, 286] on button "Book attendee" at bounding box center [510, 279] width 78 height 21
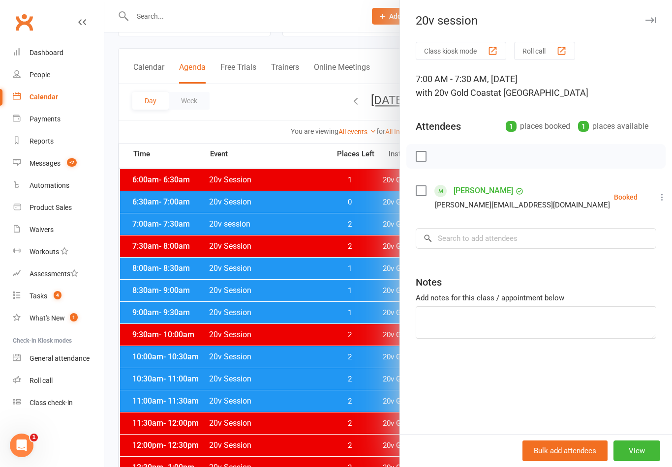
click at [333, 381] on div at bounding box center [387, 233] width 567 height 467
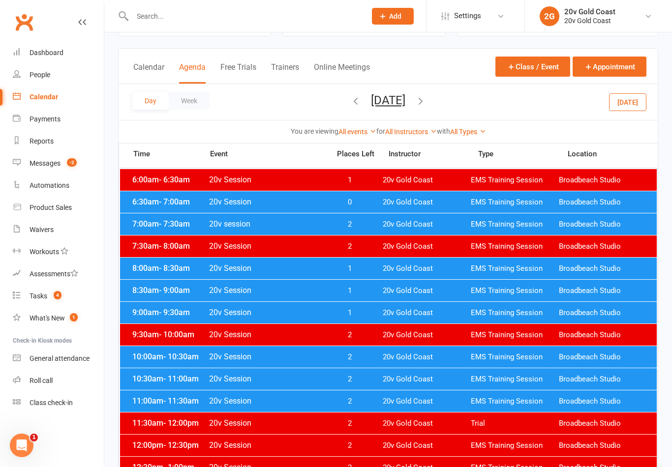
click at [51, 164] on div "Messages" at bounding box center [44, 163] width 31 height 8
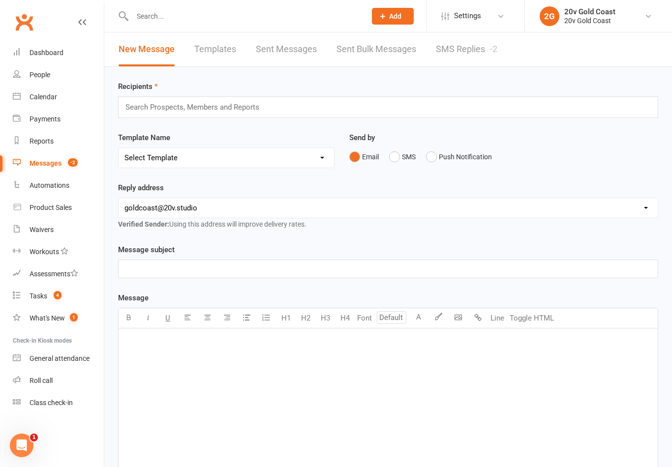
click at [488, 55] on link "SMS Replies -2" at bounding box center [466, 49] width 61 height 34
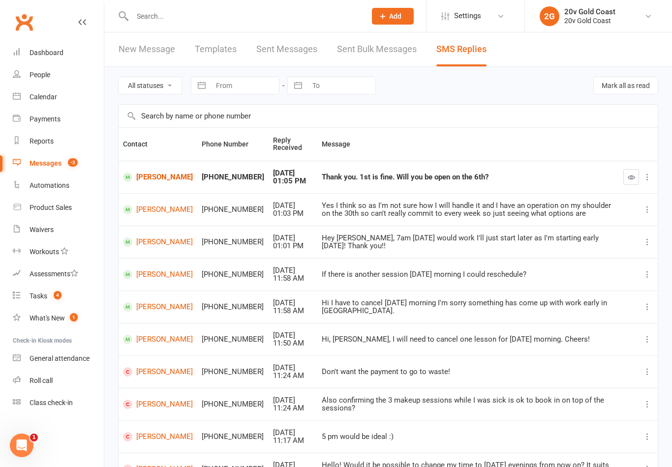
click at [145, 241] on link "[PERSON_NAME]" at bounding box center [158, 241] width 70 height 9
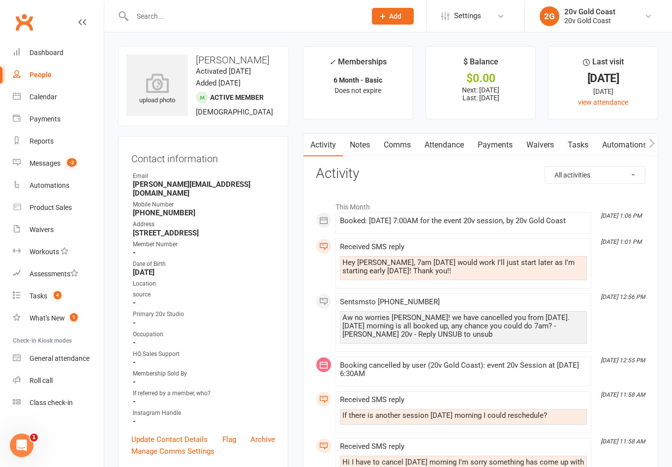
click at [398, 143] on link "Comms" at bounding box center [397, 145] width 41 height 23
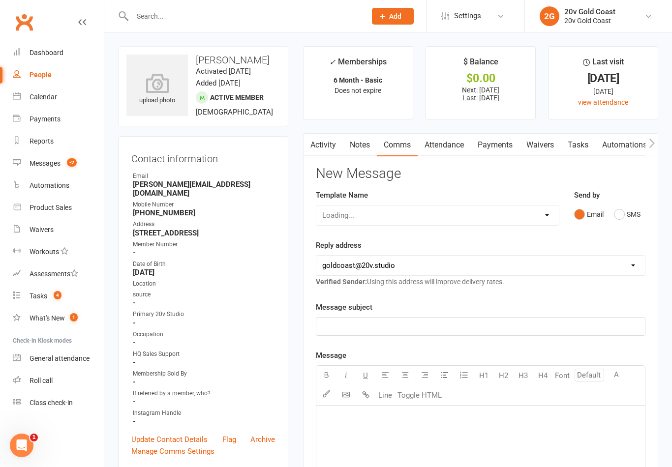
click at [620, 206] on button "SMS" at bounding box center [627, 214] width 27 height 19
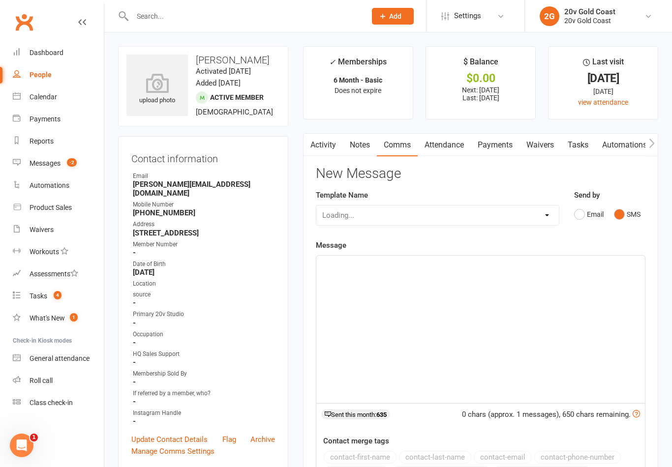
click at [519, 356] on div "﻿" at bounding box center [480, 329] width 328 height 147
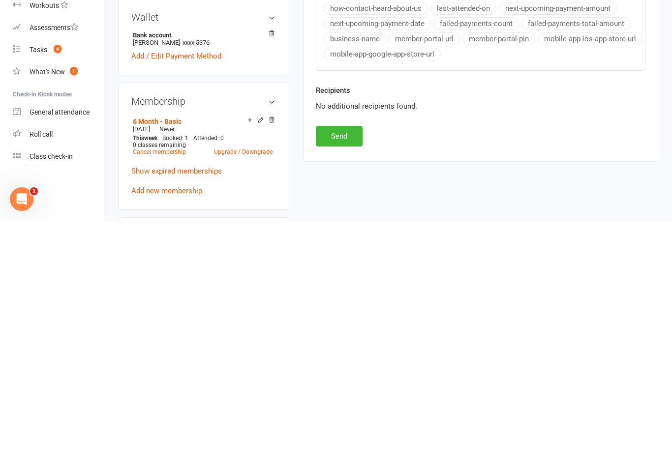
click at [352, 372] on button "Send" at bounding box center [339, 382] width 47 height 21
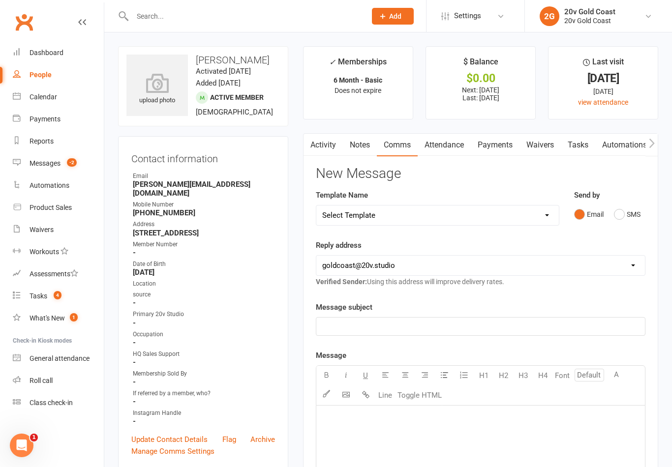
click at [81, 165] on link "Messages -2" at bounding box center [58, 163] width 91 height 22
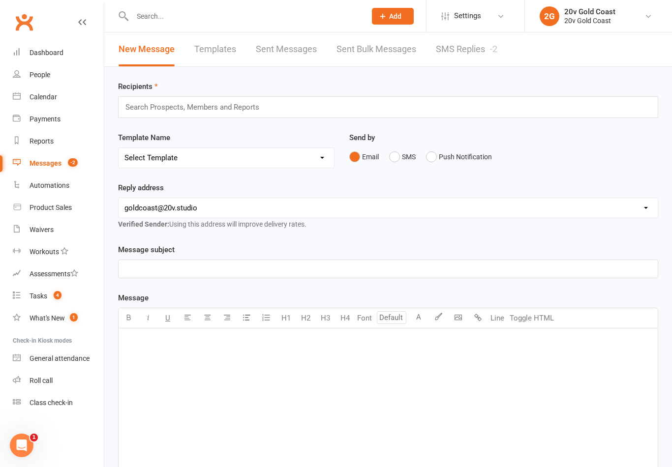
click at [454, 47] on link "SMS Replies -2" at bounding box center [466, 49] width 61 height 34
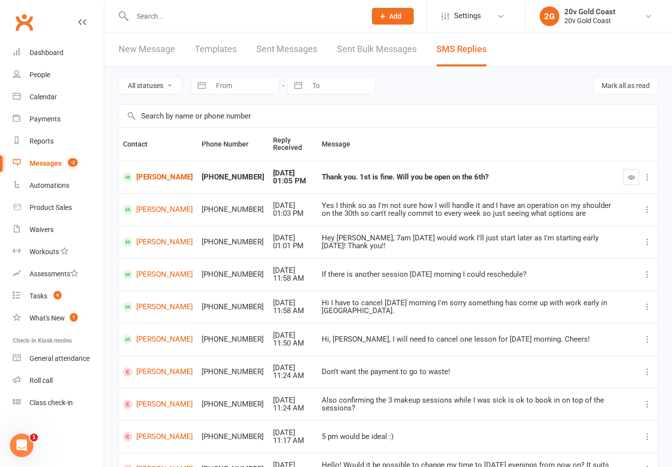
click at [68, 97] on link "Calendar" at bounding box center [58, 97] width 91 height 22
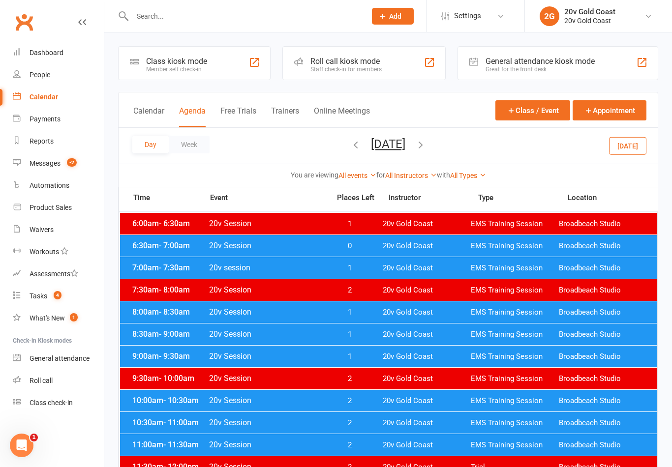
click at [624, 142] on button "[DATE]" at bounding box center [627, 146] width 37 height 18
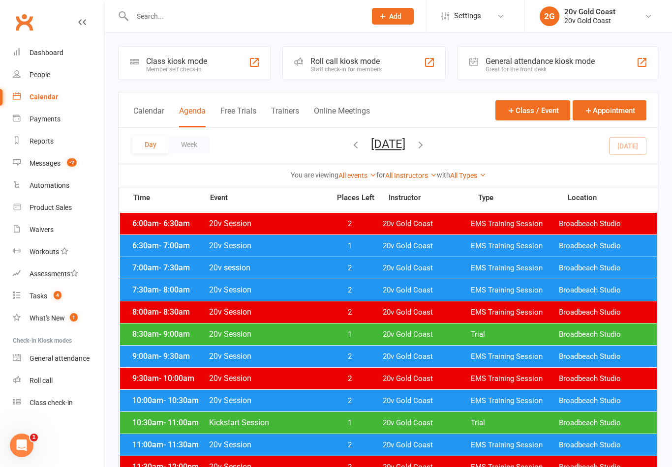
click at [426, 142] on icon "button" at bounding box center [420, 144] width 11 height 11
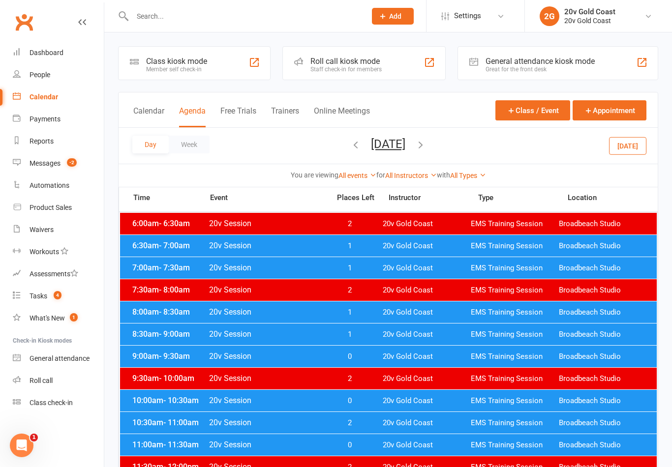
click at [491, 250] on span "EMS Training Session" at bounding box center [515, 245] width 88 height 9
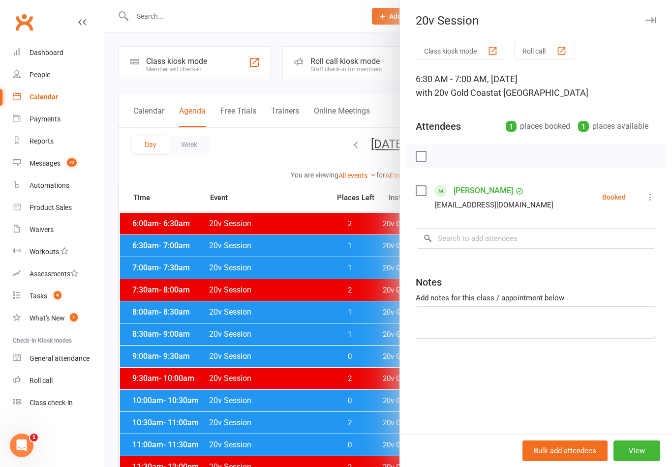
click at [365, 376] on div at bounding box center [387, 233] width 567 height 467
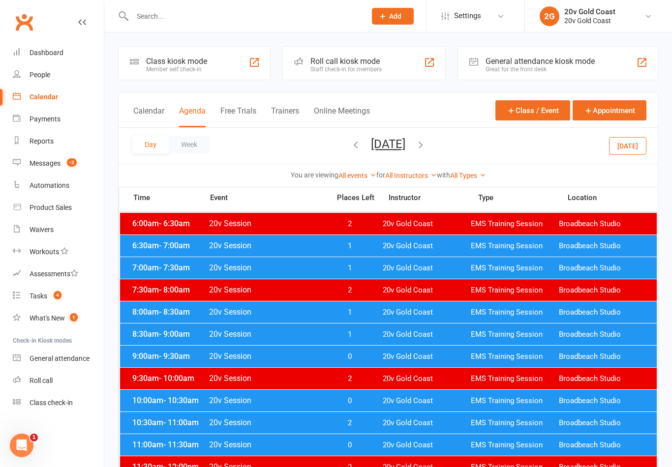
click at [421, 270] on span "20v Gold Coast" at bounding box center [427, 268] width 88 height 9
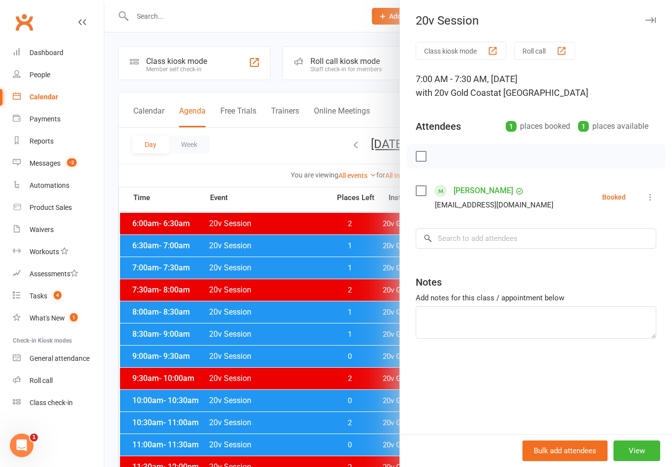
click at [387, 305] on div at bounding box center [387, 233] width 567 height 467
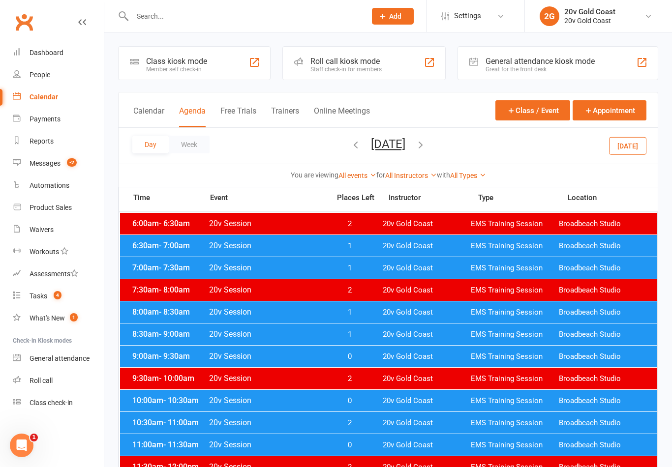
click at [388, 310] on span "20v Gold Coast" at bounding box center [427, 312] width 88 height 9
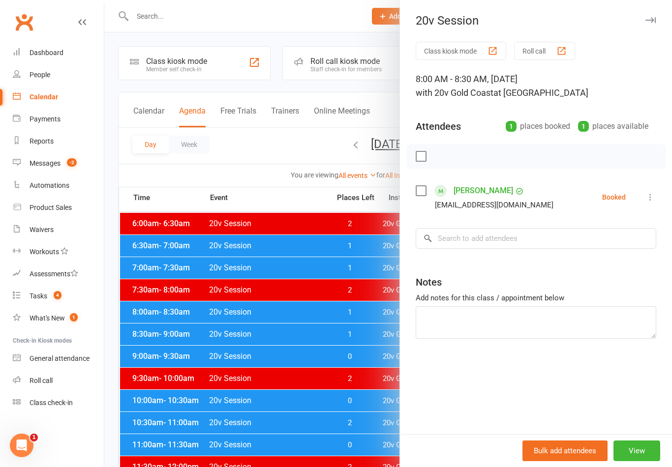
click at [370, 346] on div at bounding box center [387, 233] width 567 height 467
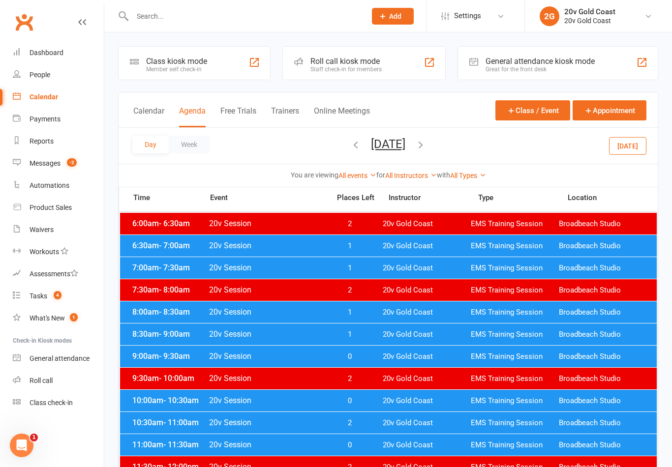
click at [391, 331] on span "20v Gold Coast" at bounding box center [427, 334] width 88 height 9
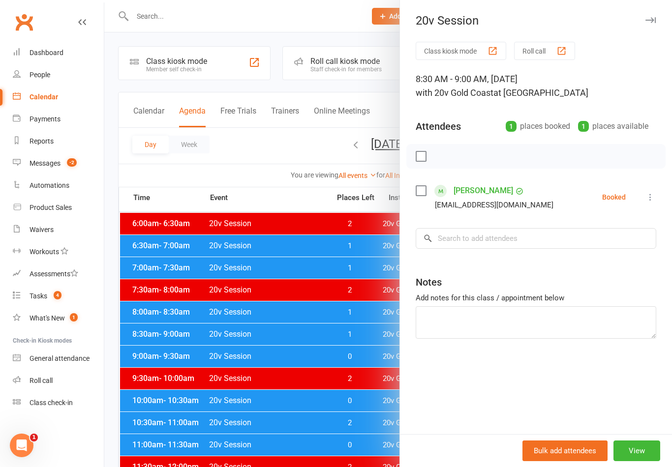
click at [371, 403] on div at bounding box center [387, 233] width 567 height 467
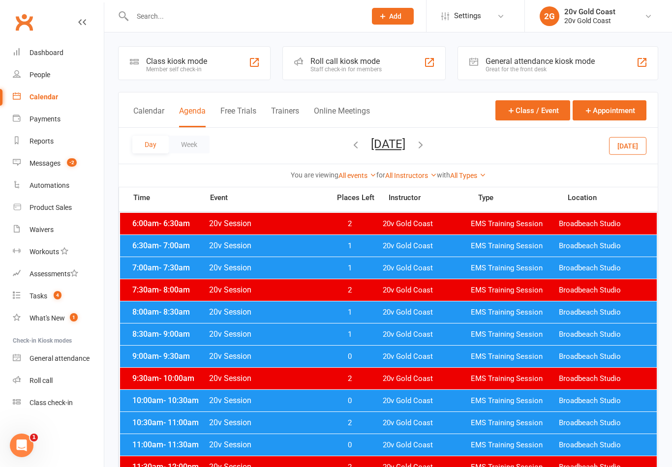
click at [387, 360] on span "20v Gold Coast" at bounding box center [427, 356] width 88 height 9
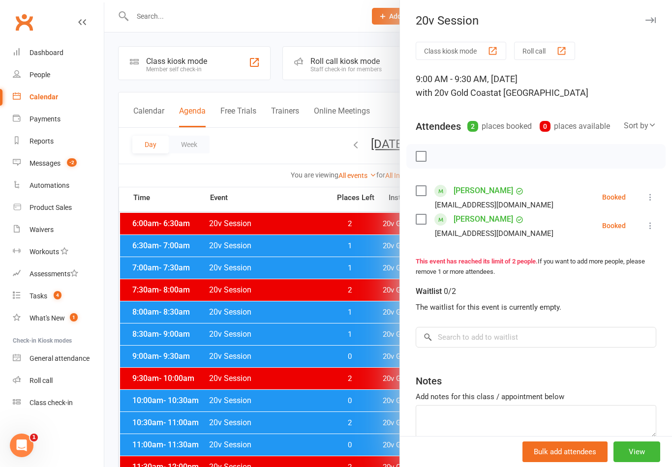
click at [351, 412] on div at bounding box center [387, 233] width 567 height 467
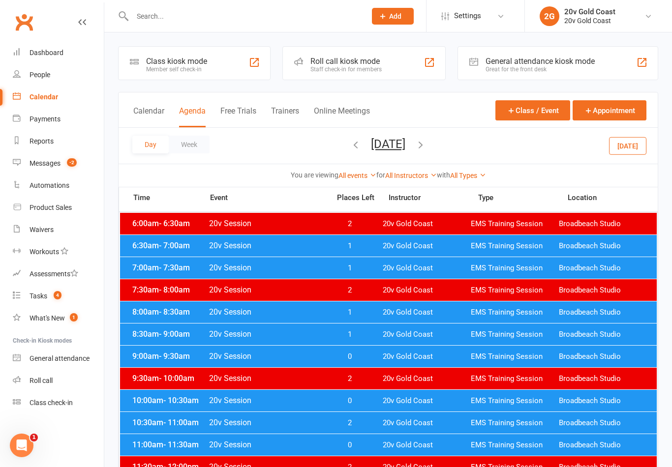
click at [380, 398] on div "10:00am - 10:30am 20v Session 0 20v Gold Coast EMS Training Session Broadbeach …" at bounding box center [388, 401] width 536 height 22
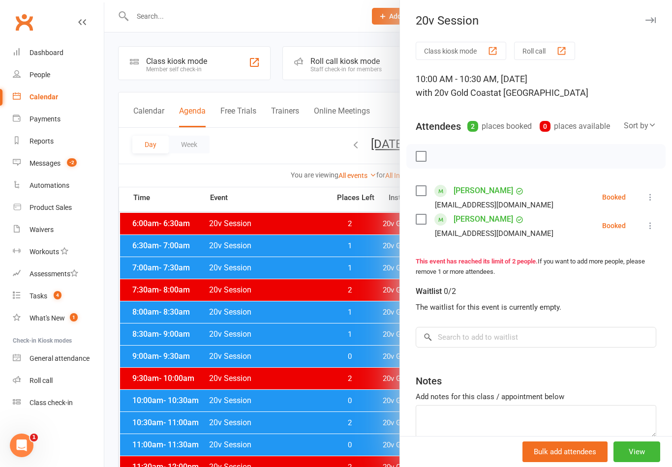
click at [362, 423] on div at bounding box center [387, 233] width 567 height 467
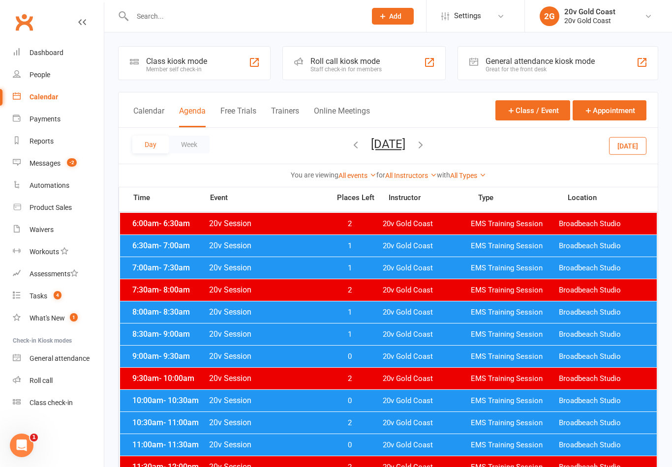
click at [373, 440] on div "11:00am - 11:30am 20v Session 0 20v Gold Coast EMS Training Session Broadbeach …" at bounding box center [388, 445] width 536 height 22
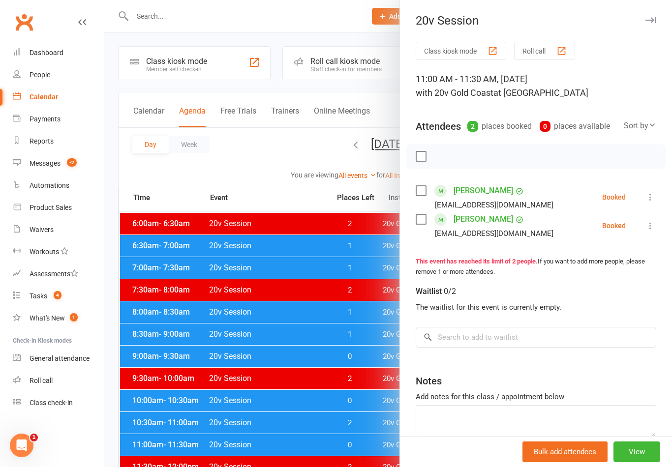
click at [371, 379] on div at bounding box center [387, 233] width 567 height 467
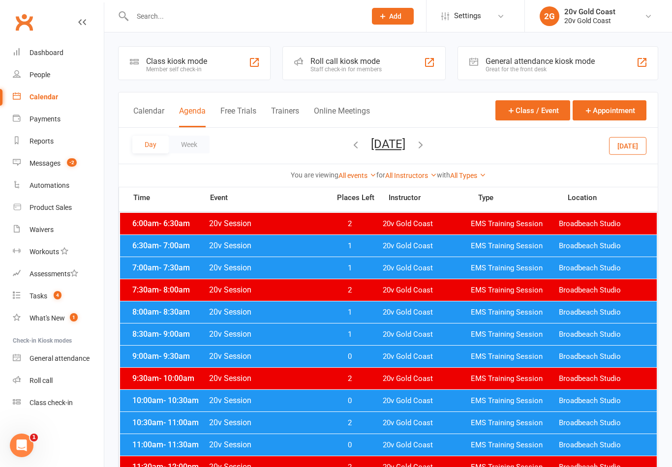
click at [382, 443] on div "11:00am - 11:30am 20v Session 0 20v Gold Coast EMS Training Session Broadbeach …" at bounding box center [388, 445] width 536 height 22
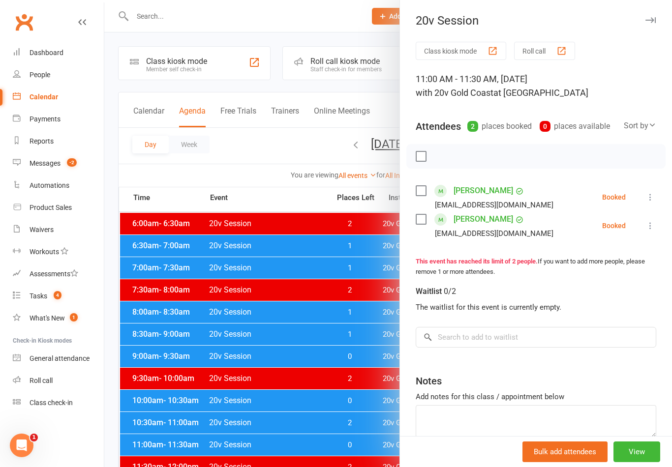
click at [377, 412] on div at bounding box center [387, 233] width 567 height 467
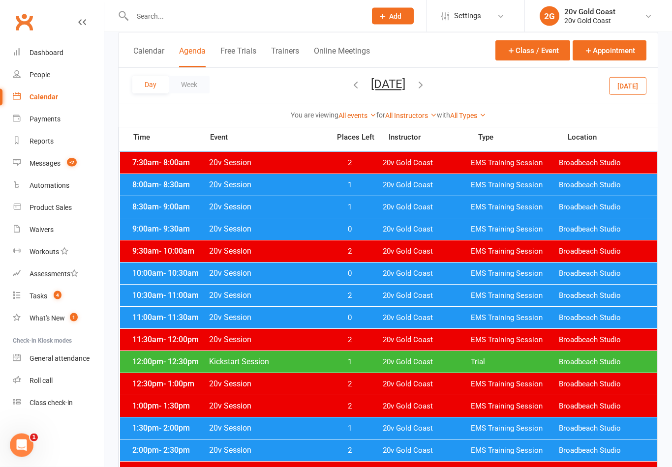
click at [453, 362] on span "20v Gold Coast" at bounding box center [427, 362] width 88 height 9
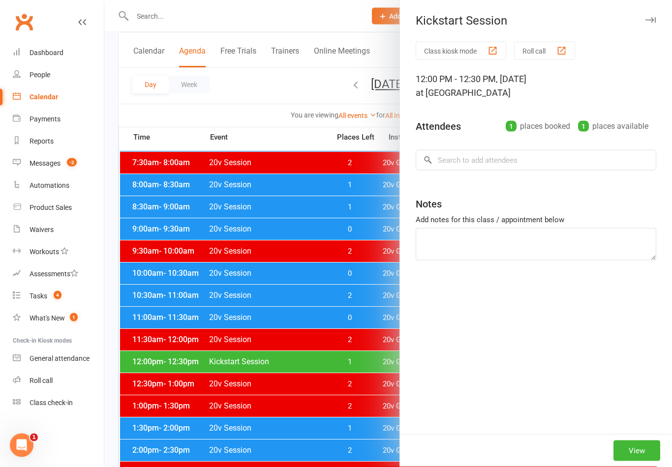
scroll to position [127, 0]
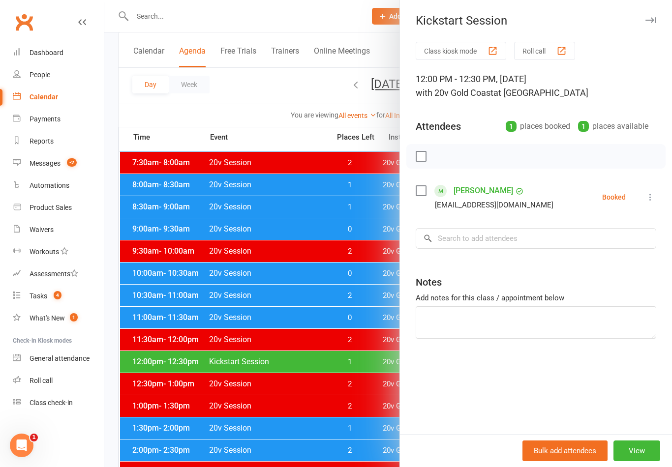
click at [377, 423] on div at bounding box center [387, 233] width 567 height 467
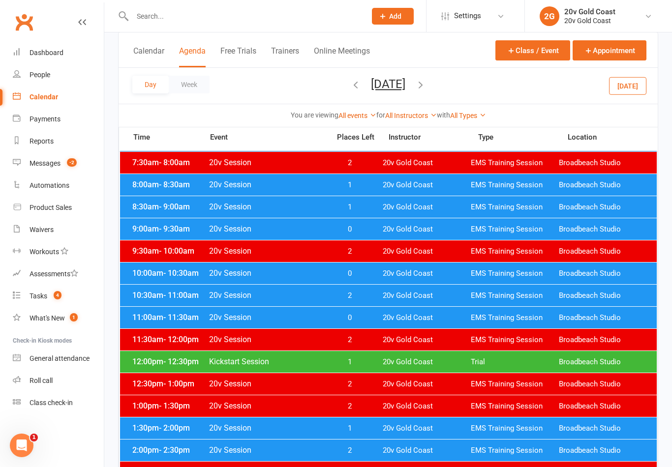
click at [383, 430] on span "20v Gold Coast" at bounding box center [427, 428] width 88 height 9
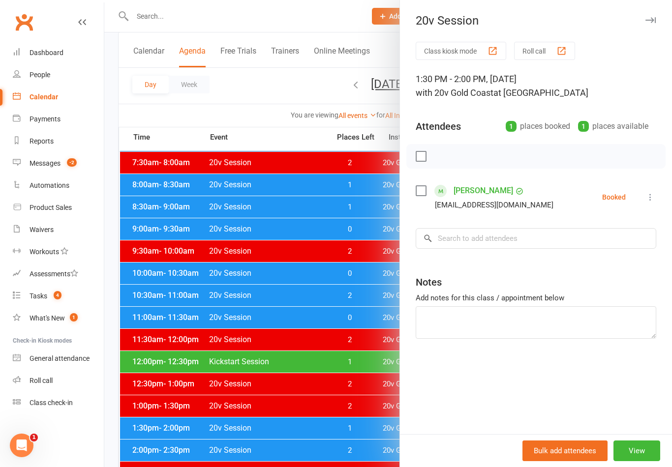
click at [372, 411] on div at bounding box center [387, 233] width 567 height 467
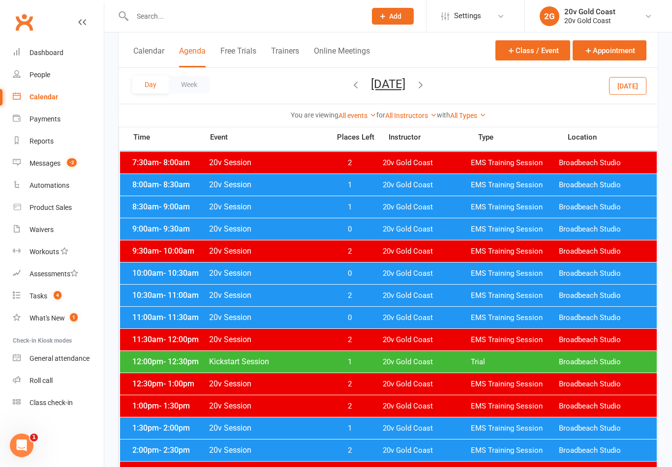
click at [405, 432] on span "20v Gold Coast" at bounding box center [427, 428] width 88 height 9
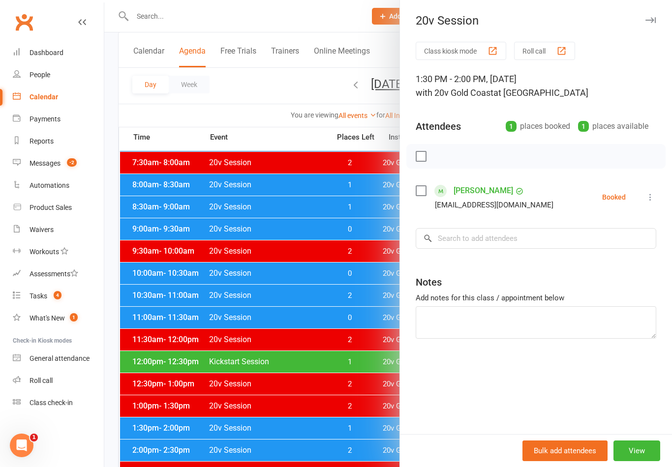
click at [362, 455] on div at bounding box center [387, 233] width 567 height 467
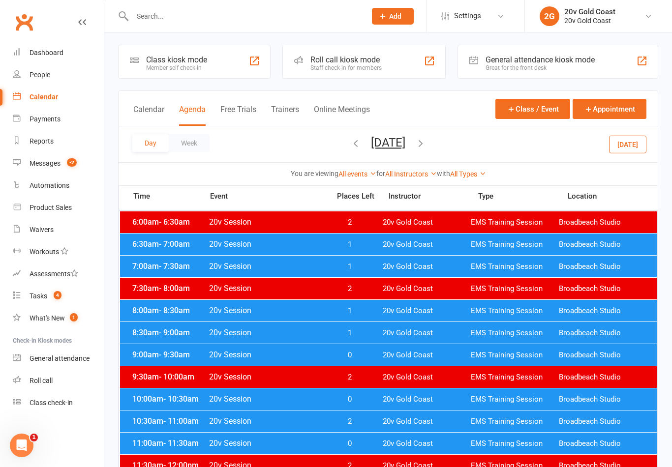
scroll to position [3, 0]
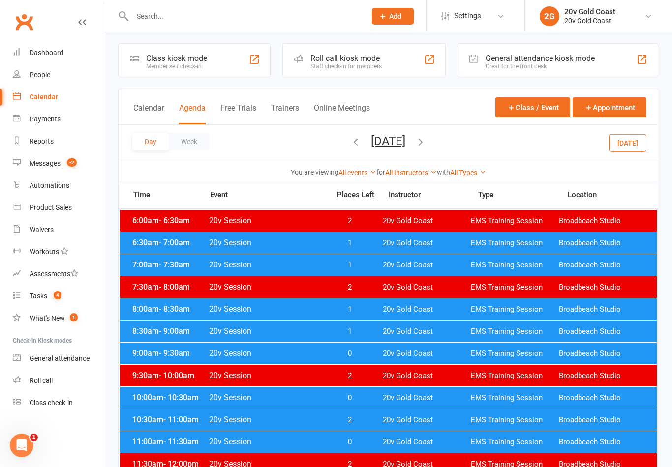
click at [405, 139] on button "[DATE]" at bounding box center [388, 141] width 34 height 14
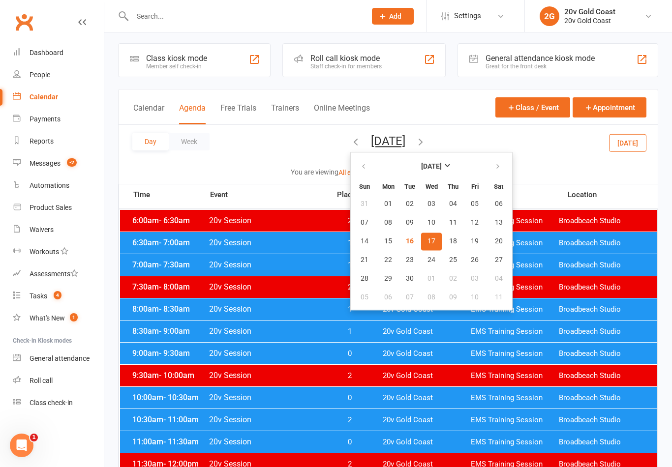
click at [442, 241] on button "18" at bounding box center [452, 242] width 21 height 18
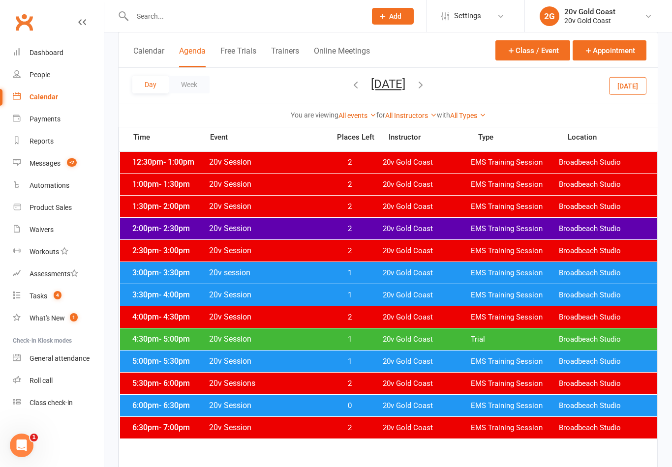
scroll to position [345, 0]
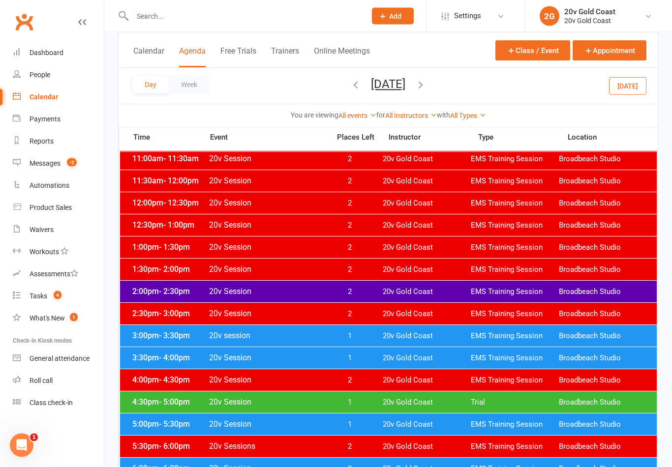
click at [426, 92] on button "button" at bounding box center [420, 85] width 11 height 17
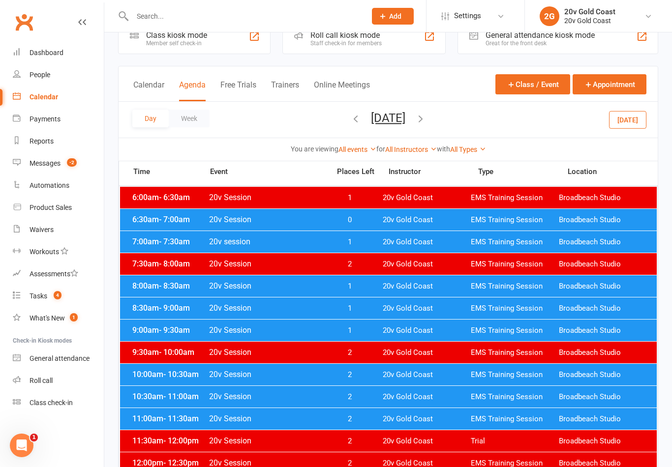
scroll to position [18, 0]
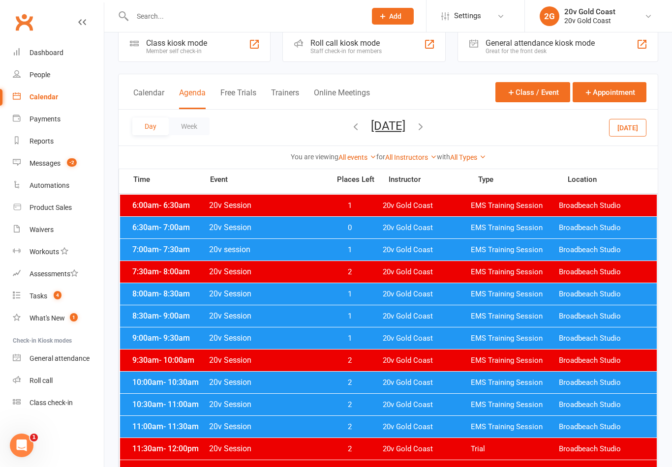
click at [79, 152] on link "Reports" at bounding box center [58, 141] width 91 height 22
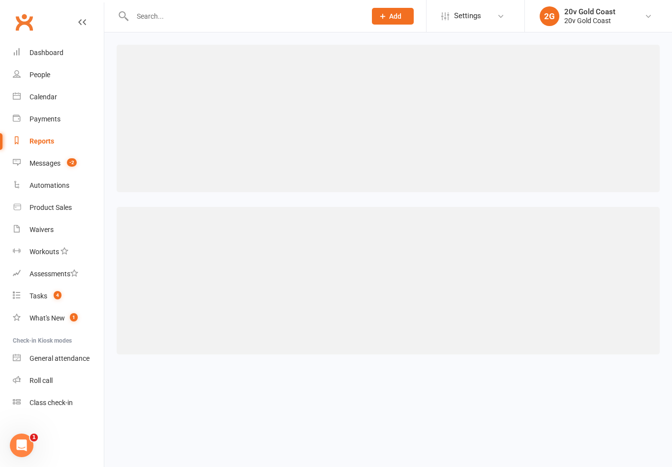
click at [83, 160] on link "Messages -2" at bounding box center [58, 163] width 91 height 22
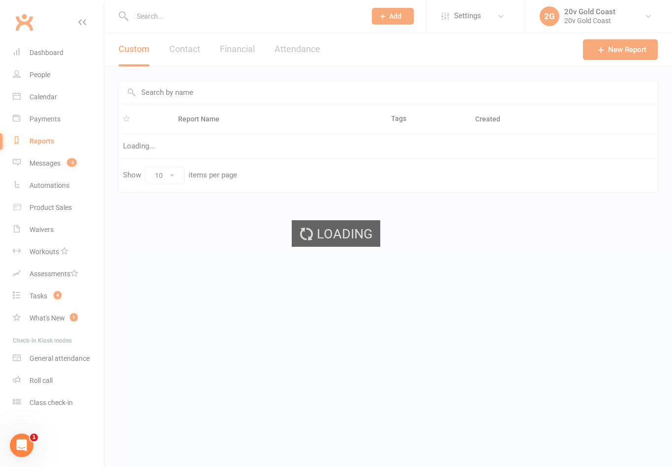
select select "100"
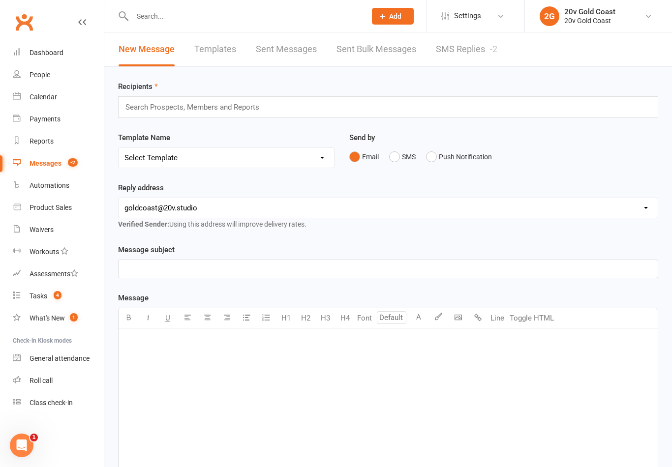
click at [479, 52] on link "SMS Replies -2" at bounding box center [466, 49] width 61 height 34
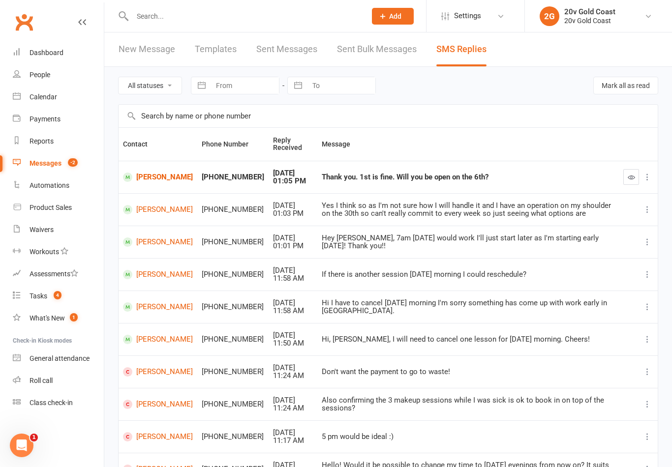
click at [51, 232] on div "Waivers" at bounding box center [41, 230] width 24 height 8
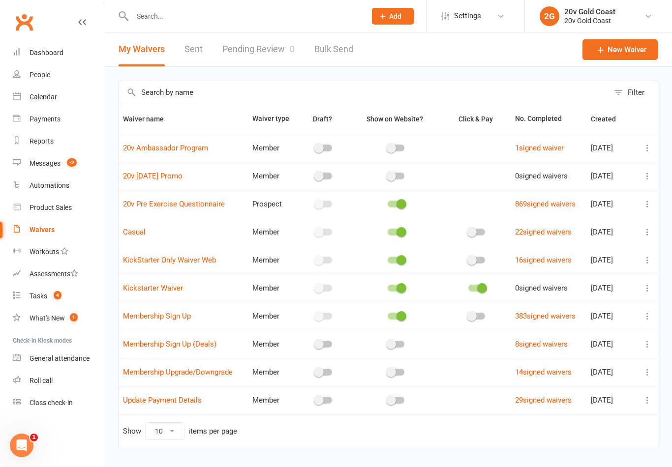
click at [243, 59] on link "Pending Review 0" at bounding box center [258, 49] width 72 height 34
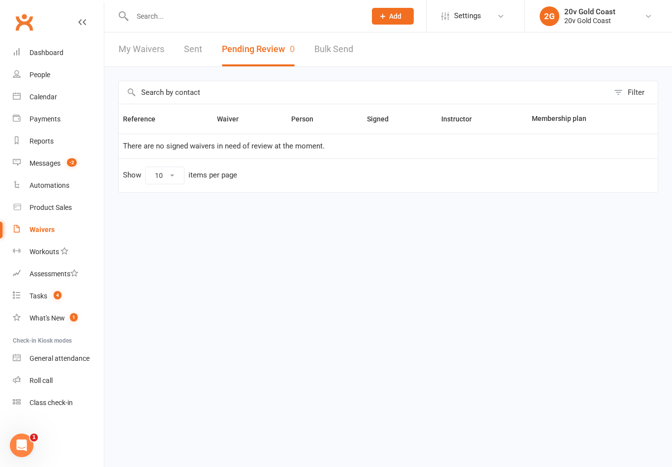
click at [148, 51] on link "My Waivers" at bounding box center [141, 49] width 46 height 34
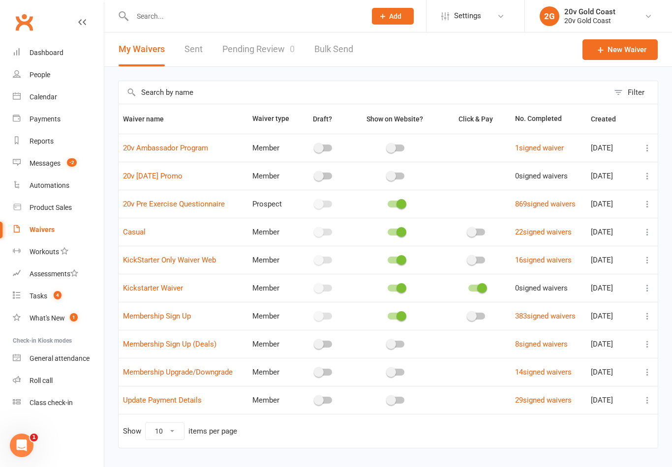
click at [191, 48] on link "Sent" at bounding box center [193, 49] width 18 height 34
